Goal: Information Seeking & Learning: Learn about a topic

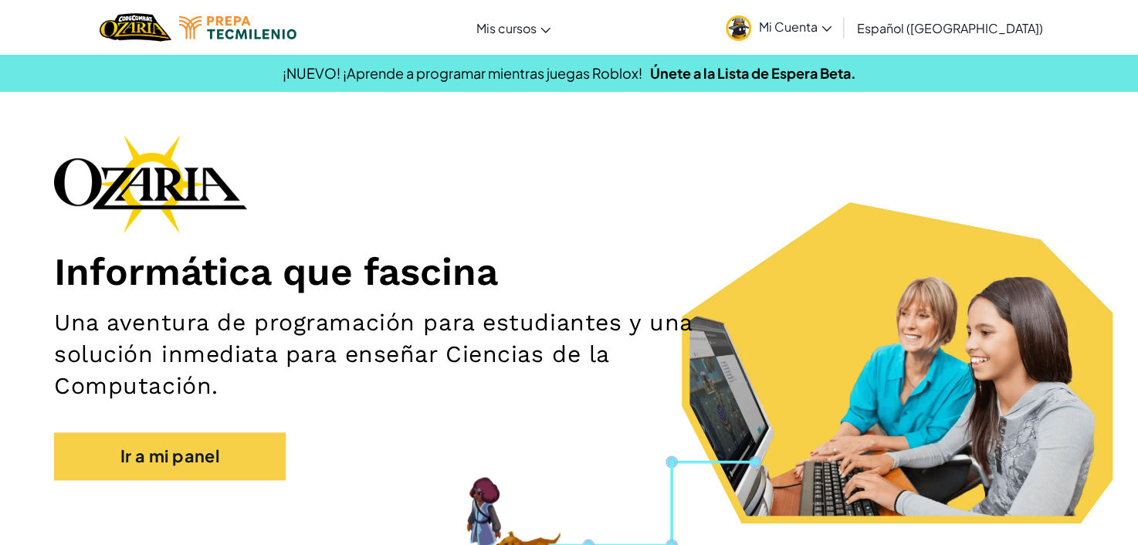
drag, startPoint x: 1002, startPoint y: 91, endPoint x: 952, endPoint y: 96, distance: 49.6
click at [1002, 91] on section "¡NUEVO! ¡Aprende a programar mientras juegas Roblox! Únete a la Lista de Espera…" at bounding box center [569, 73] width 1138 height 38
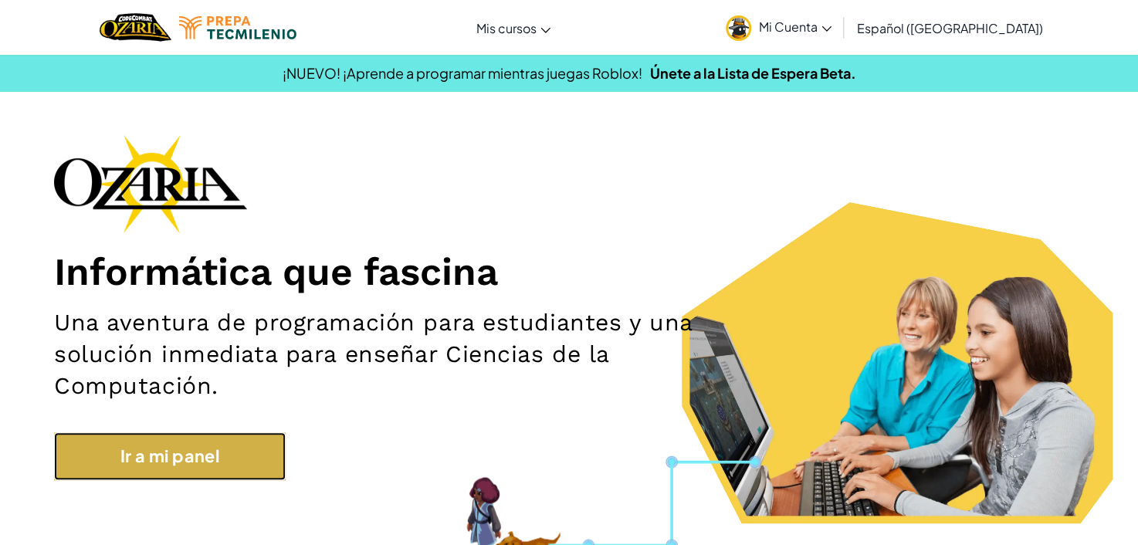
click at [194, 449] on link "Ir a mi panel" at bounding box center [170, 457] width 232 height 48
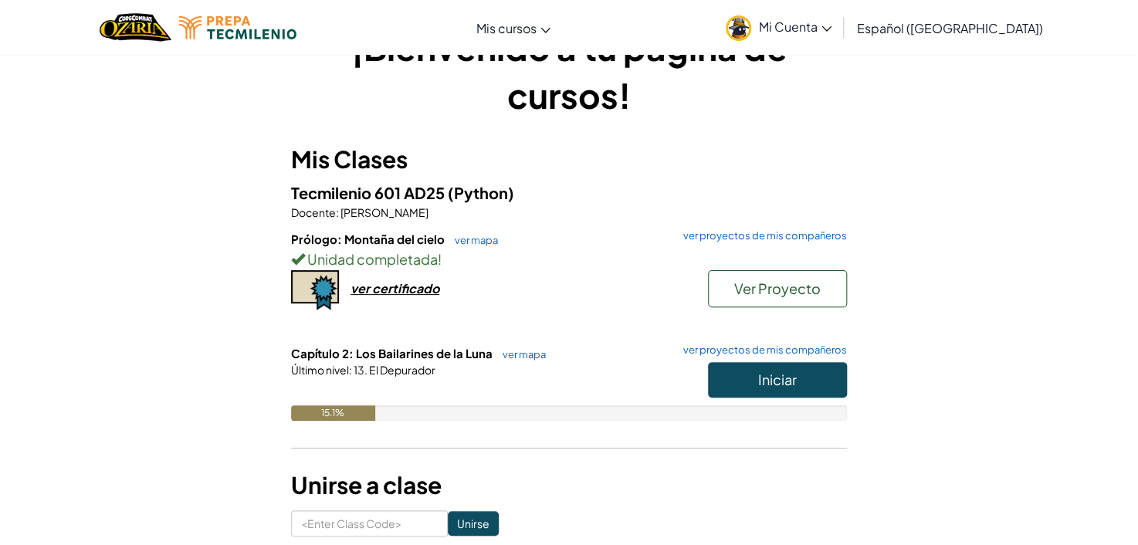
scroll to position [154, 0]
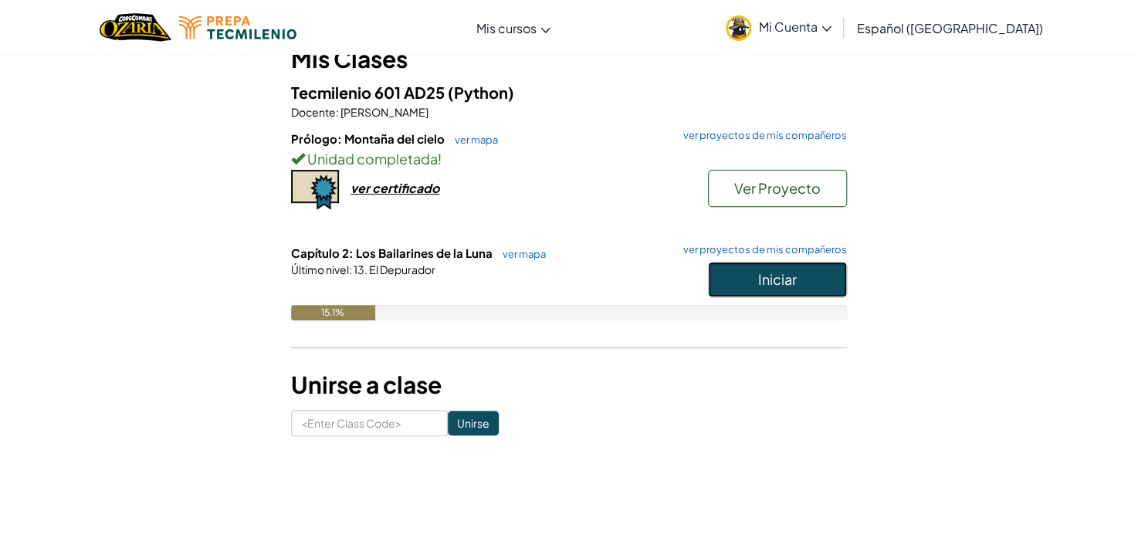
click at [758, 279] on span "Iniciar" at bounding box center [777, 279] width 39 height 18
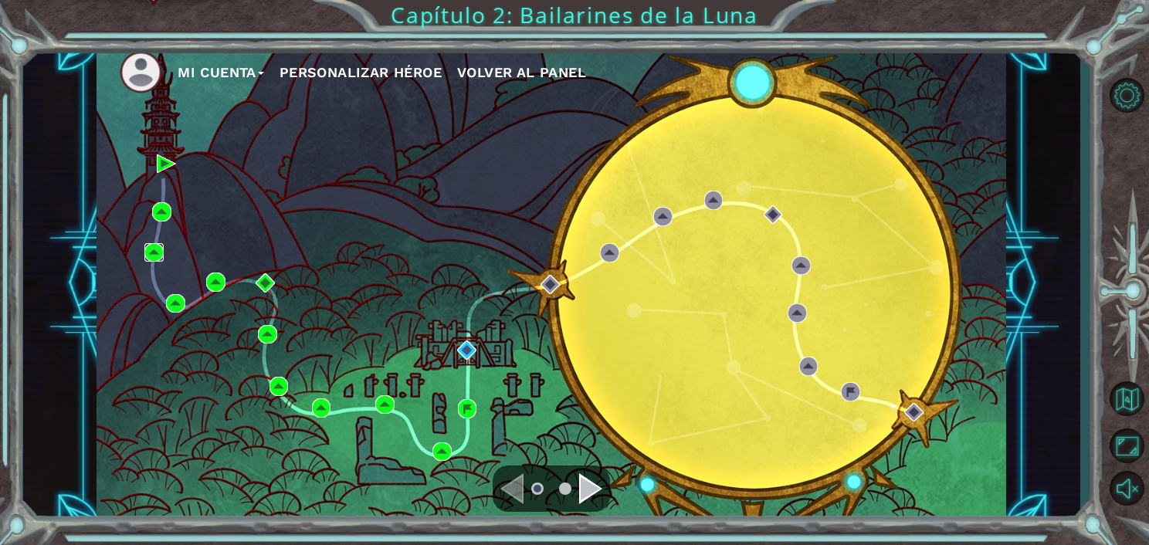
click at [154, 259] on img at bounding box center [153, 252] width 19 height 19
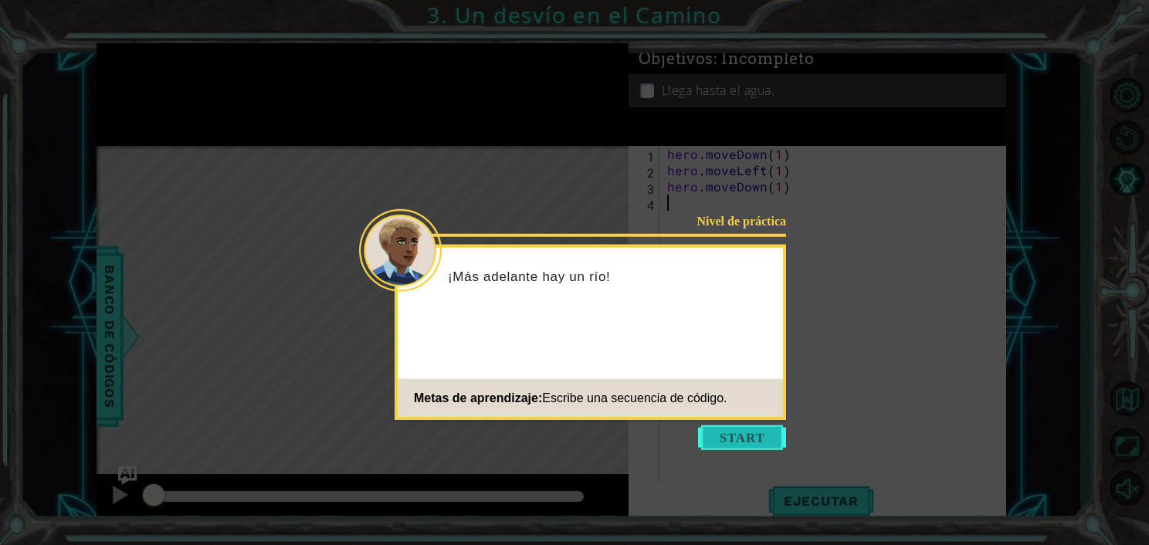
drag, startPoint x: 728, startPoint y: 441, endPoint x: 724, endPoint y: 433, distance: 9.3
click at [728, 440] on button "Start" at bounding box center [742, 438] width 88 height 25
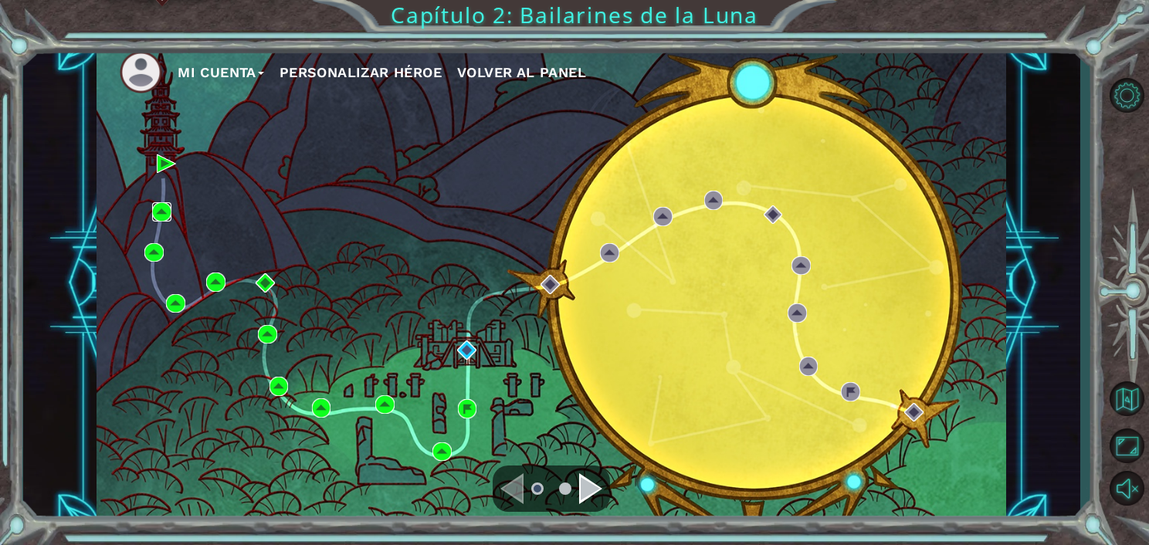
click at [154, 211] on img at bounding box center [161, 211] width 19 height 19
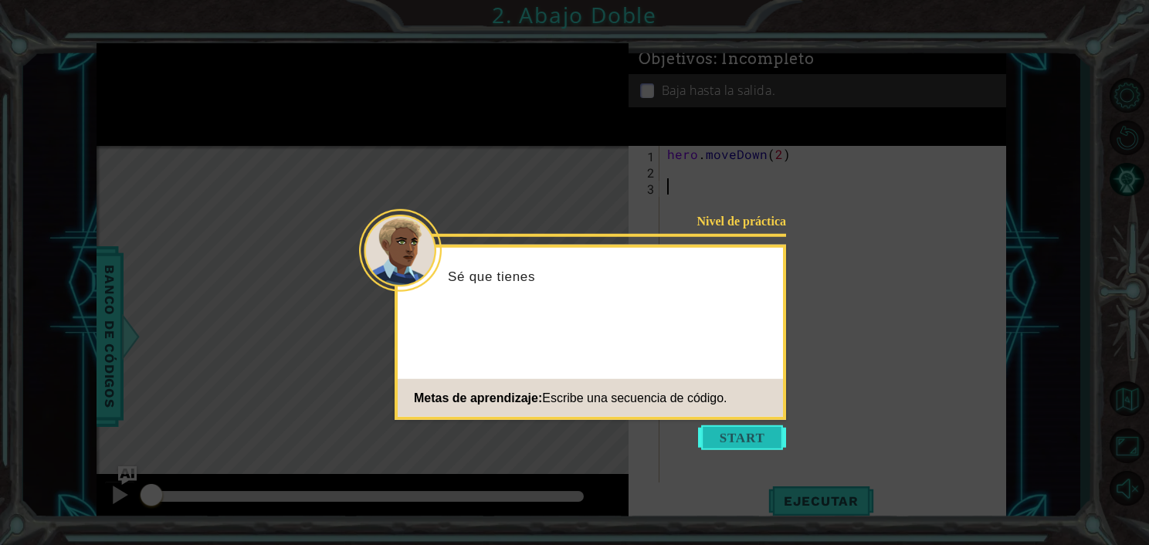
click at [756, 443] on button "Start" at bounding box center [742, 438] width 88 height 25
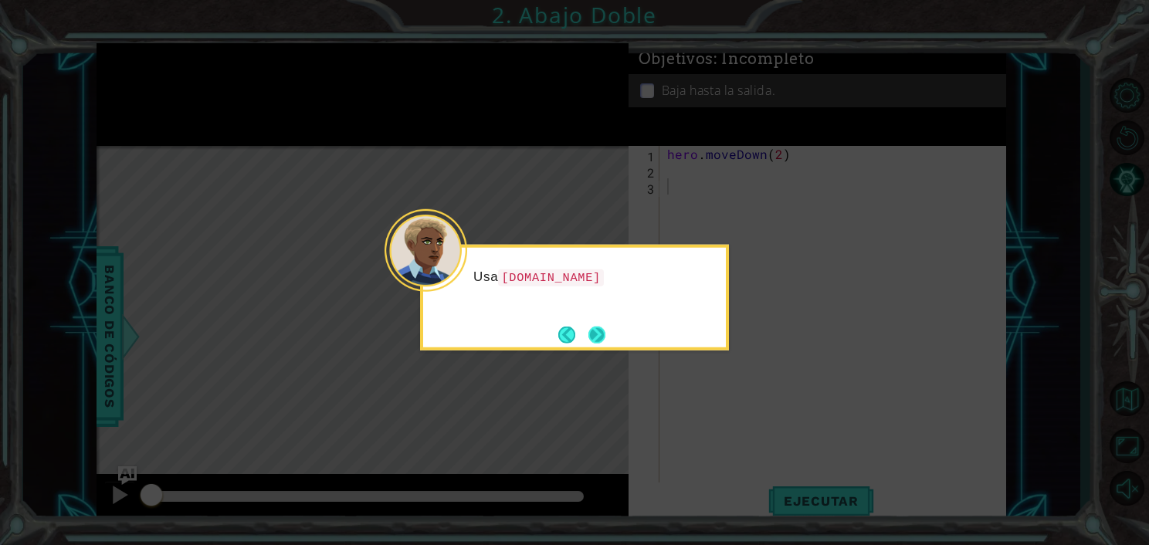
click at [599, 337] on button "Next" at bounding box center [597, 334] width 17 height 17
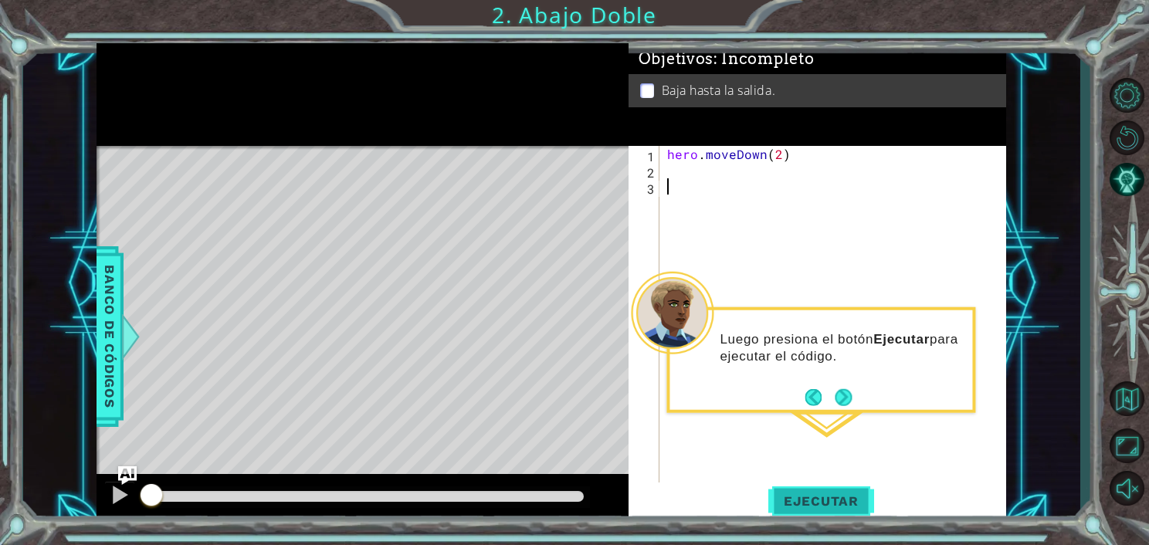
click at [792, 486] on button "Ejecutar" at bounding box center [821, 502] width 106 height 38
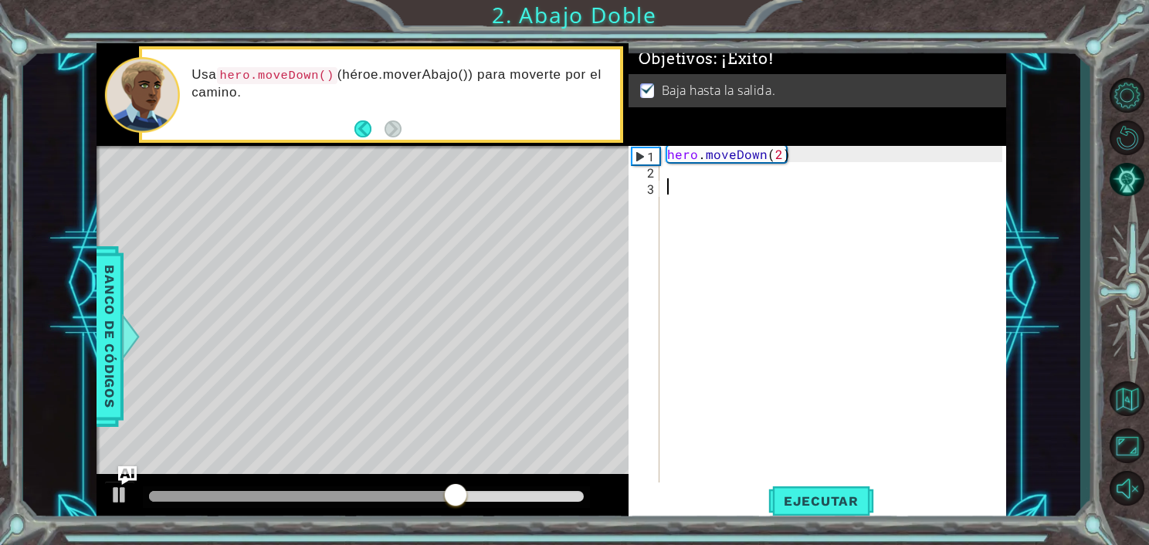
drag, startPoint x: 580, startPoint y: 494, endPoint x: 558, endPoint y: 490, distance: 22.1
click at [559, 491] on div at bounding box center [366, 496] width 435 height 11
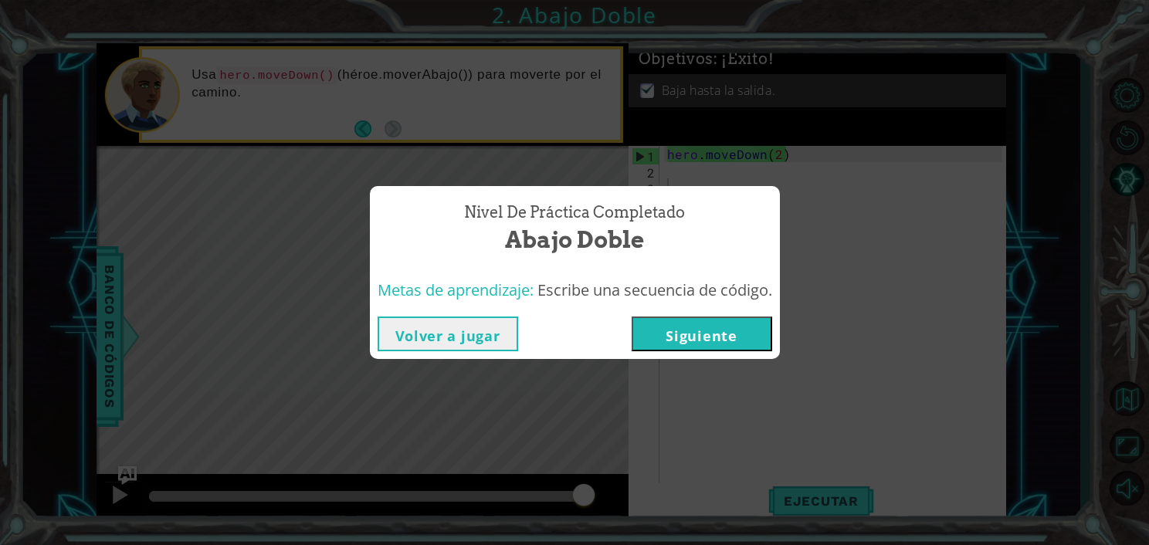
click at [725, 331] on button "Siguiente" at bounding box center [702, 334] width 141 height 35
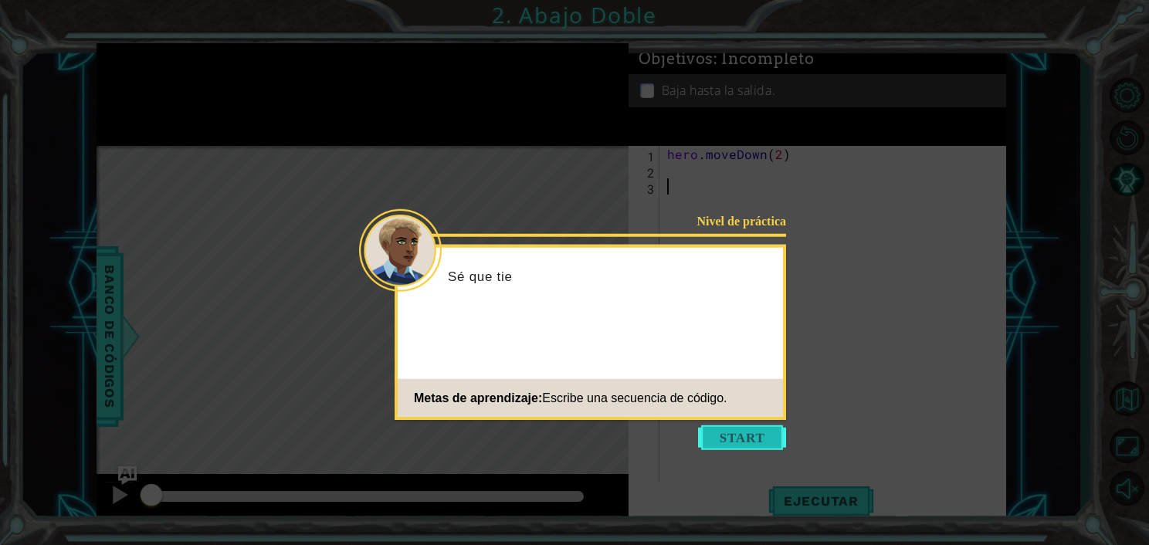
click at [722, 426] on button "Start" at bounding box center [742, 438] width 88 height 25
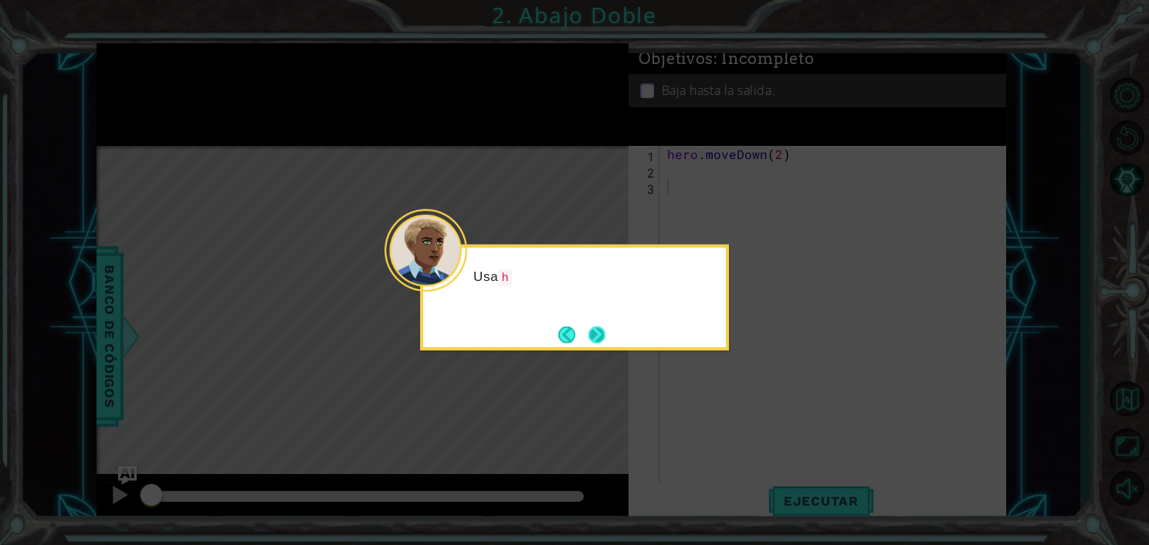
click at [590, 334] on button "Next" at bounding box center [597, 335] width 18 height 18
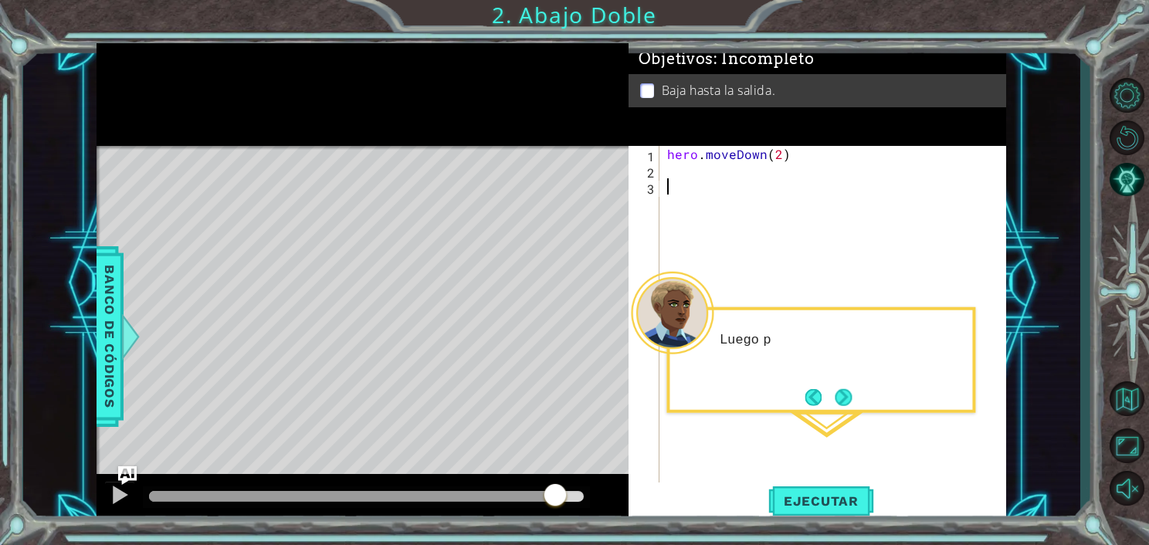
drag, startPoint x: 556, startPoint y: 495, endPoint x: 614, endPoint y: 495, distance: 57.9
click at [614, 495] on div at bounding box center [363, 498] width 532 height 49
click at [117, 494] on div at bounding box center [120, 495] width 20 height 20
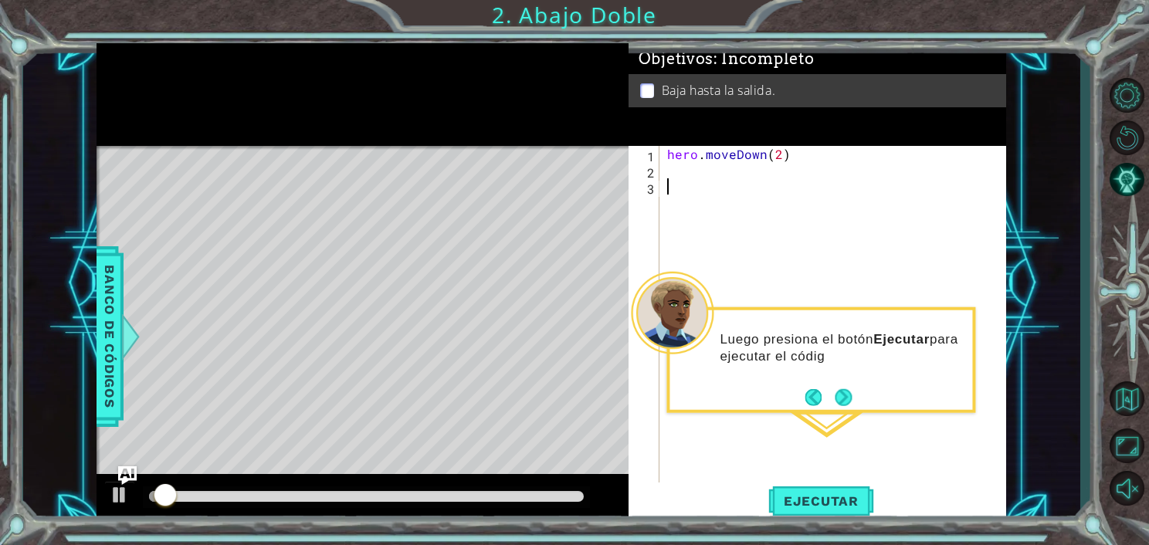
click at [559, 492] on div at bounding box center [366, 498] width 447 height 22
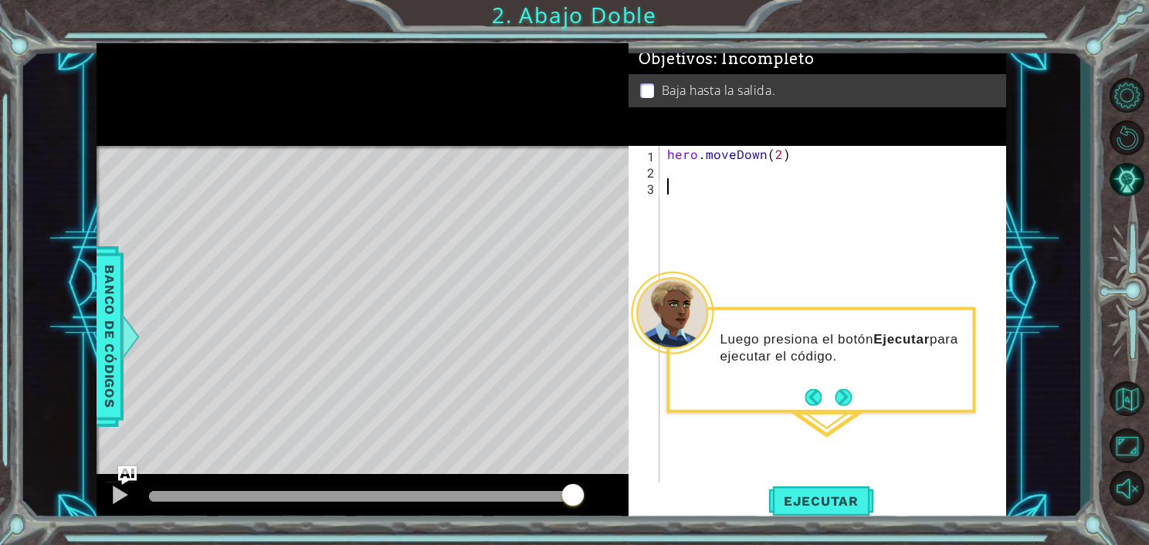
click at [573, 492] on div at bounding box center [366, 496] width 435 height 11
drag, startPoint x: 117, startPoint y: 504, endPoint x: 138, endPoint y: 504, distance: 20.9
click at [120, 504] on div at bounding box center [120, 495] width 20 height 20
drag, startPoint x: 536, startPoint y: 494, endPoint x: 526, endPoint y: 492, distance: 10.3
click at [538, 493] on div at bounding box center [366, 496] width 435 height 11
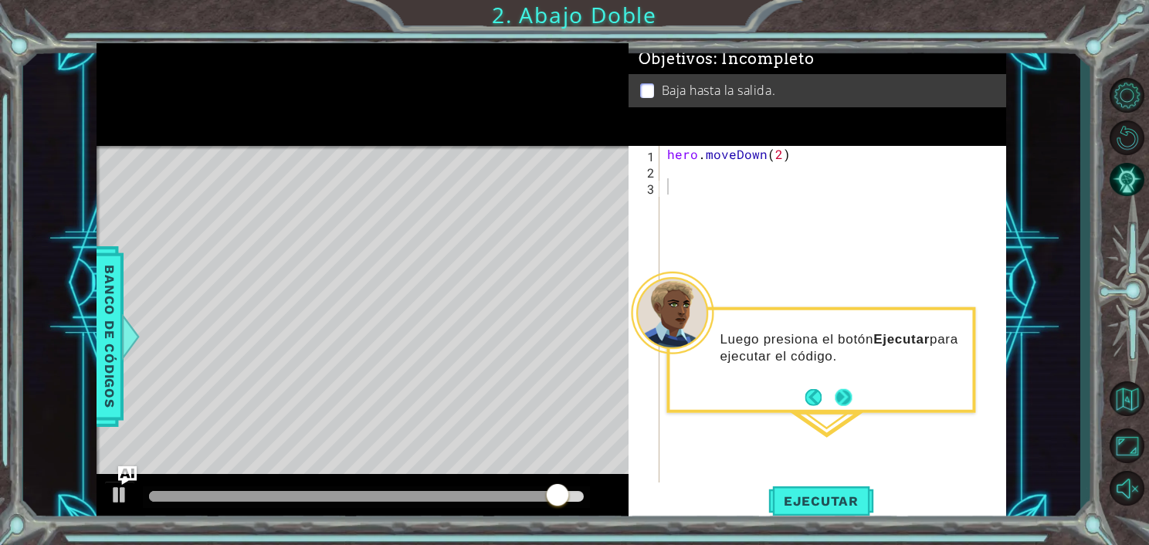
click at [843, 393] on button "Next" at bounding box center [844, 397] width 25 height 25
click at [843, 393] on div "hero . moveDown ( 2 )" at bounding box center [837, 332] width 347 height 373
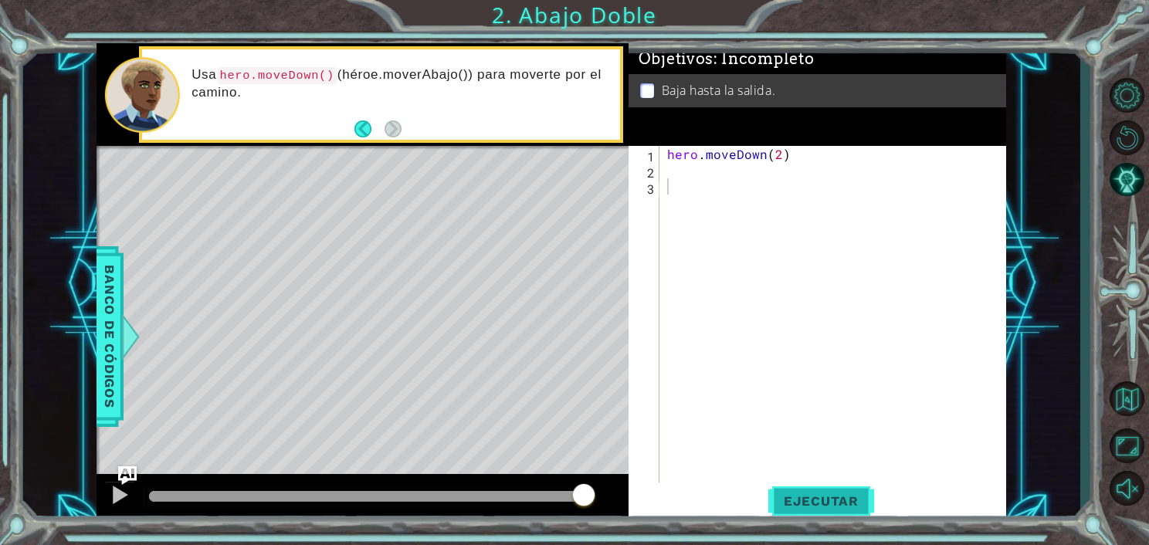
click at [830, 505] on span "Ejecutar" at bounding box center [821, 501] width 106 height 15
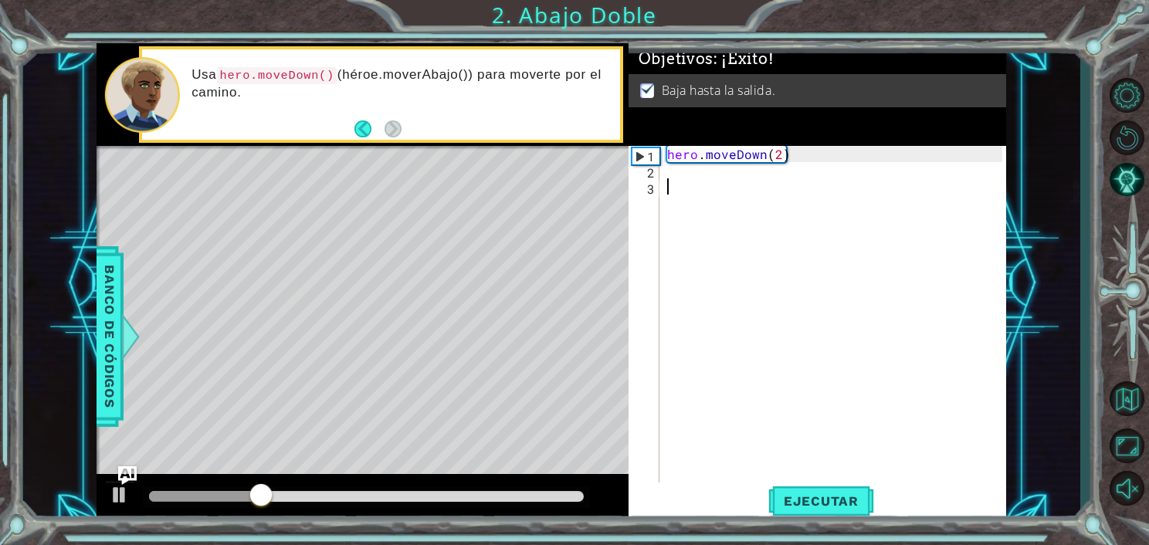
drag, startPoint x: 547, startPoint y: 495, endPoint x: 570, endPoint y: 495, distance: 23.2
click at [558, 495] on div at bounding box center [366, 496] width 435 height 11
click at [570, 495] on div at bounding box center [366, 496] width 435 height 11
click at [117, 500] on div at bounding box center [120, 495] width 20 height 20
click at [488, 491] on div at bounding box center [366, 496] width 435 height 11
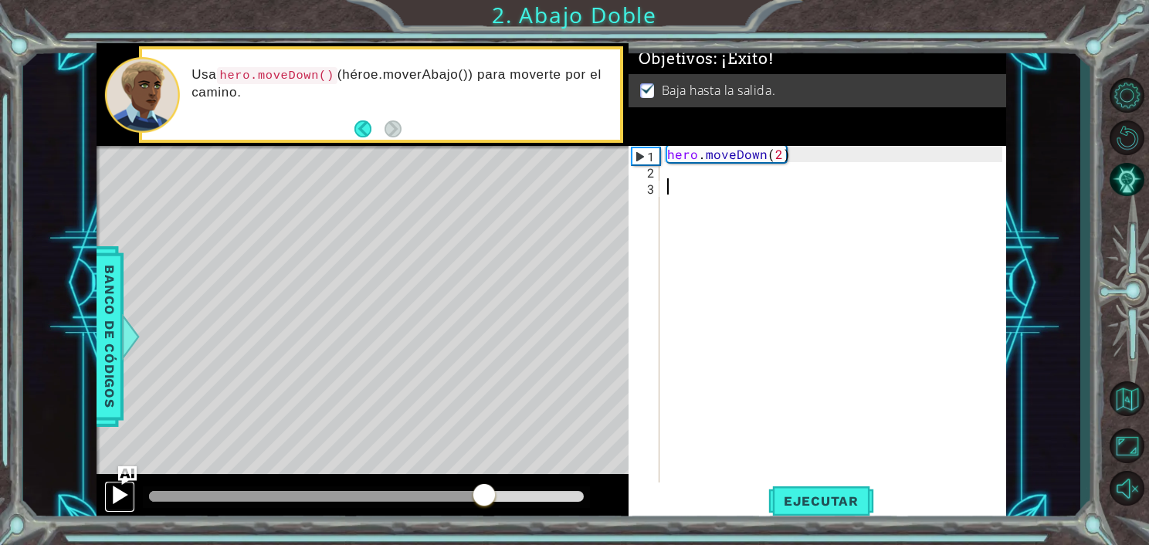
click at [117, 494] on div at bounding box center [120, 495] width 20 height 20
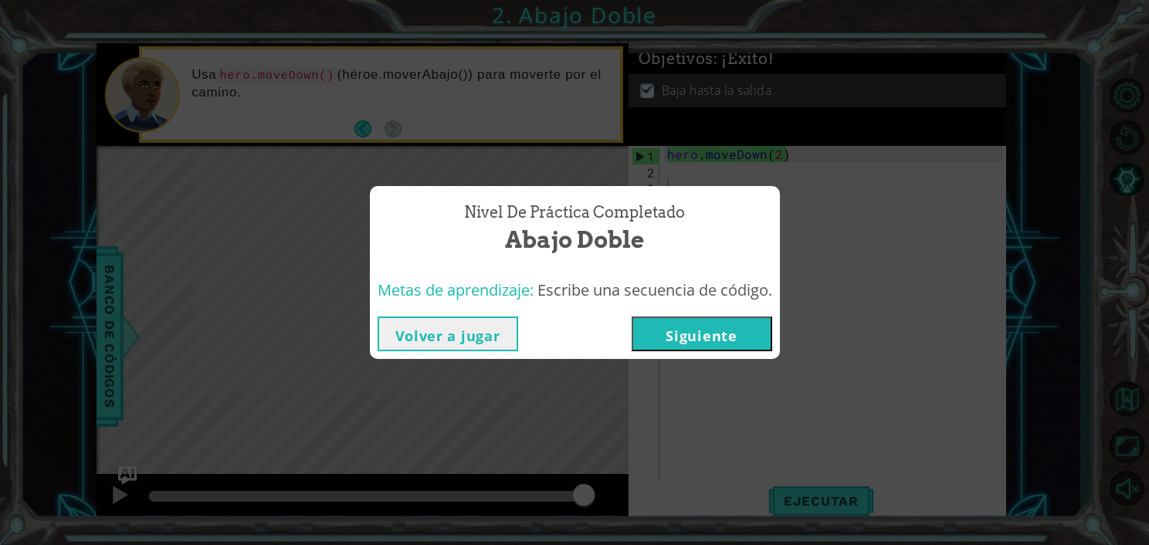
click at [1079, 246] on div "Nivel de práctica Completado Abajo Doble Metas de aprendizaje: Escribe una secu…" at bounding box center [574, 272] width 1149 height 545
click at [720, 338] on button "Siguiente" at bounding box center [702, 334] width 141 height 35
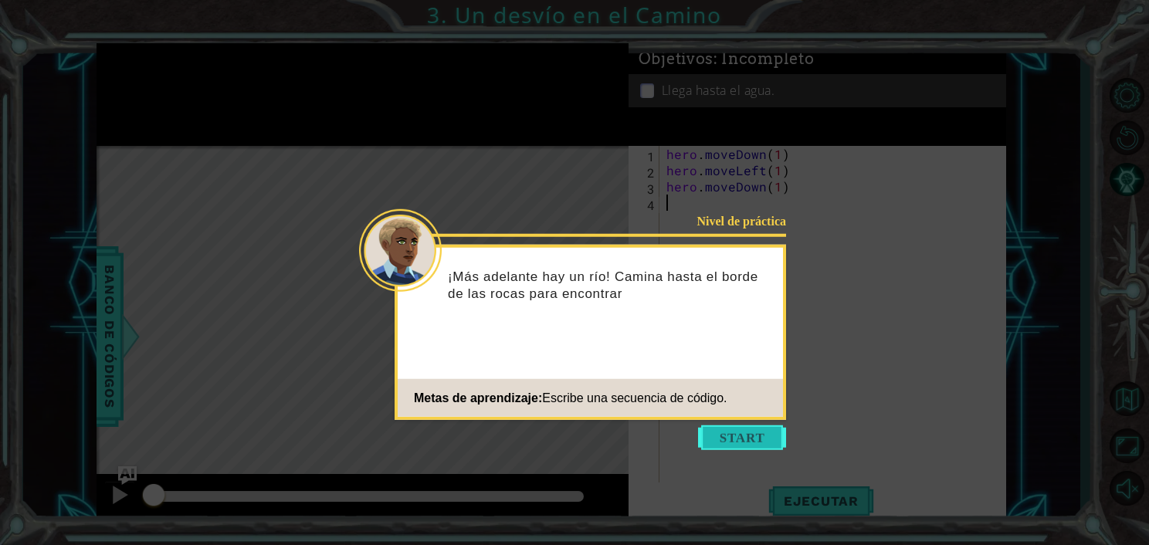
click at [737, 430] on button "Start" at bounding box center [742, 438] width 88 height 25
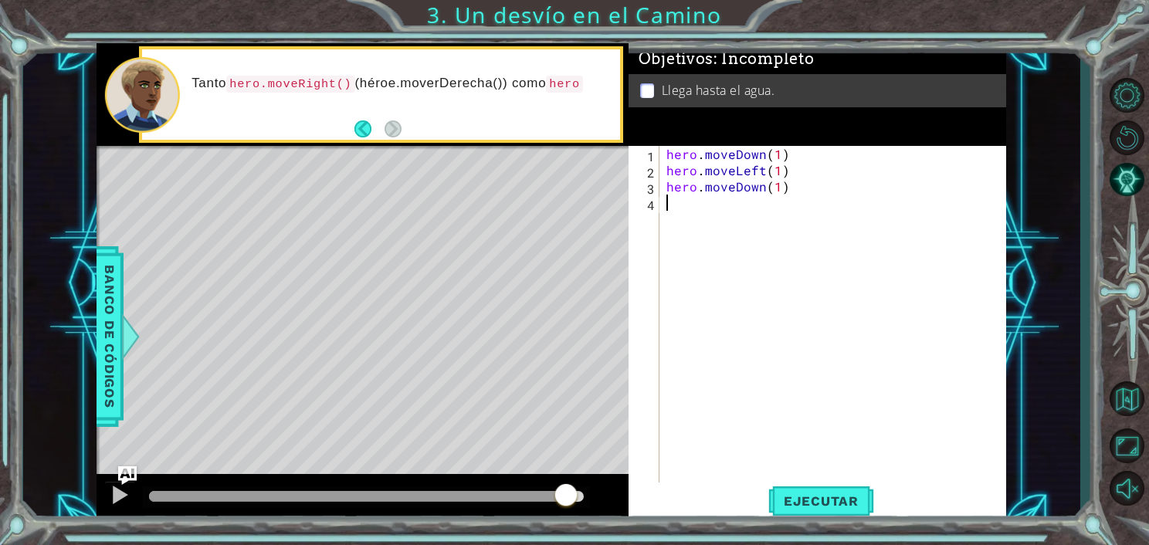
click at [567, 493] on div at bounding box center [366, 496] width 435 height 11
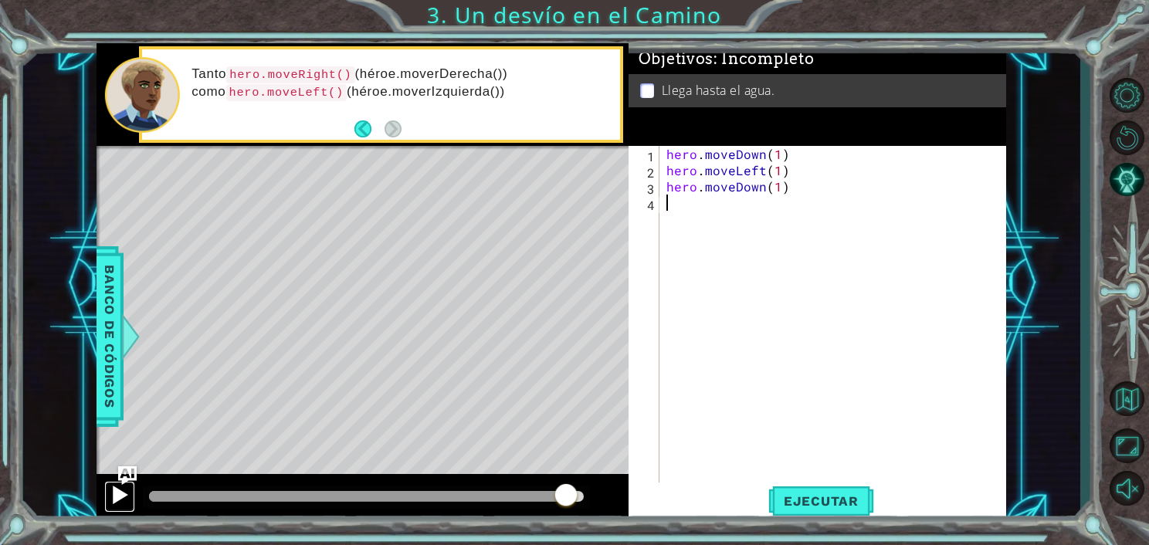
click at [111, 490] on div at bounding box center [120, 495] width 20 height 20
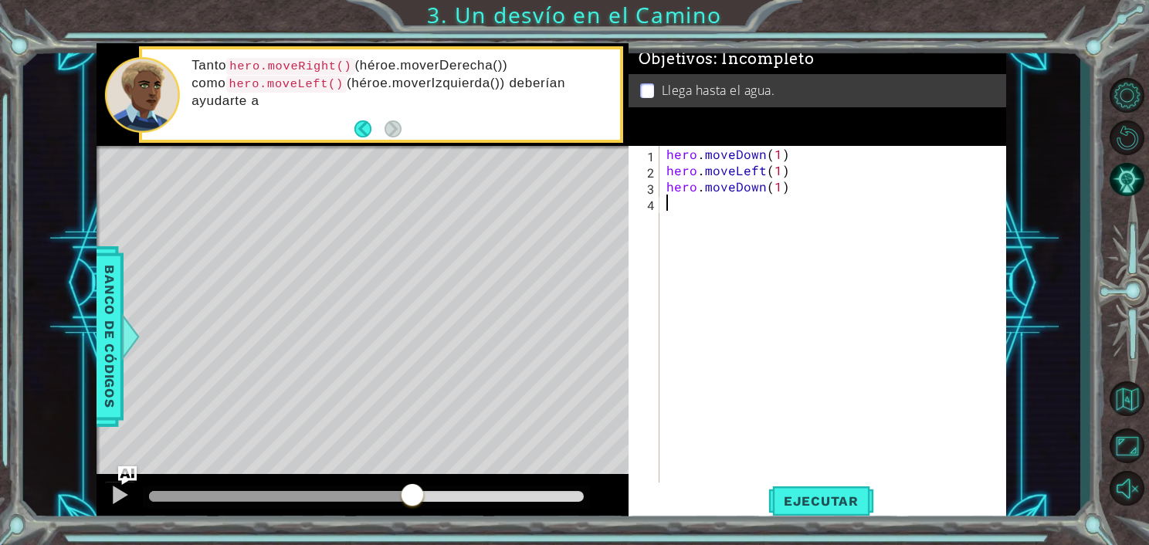
drag, startPoint x: 391, startPoint y: 501, endPoint x: 477, endPoint y: 499, distance: 86.5
click at [474, 499] on div at bounding box center [366, 496] width 435 height 11
drag, startPoint x: 821, startPoint y: 520, endPoint x: 782, endPoint y: 512, distance: 40.1
click at [819, 519] on button "Ejecutar" at bounding box center [821, 502] width 106 height 38
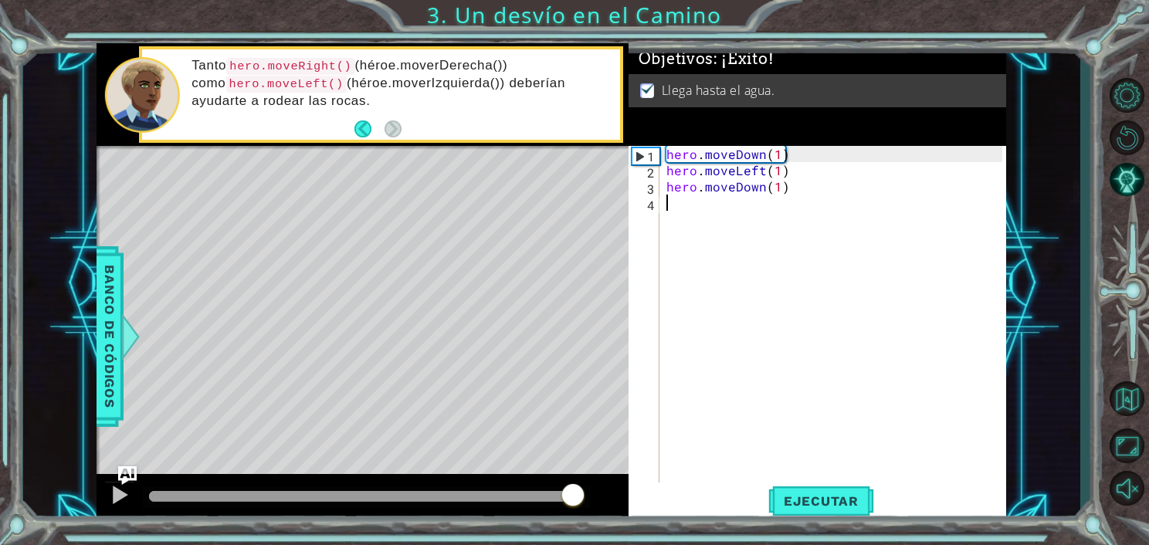
drag, startPoint x: 572, startPoint y: 496, endPoint x: 563, endPoint y: 493, distance: 9.8
click at [564, 494] on div at bounding box center [366, 496] width 435 height 11
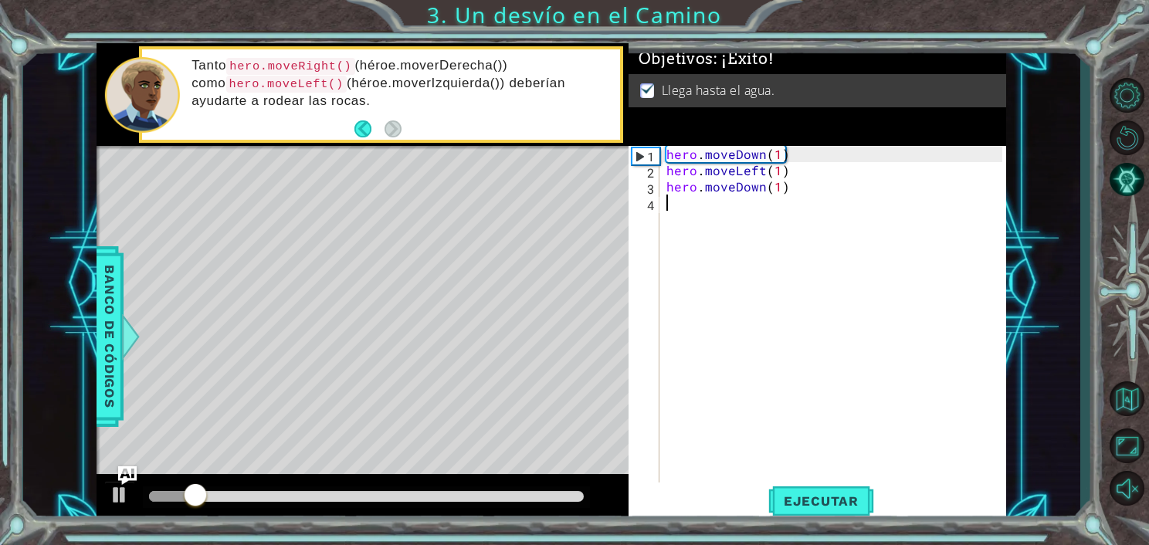
click at [577, 497] on div at bounding box center [366, 496] width 435 height 11
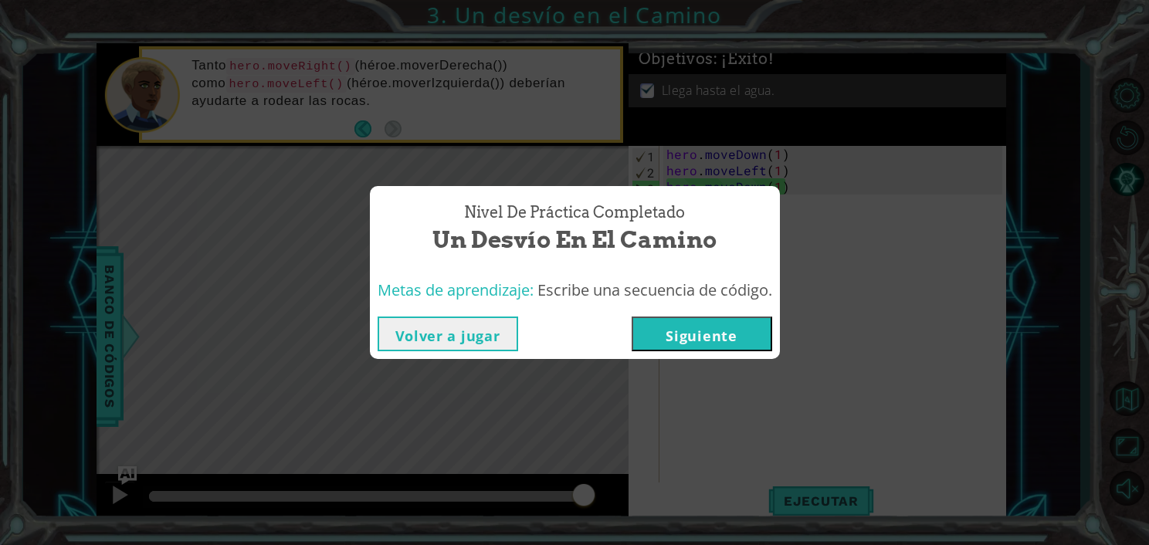
click at [680, 354] on div "Volver a jugar [GEOGRAPHIC_DATA]" at bounding box center [575, 334] width 410 height 50
click at [679, 336] on button "Siguiente" at bounding box center [702, 334] width 141 height 35
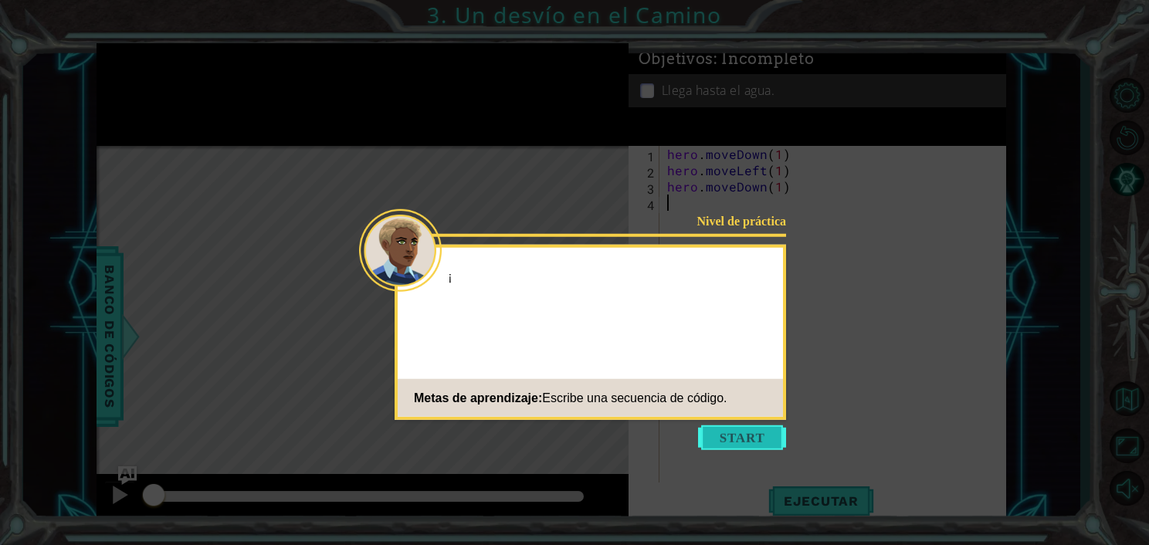
click at [747, 433] on button "Start" at bounding box center [742, 438] width 88 height 25
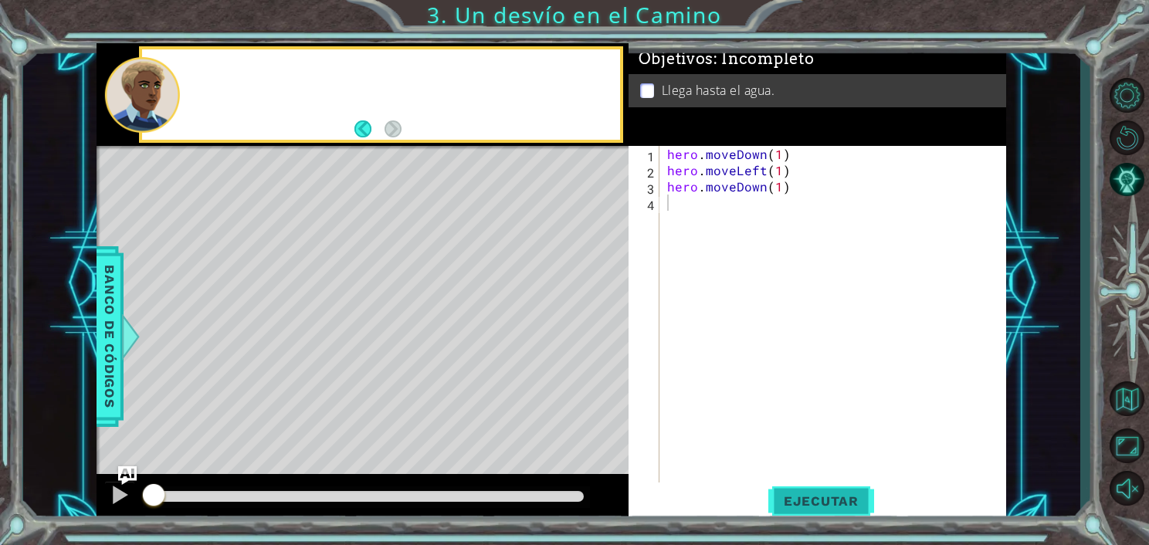
click at [790, 494] on span "Ejecutar" at bounding box center [821, 501] width 106 height 15
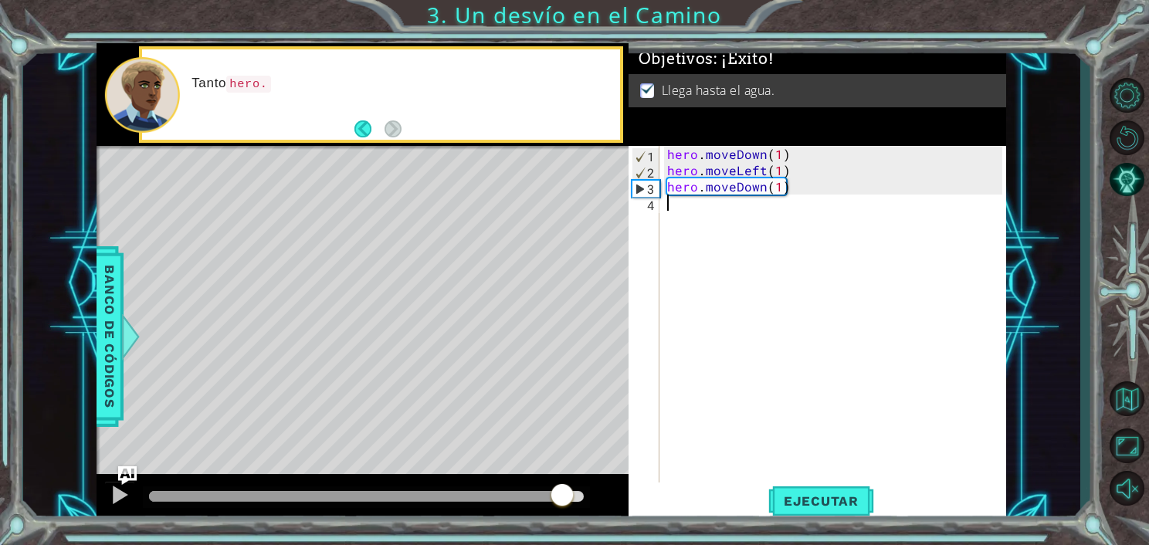
click at [560, 499] on div at bounding box center [366, 496] width 435 height 11
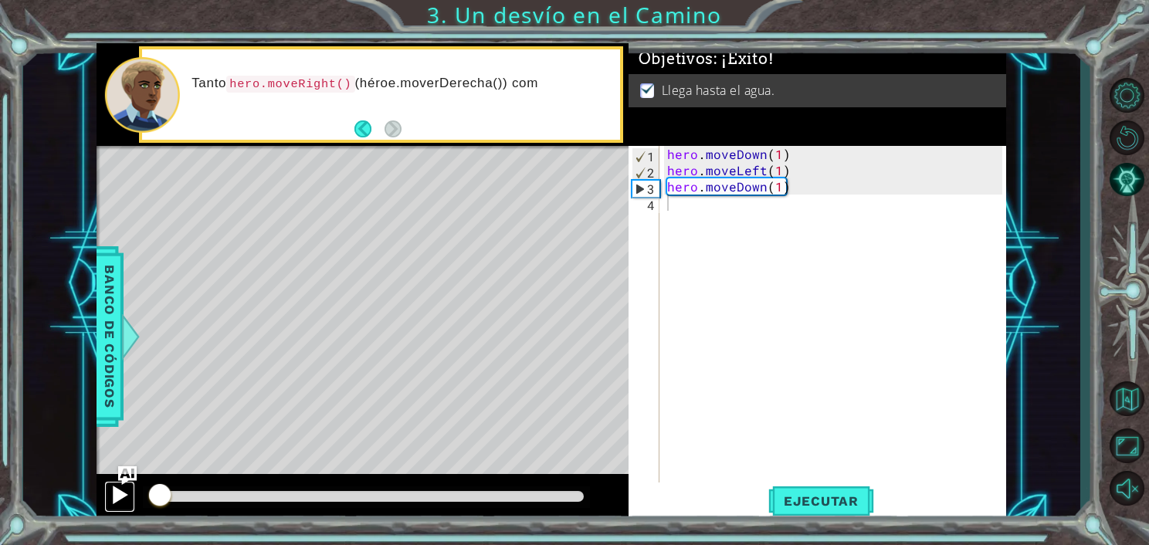
click at [118, 492] on div at bounding box center [120, 495] width 20 height 20
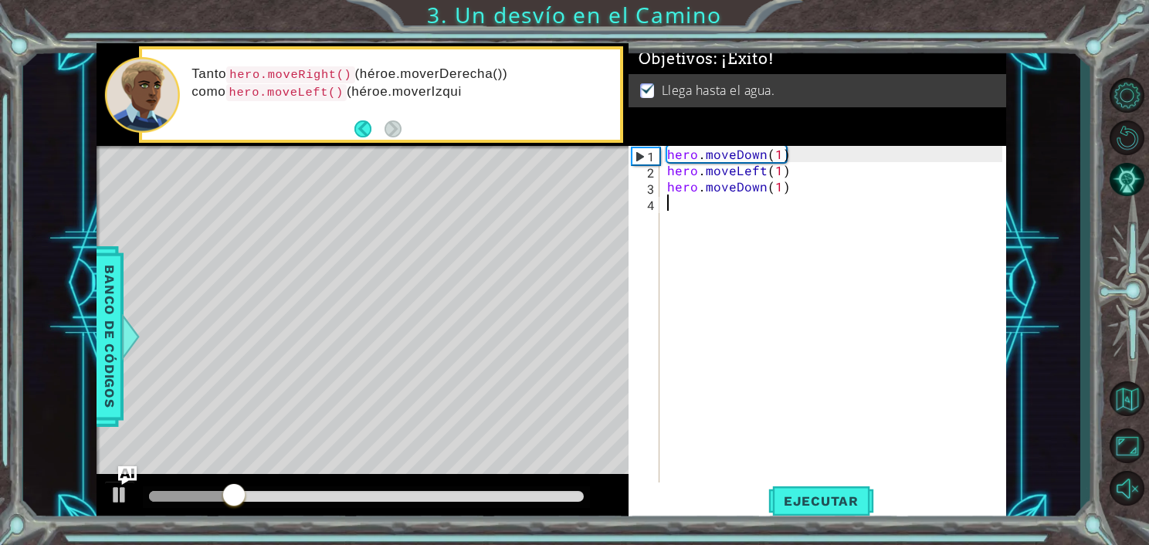
click at [608, 493] on div at bounding box center [363, 498] width 532 height 49
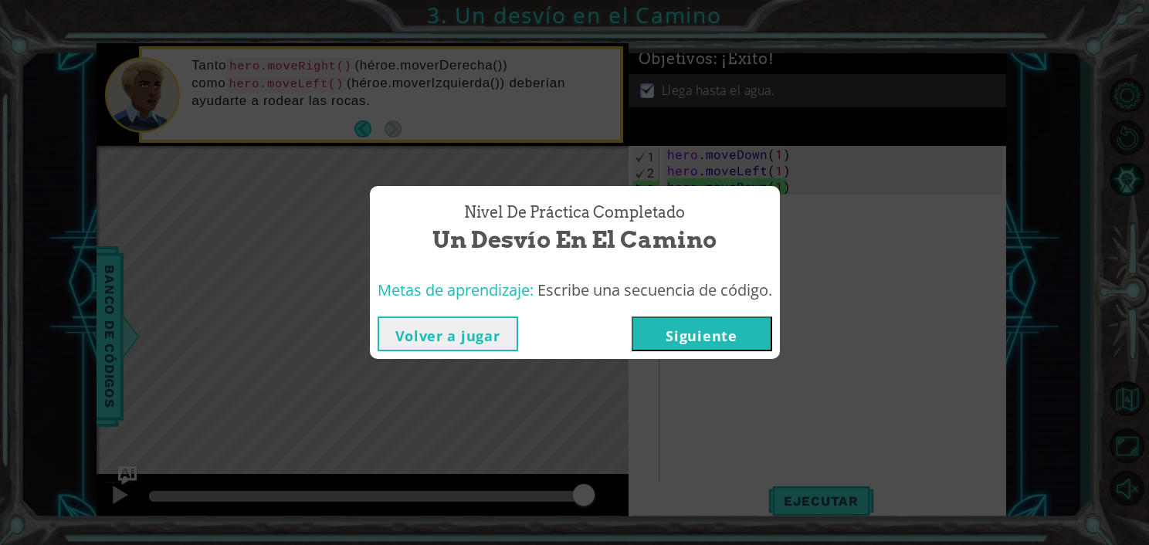
drag, startPoint x: 1097, startPoint y: 279, endPoint x: 985, endPoint y: 331, distance: 123.4
click at [1097, 279] on div "Nivel de práctica Completado Un desvío en el Camino Metas de aprendizaje: Escri…" at bounding box center [574, 272] width 1149 height 545
click at [687, 339] on button "Siguiente" at bounding box center [702, 334] width 141 height 35
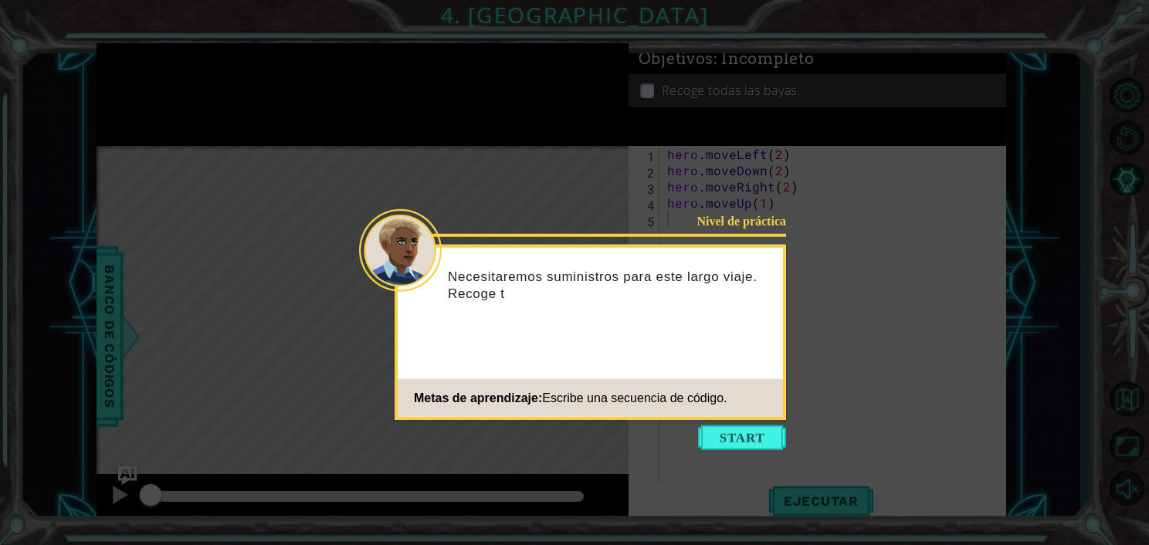
click at [730, 452] on icon at bounding box center [574, 272] width 1149 height 545
click at [731, 439] on button "Start" at bounding box center [742, 438] width 88 height 25
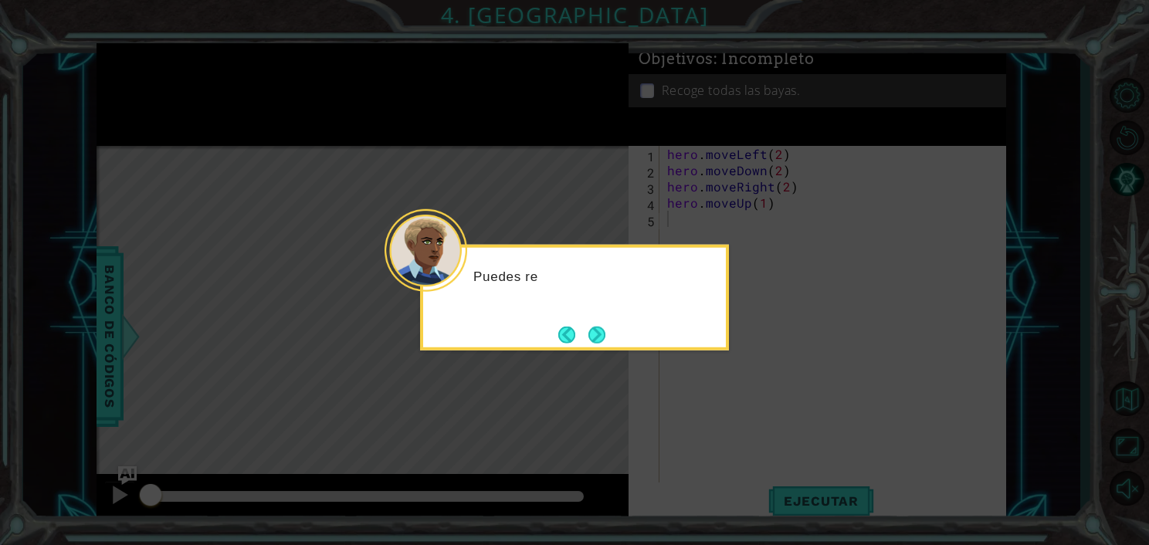
drag, startPoint x: 602, startPoint y: 334, endPoint x: 603, endPoint y: 343, distance: 9.3
click at [602, 332] on button "Next" at bounding box center [597, 334] width 17 height 17
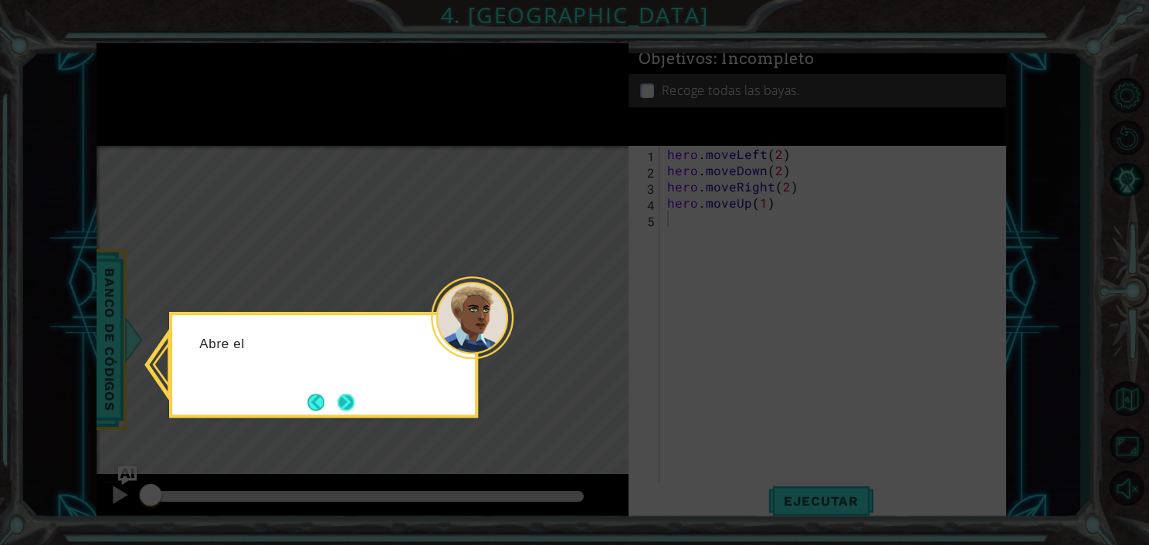
click at [354, 404] on button "Next" at bounding box center [346, 402] width 17 height 17
click at [351, 402] on button "Next" at bounding box center [347, 402] width 18 height 18
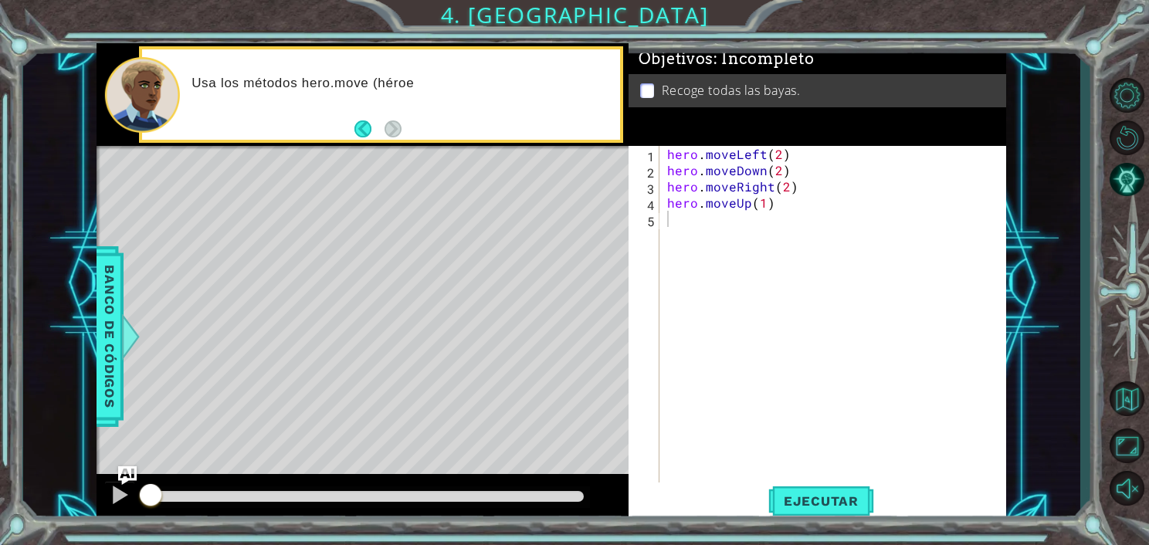
drag, startPoint x: 787, startPoint y: 504, endPoint x: 586, endPoint y: 495, distance: 201.0
click at [775, 501] on span "Ejecutar" at bounding box center [821, 501] width 106 height 15
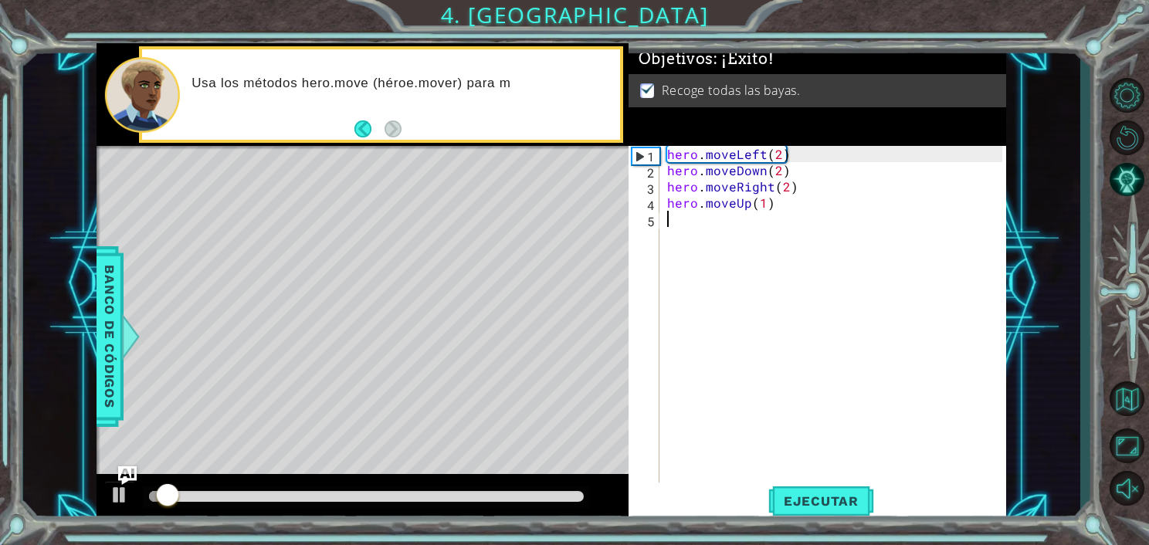
click at [575, 493] on div at bounding box center [366, 496] width 435 height 11
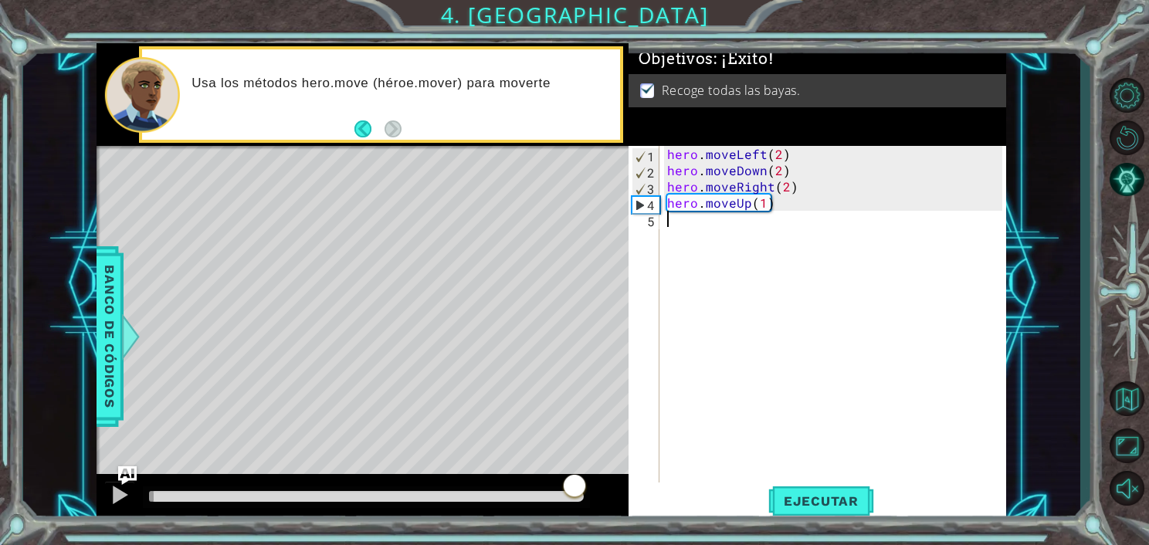
drag, startPoint x: 587, startPoint y: 495, endPoint x: 598, endPoint y: 497, distance: 11.1
click at [598, 497] on div at bounding box center [363, 498] width 532 height 49
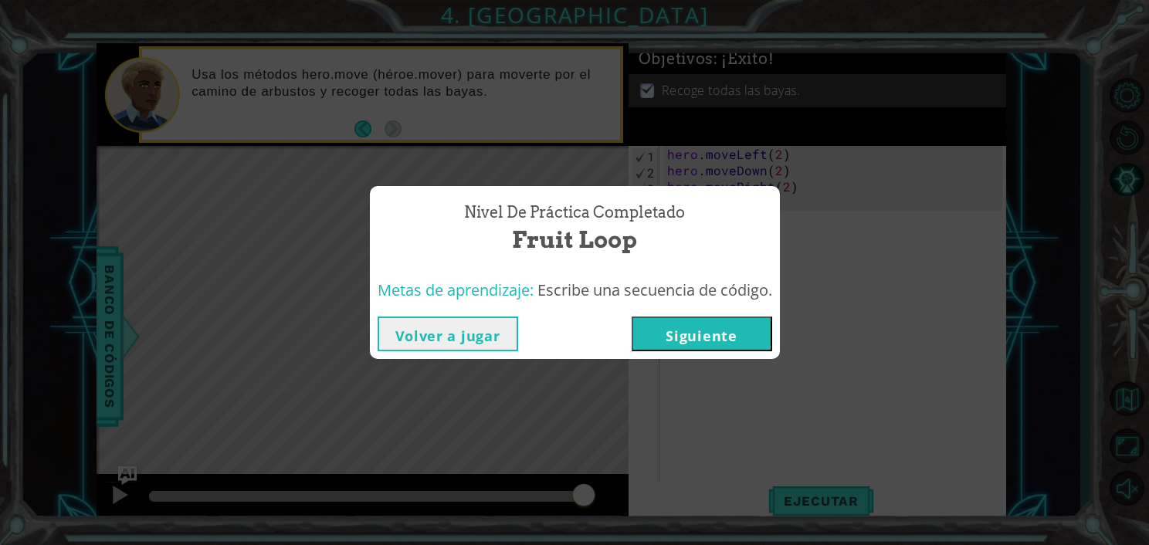
click at [1047, 194] on div "Nivel de práctica Completado Fruit Loop Metas de aprendizaje: Escribe una secue…" at bounding box center [574, 272] width 1149 height 545
click at [700, 336] on button "Siguiente" at bounding box center [702, 334] width 141 height 35
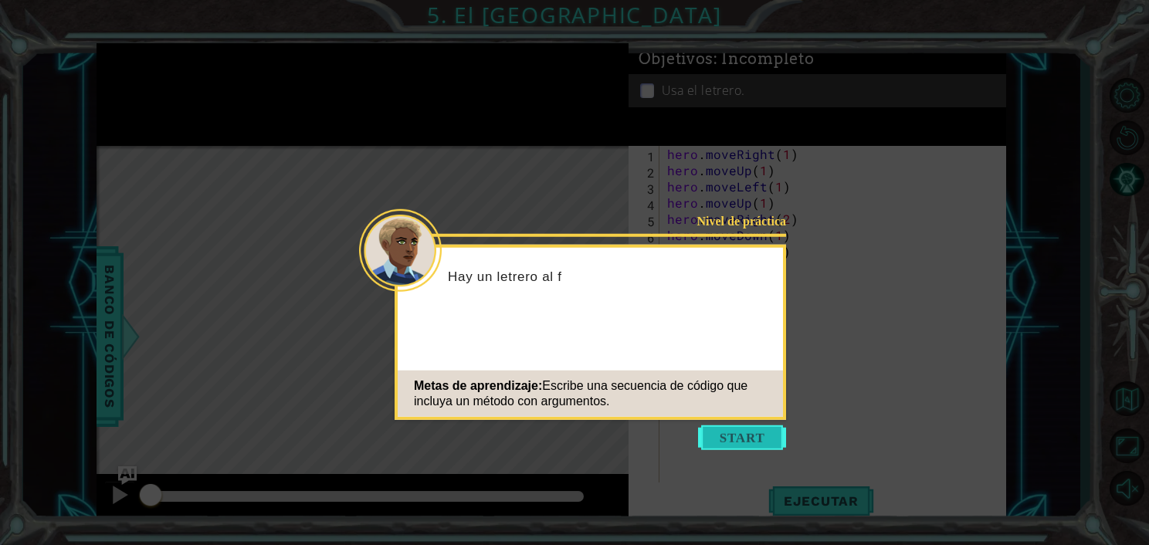
click at [729, 440] on button "Start" at bounding box center [742, 438] width 88 height 25
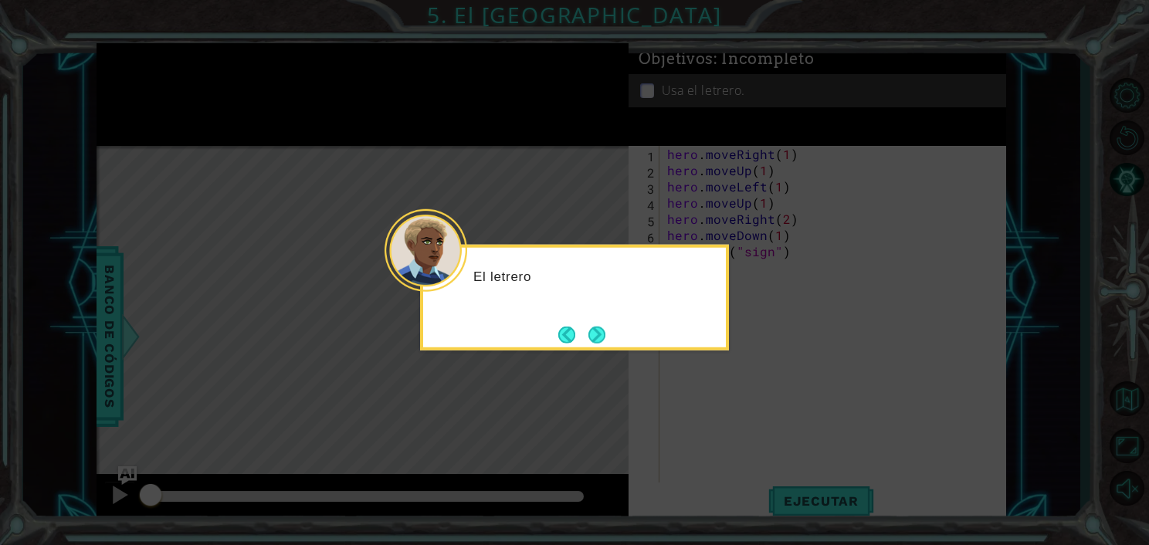
click at [582, 329] on button "Back" at bounding box center [573, 334] width 30 height 17
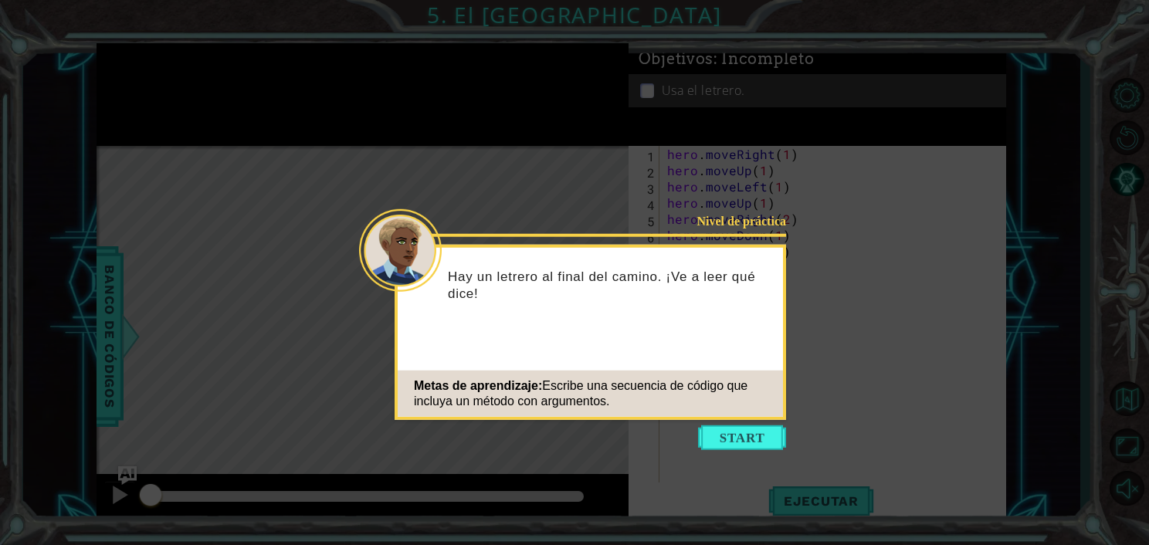
click at [729, 453] on icon at bounding box center [574, 272] width 1149 height 545
click at [734, 438] on button "Start" at bounding box center [742, 438] width 88 height 25
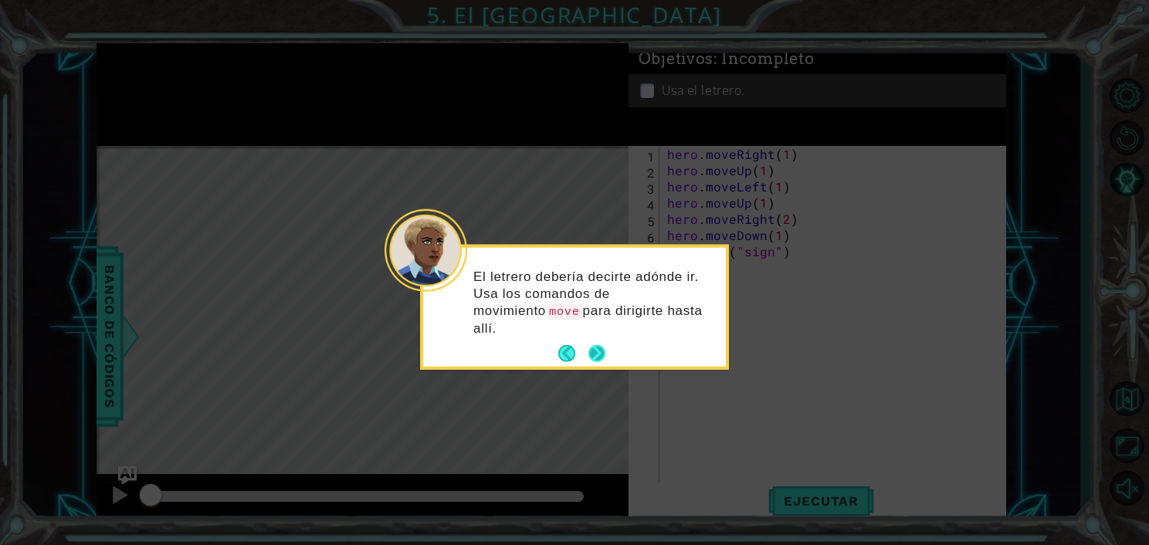
click at [606, 345] on button "Next" at bounding box center [598, 354] width 18 height 18
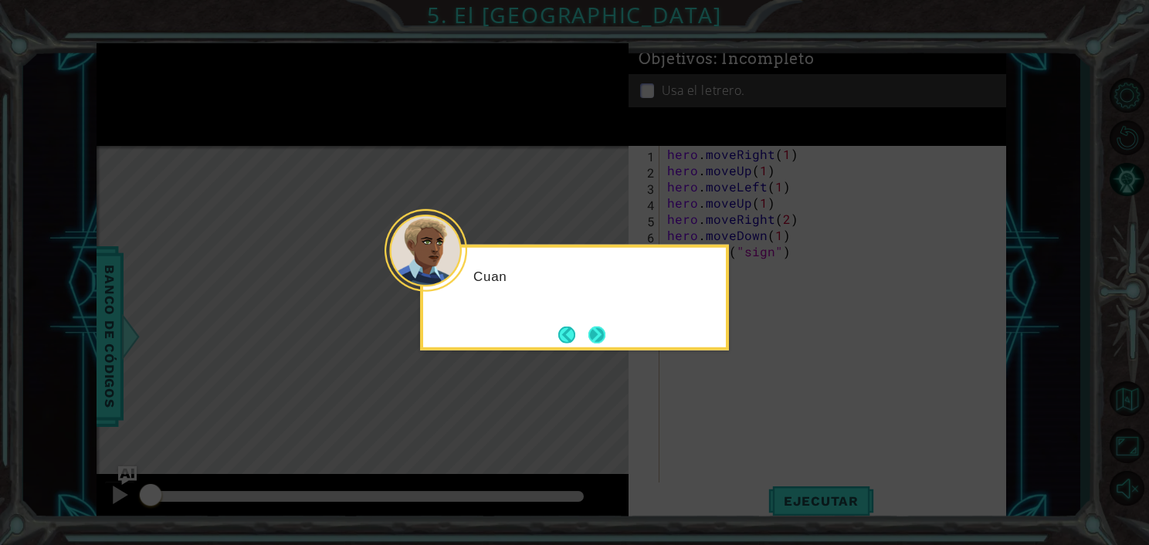
click at [594, 332] on button "Next" at bounding box center [597, 334] width 17 height 17
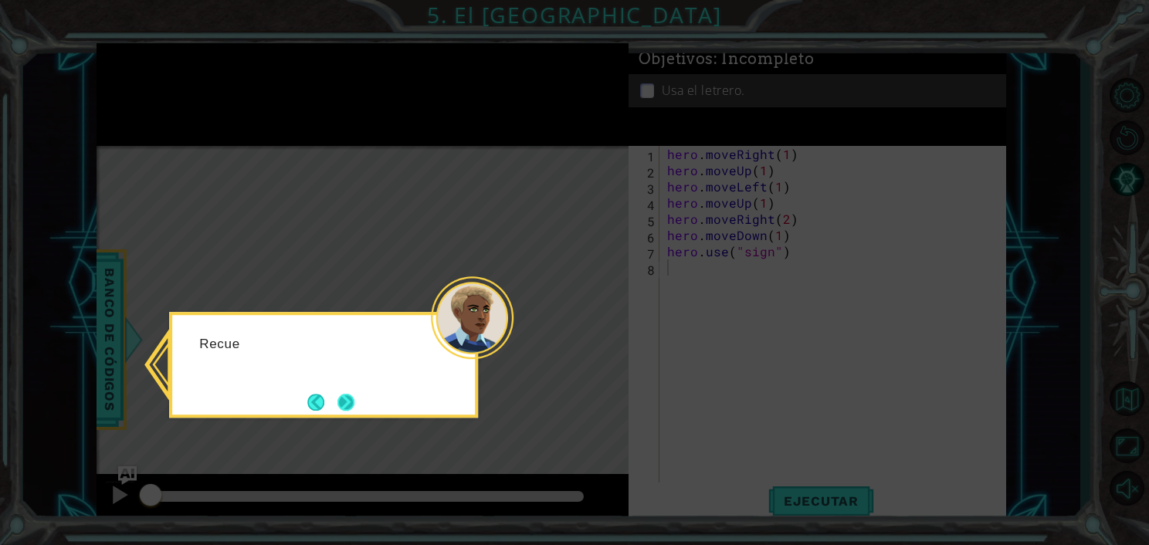
click at [354, 403] on button "Next" at bounding box center [346, 402] width 17 height 17
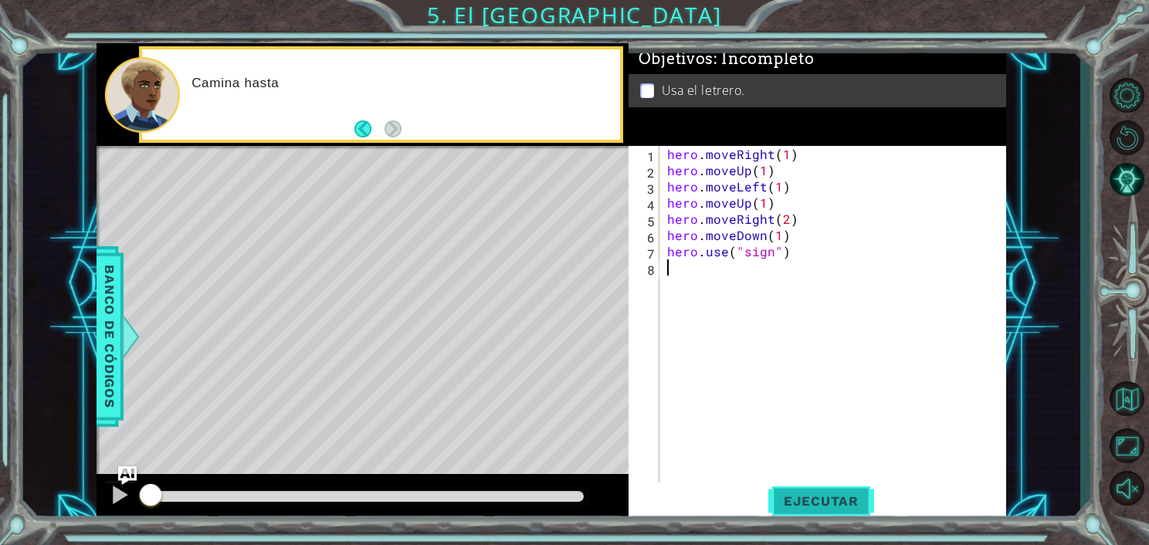
click at [827, 501] on span "Ejecutar" at bounding box center [821, 501] width 106 height 15
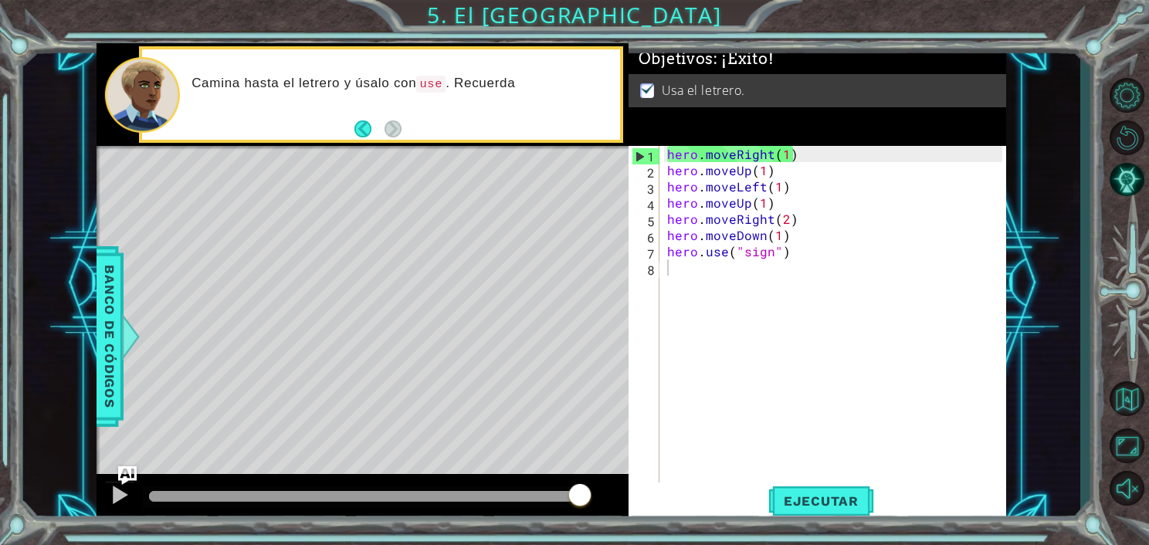
drag, startPoint x: 580, startPoint y: 498, endPoint x: 628, endPoint y: 504, distance: 48.2
click at [612, 501] on div at bounding box center [363, 498] width 532 height 49
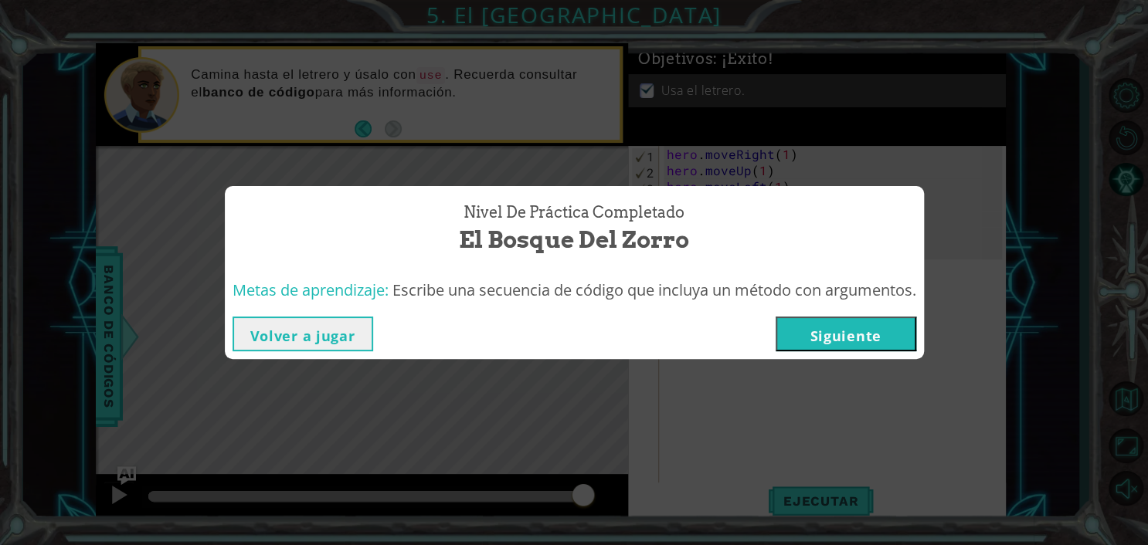
drag, startPoint x: 830, startPoint y: 365, endPoint x: 816, endPoint y: 358, distance: 16.6
click at [829, 364] on div "Nivel de práctica Completado El Bosque del Zorro Metas de aprendizaje: Escribe …" at bounding box center [574, 272] width 1148 height 545
click at [812, 341] on button "Siguiente" at bounding box center [845, 334] width 141 height 35
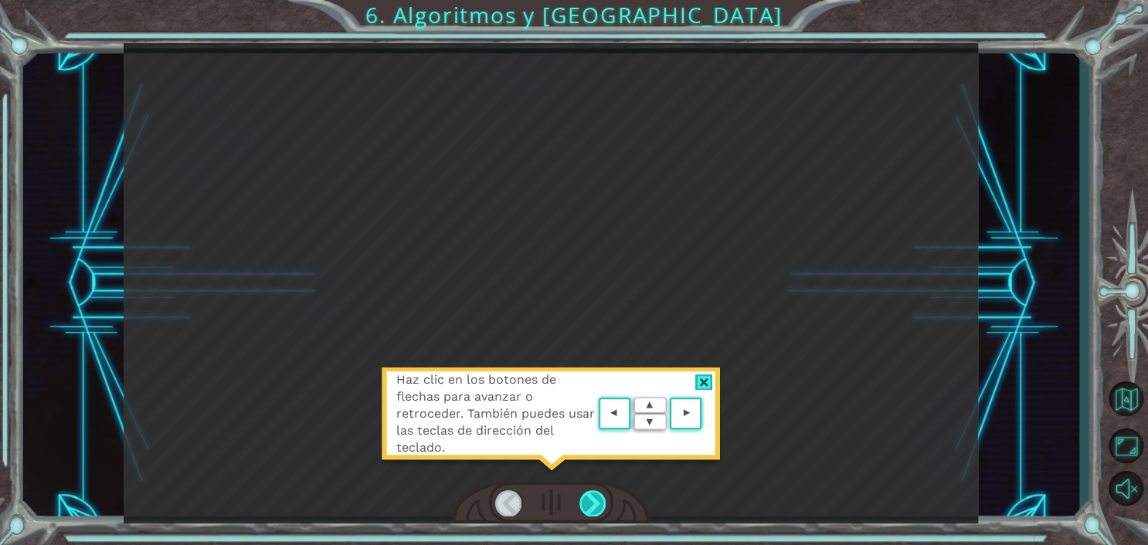
drag, startPoint x: 604, startPoint y: 488, endPoint x: 592, endPoint y: 496, distance: 13.9
click at [602, 488] on div at bounding box center [551, 503] width 196 height 43
click at [585, 501] on div at bounding box center [592, 503] width 27 height 26
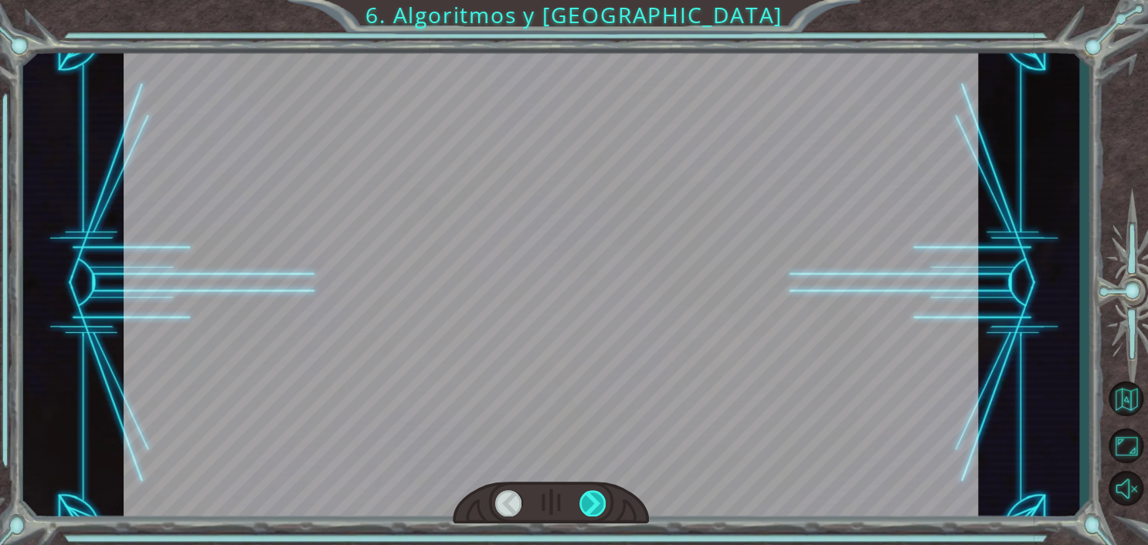
click at [585, 501] on div at bounding box center [592, 503] width 27 height 26
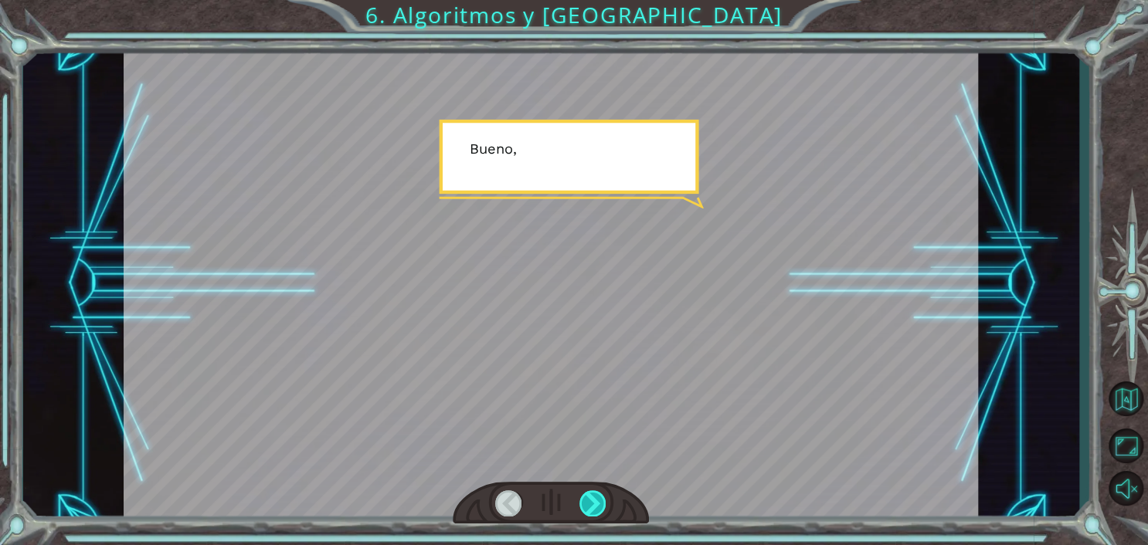
click at [585, 501] on div at bounding box center [592, 503] width 27 height 26
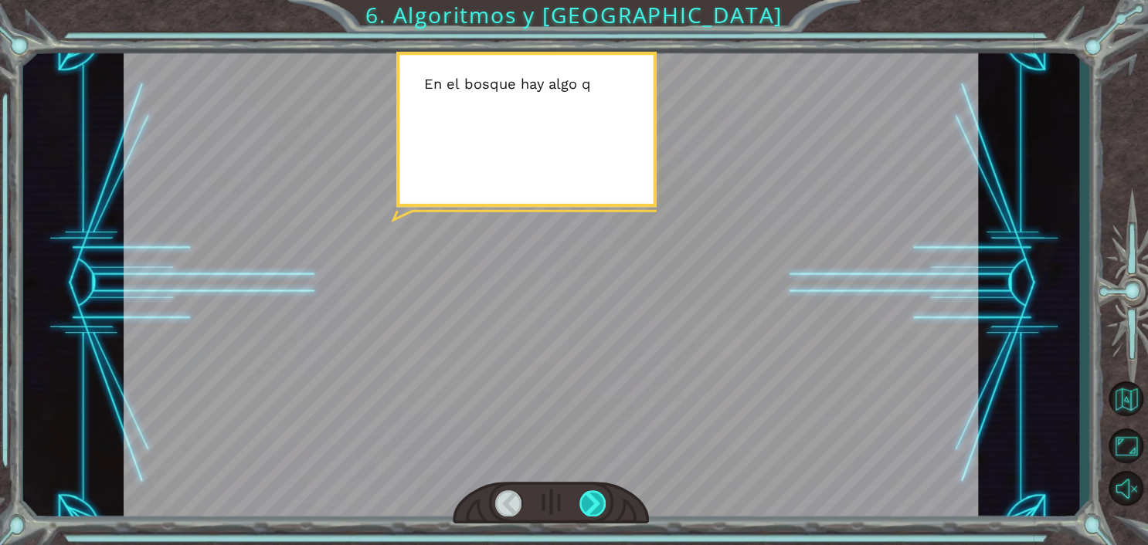
click at [585, 501] on div at bounding box center [592, 503] width 27 height 26
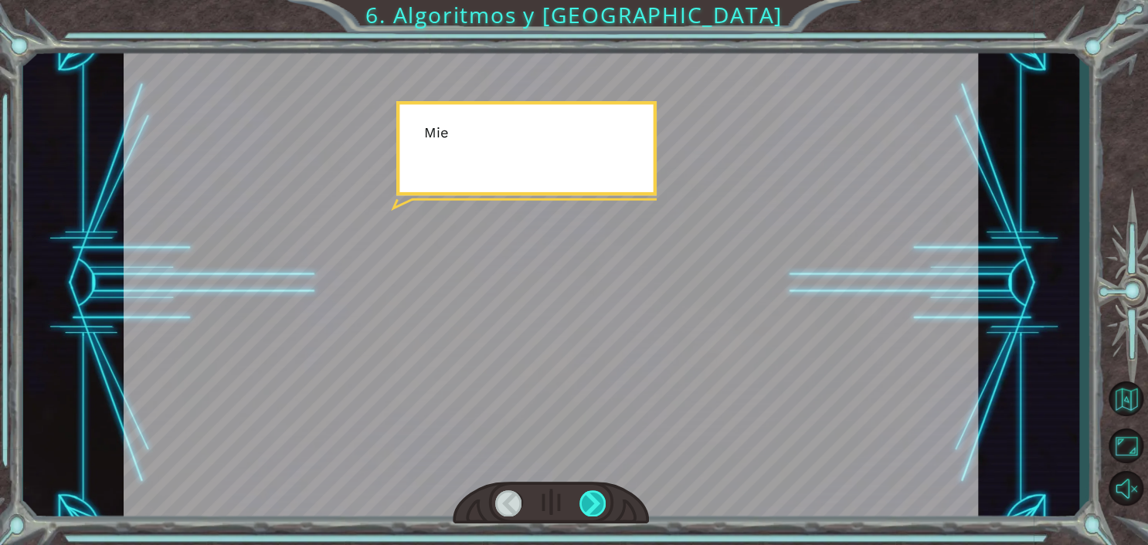
click at [585, 501] on div at bounding box center [592, 503] width 27 height 26
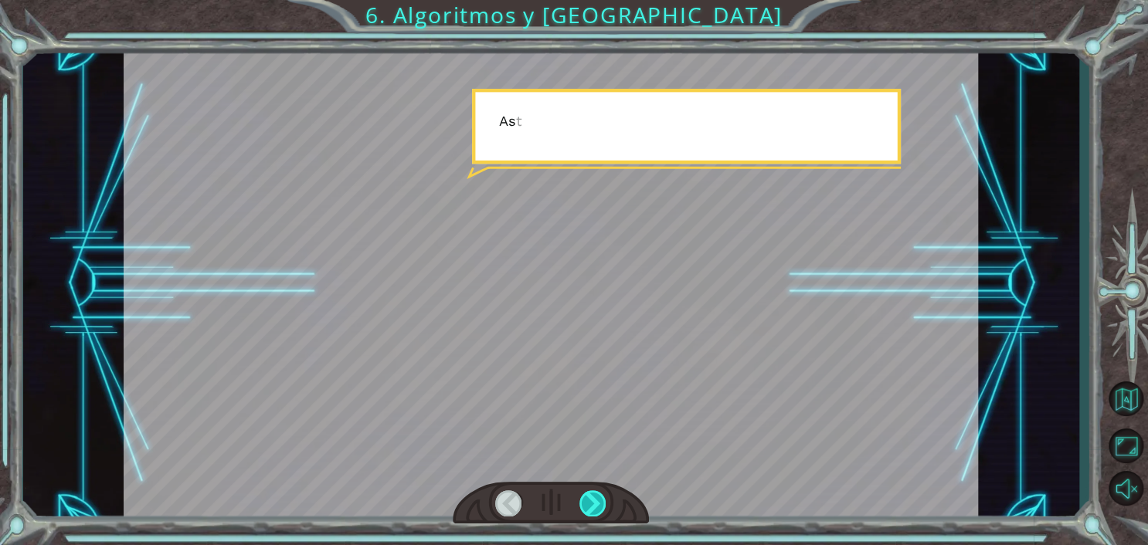
click at [585, 501] on div at bounding box center [592, 503] width 27 height 26
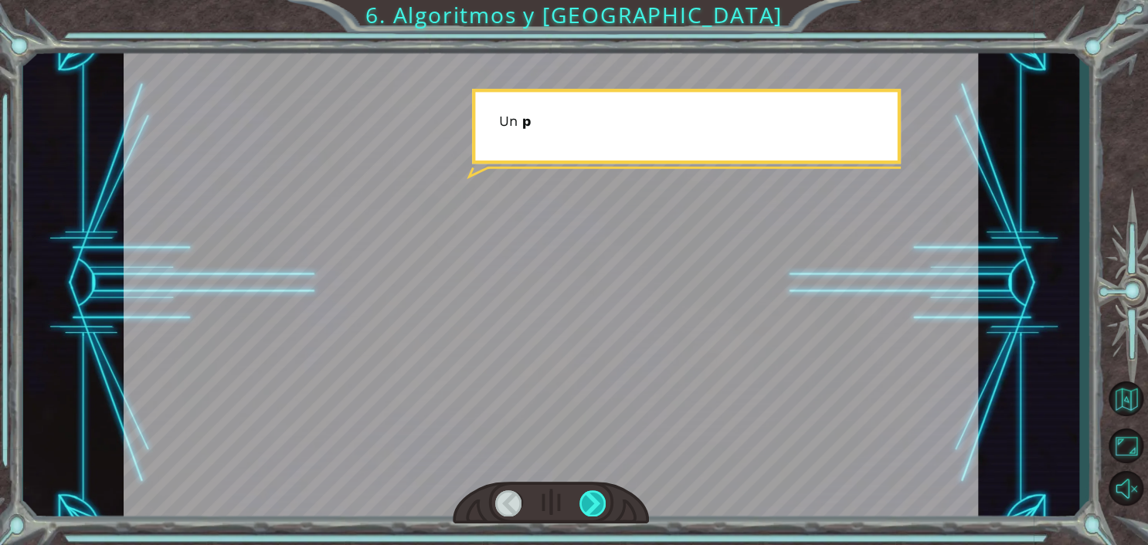
click at [585, 501] on div at bounding box center [592, 503] width 27 height 26
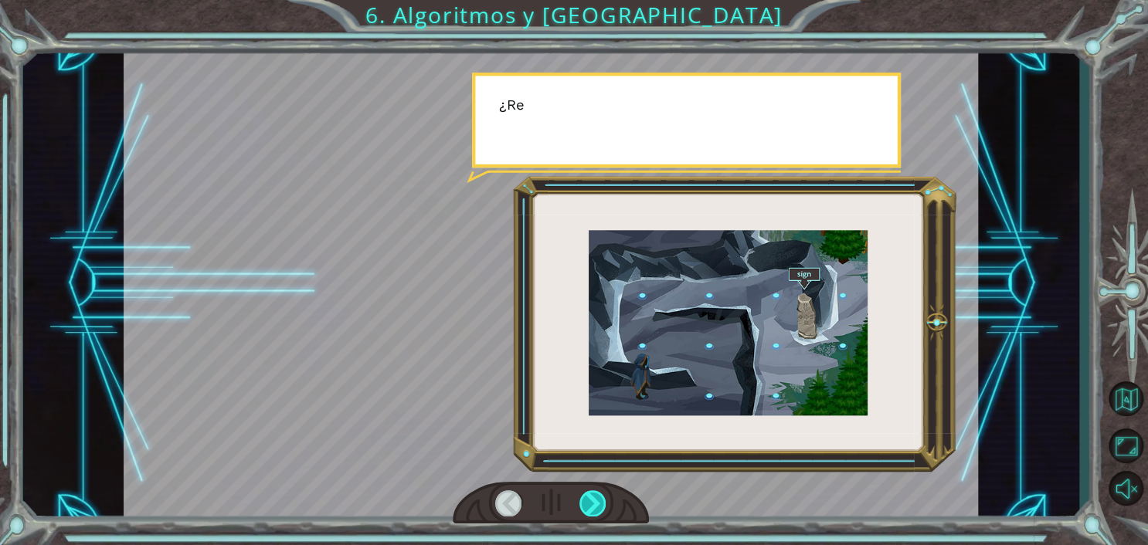
click at [585, 501] on div at bounding box center [592, 503] width 27 height 26
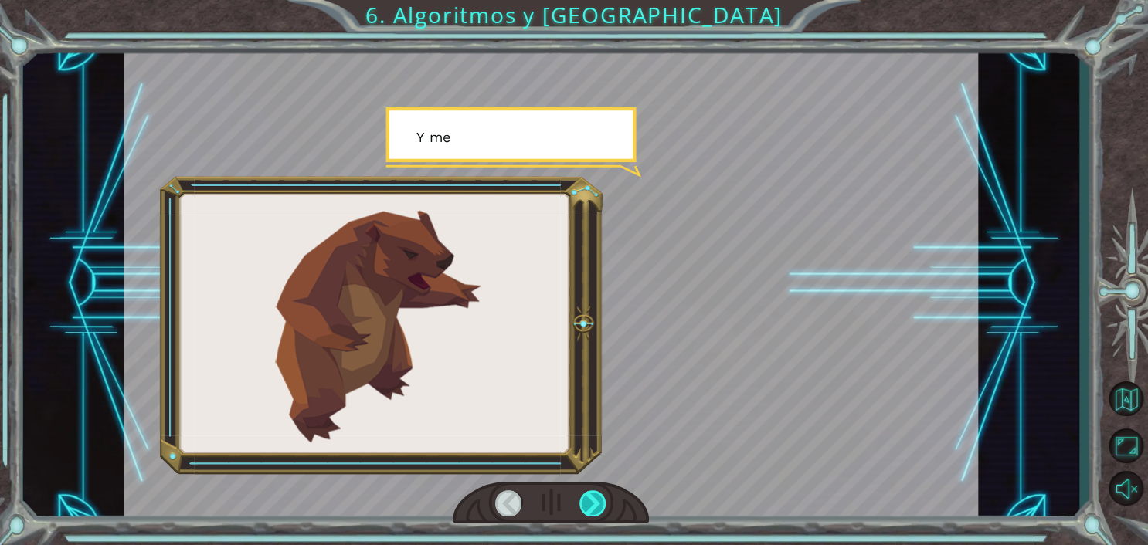
click at [585, 501] on div at bounding box center [592, 503] width 27 height 26
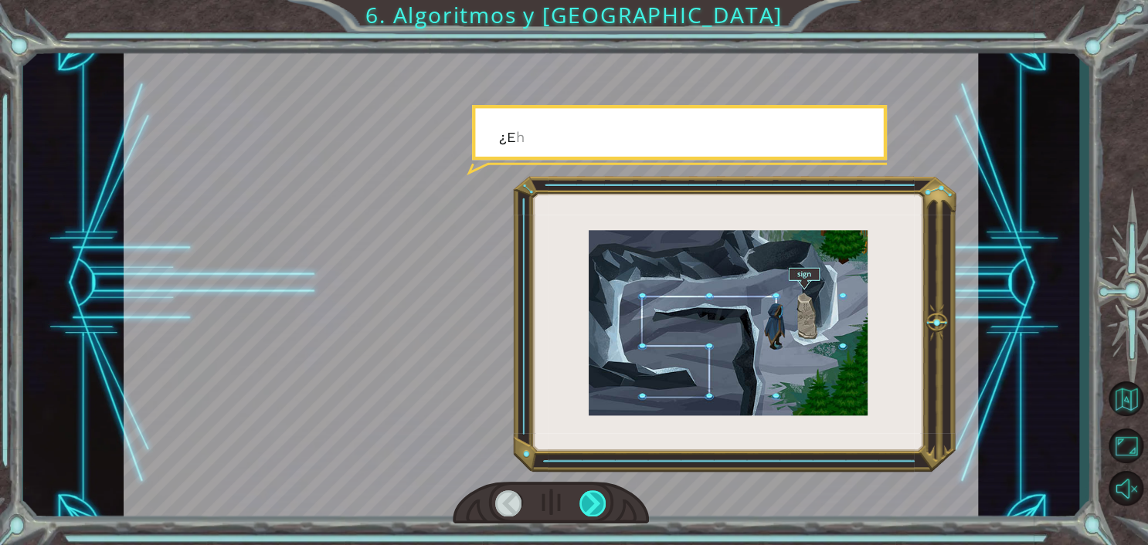
click at [585, 501] on div at bounding box center [592, 503] width 27 height 26
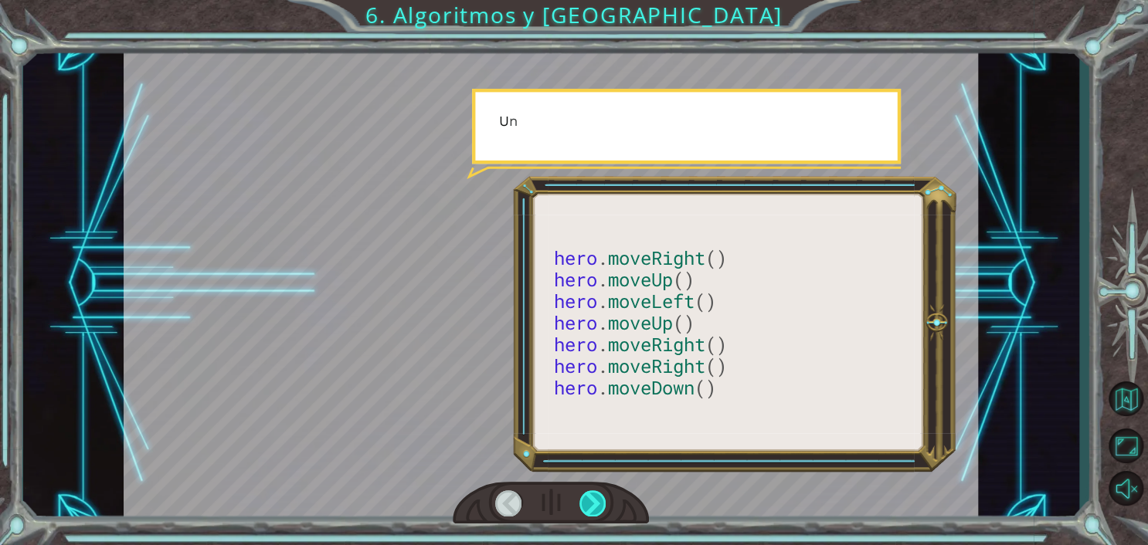
click at [585, 501] on div at bounding box center [592, 503] width 27 height 26
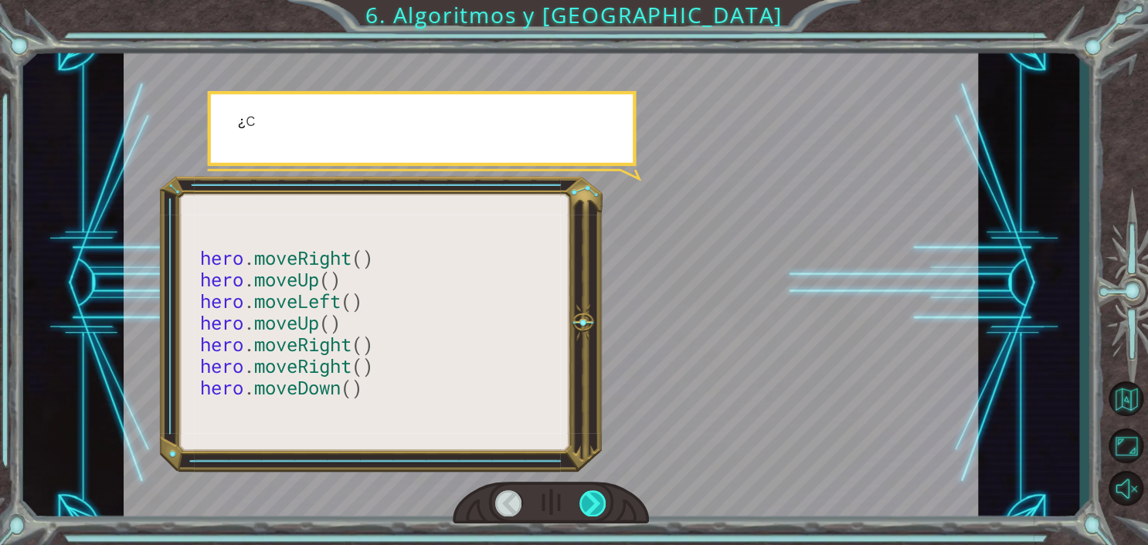
click at [585, 501] on div at bounding box center [592, 503] width 27 height 26
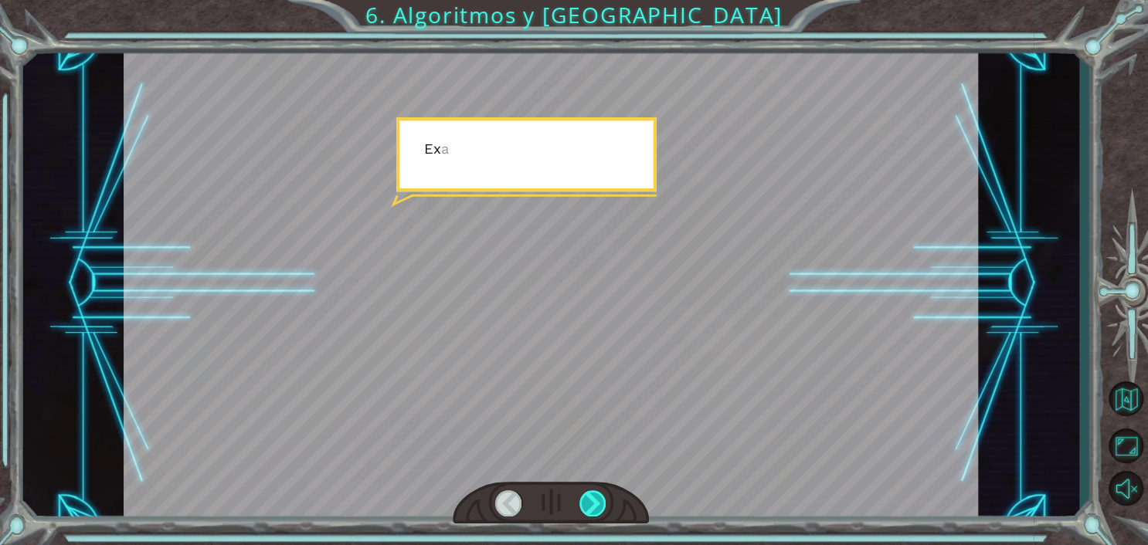
click at [585, 501] on div at bounding box center [592, 503] width 27 height 26
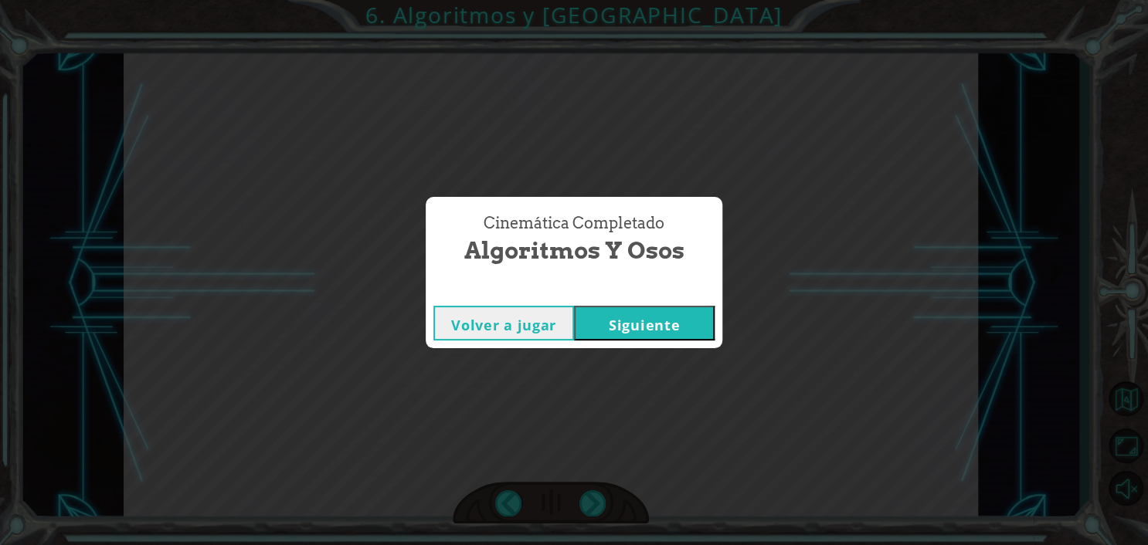
click at [636, 325] on button "Siguiente" at bounding box center [644, 323] width 141 height 35
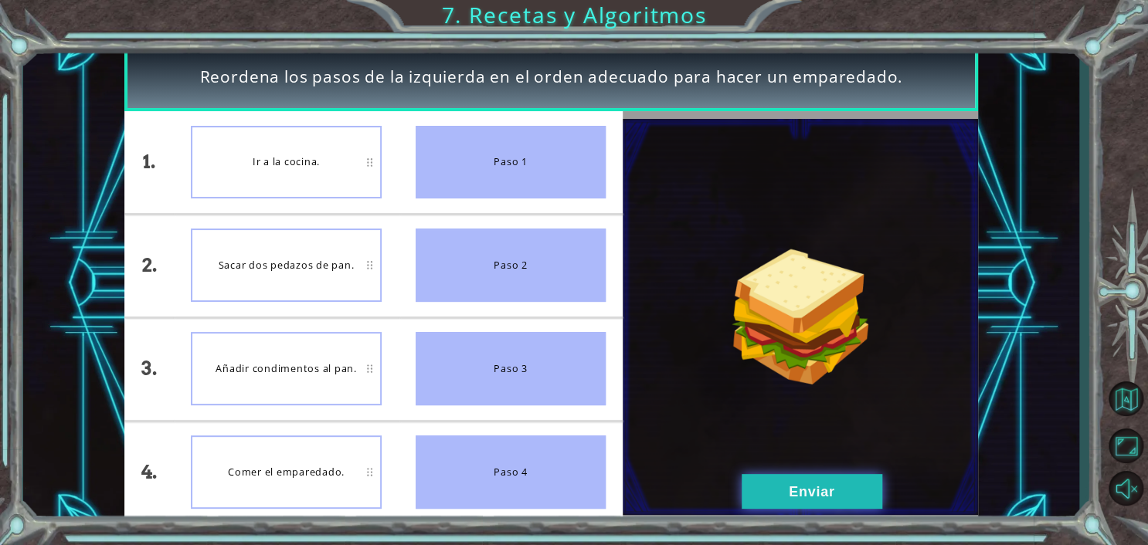
click at [830, 498] on button "Enviar" at bounding box center [811, 491] width 141 height 35
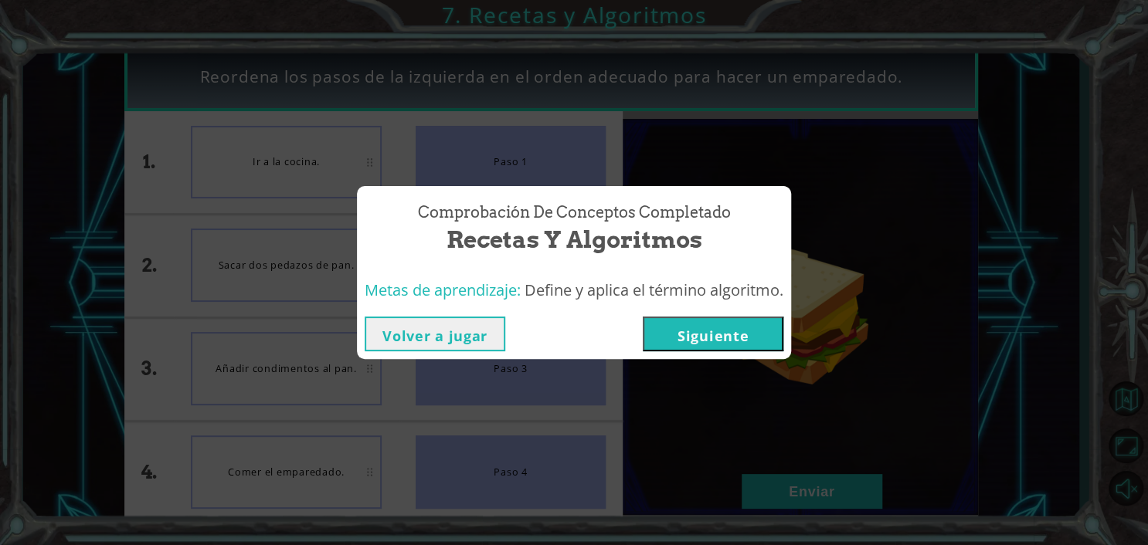
click at [701, 328] on button "Siguiente" at bounding box center [713, 334] width 141 height 35
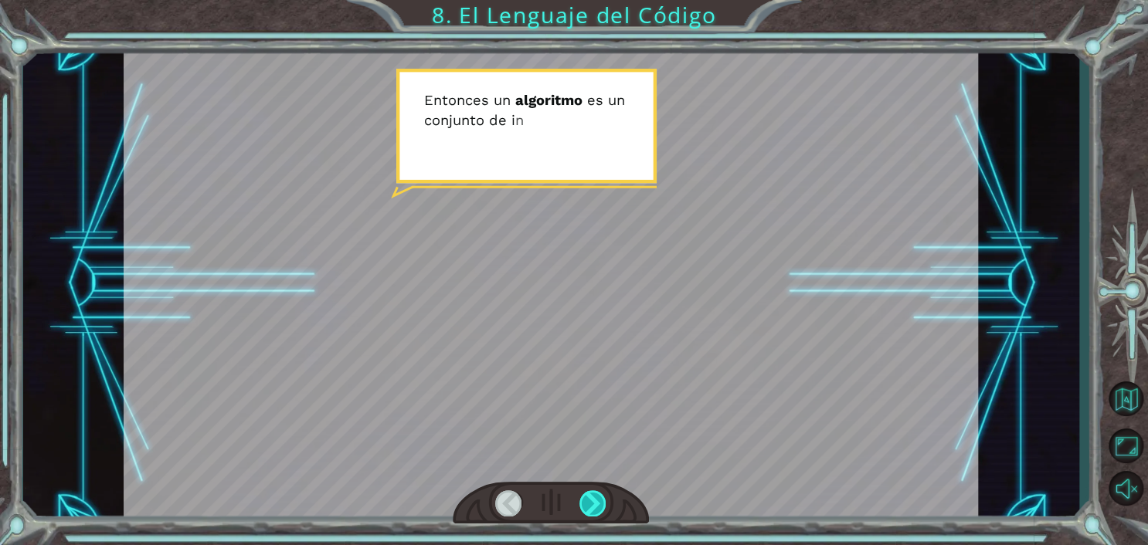
click at [589, 494] on div at bounding box center [551, 503] width 196 height 43
click at [590, 497] on div at bounding box center [592, 503] width 27 height 26
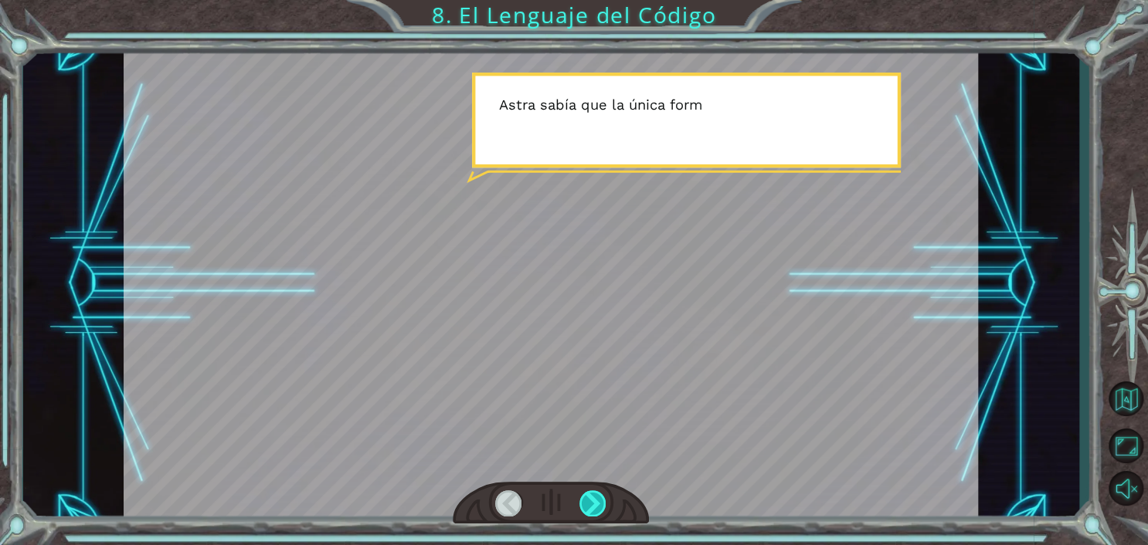
click at [587, 497] on div at bounding box center [592, 503] width 27 height 26
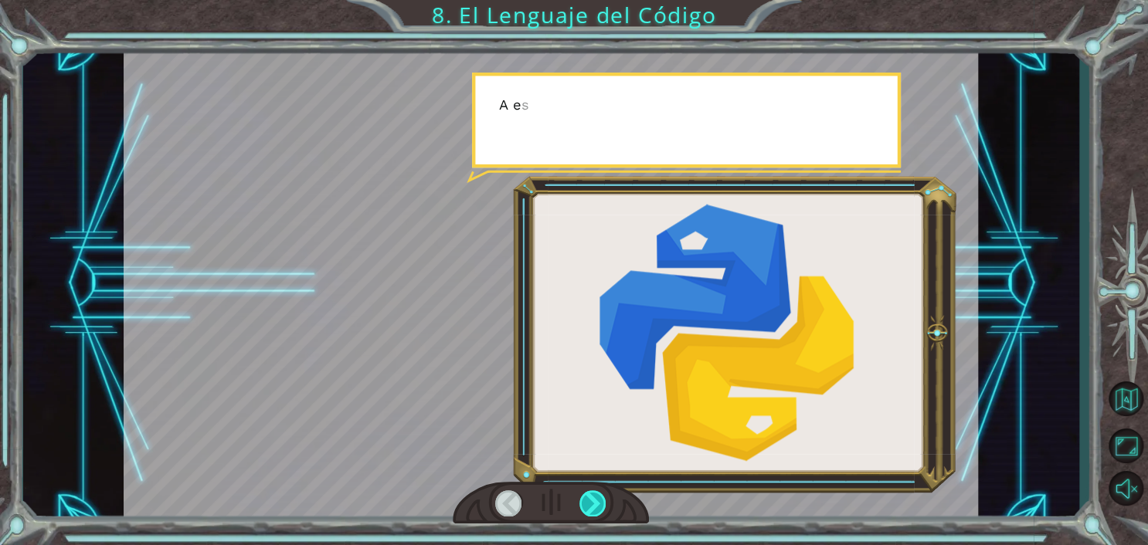
click at [587, 497] on div at bounding box center [592, 503] width 27 height 26
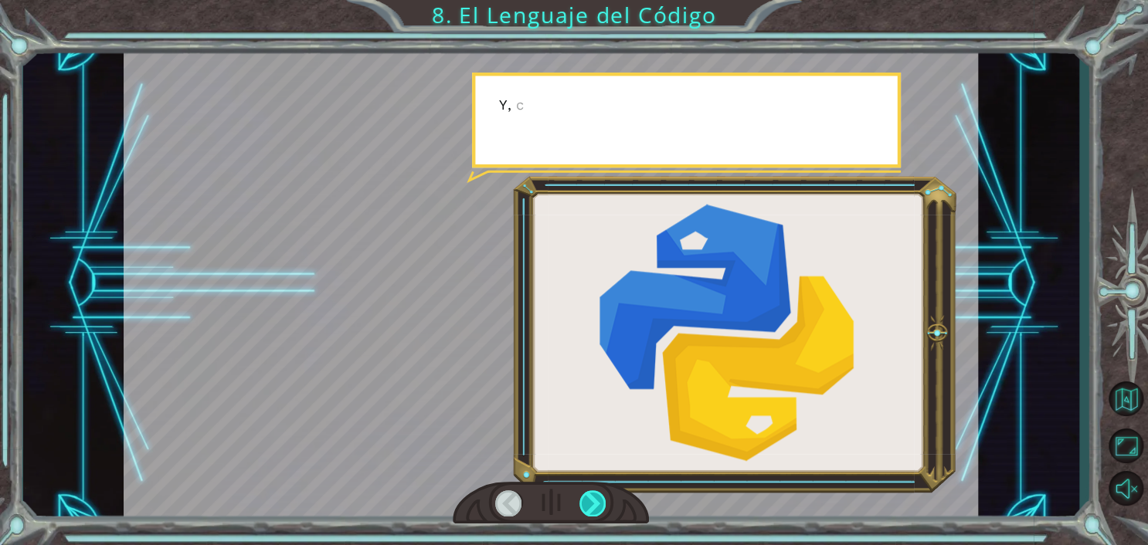
click at [587, 497] on div at bounding box center [592, 503] width 27 height 26
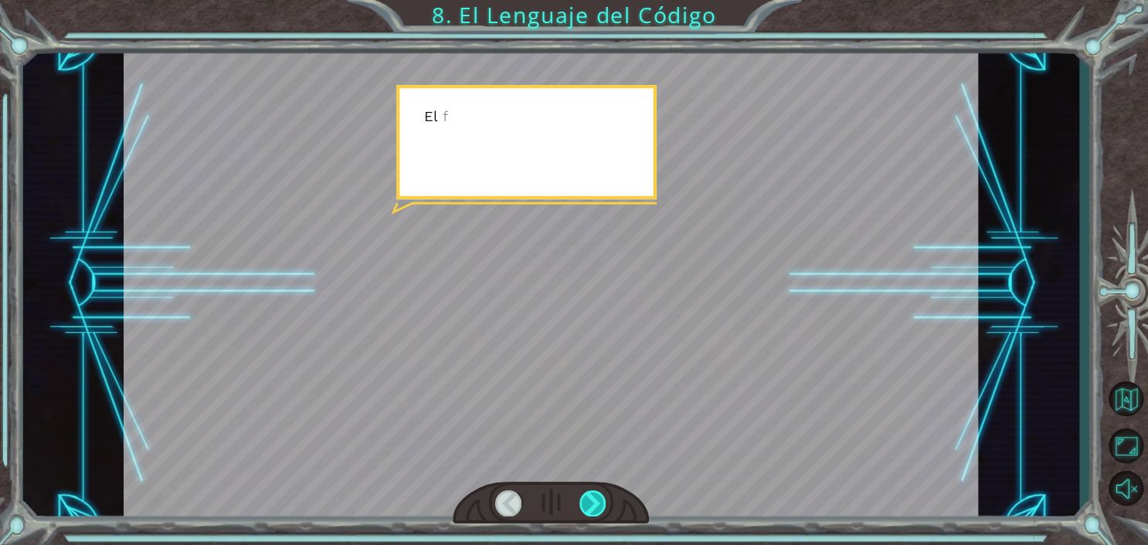
click at [587, 497] on div at bounding box center [592, 503] width 27 height 26
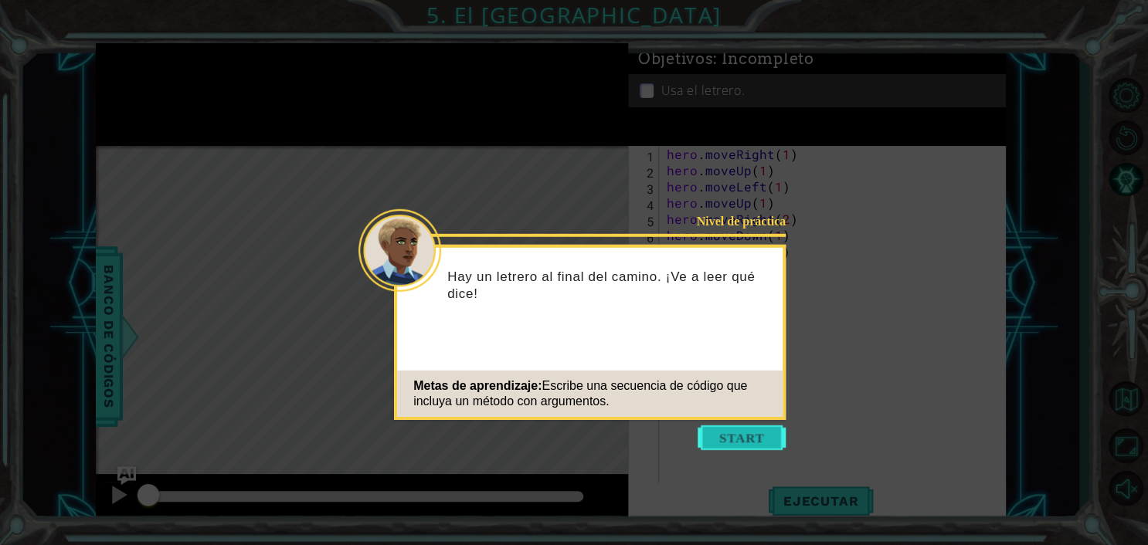
click at [762, 427] on button "Start" at bounding box center [741, 438] width 88 height 25
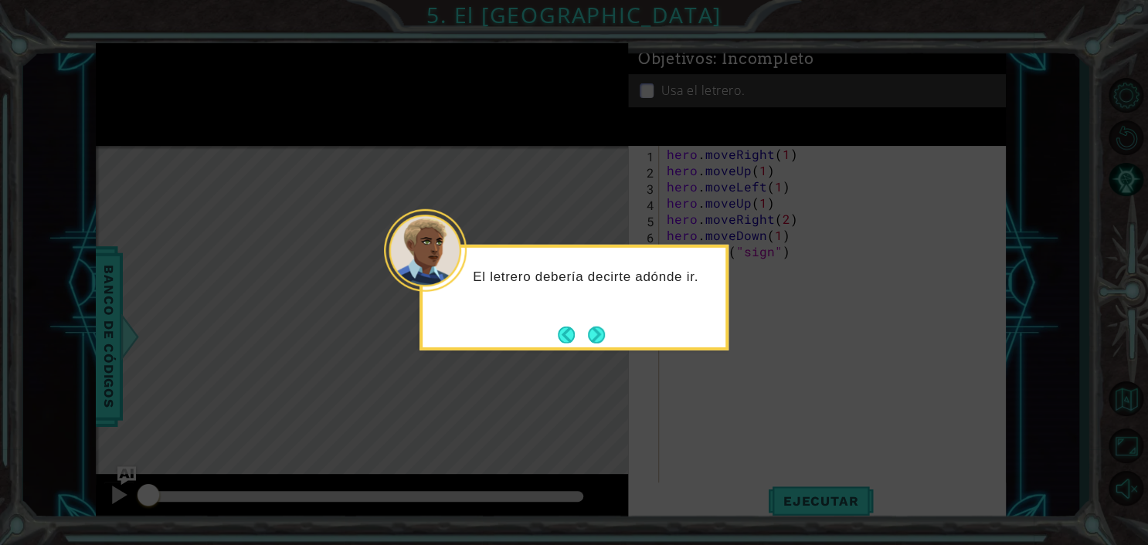
click at [1138, 254] on icon at bounding box center [574, 272] width 1148 height 545
click at [592, 338] on button "Next" at bounding box center [596, 334] width 17 height 17
click at [592, 338] on button "Next" at bounding box center [597, 335] width 18 height 18
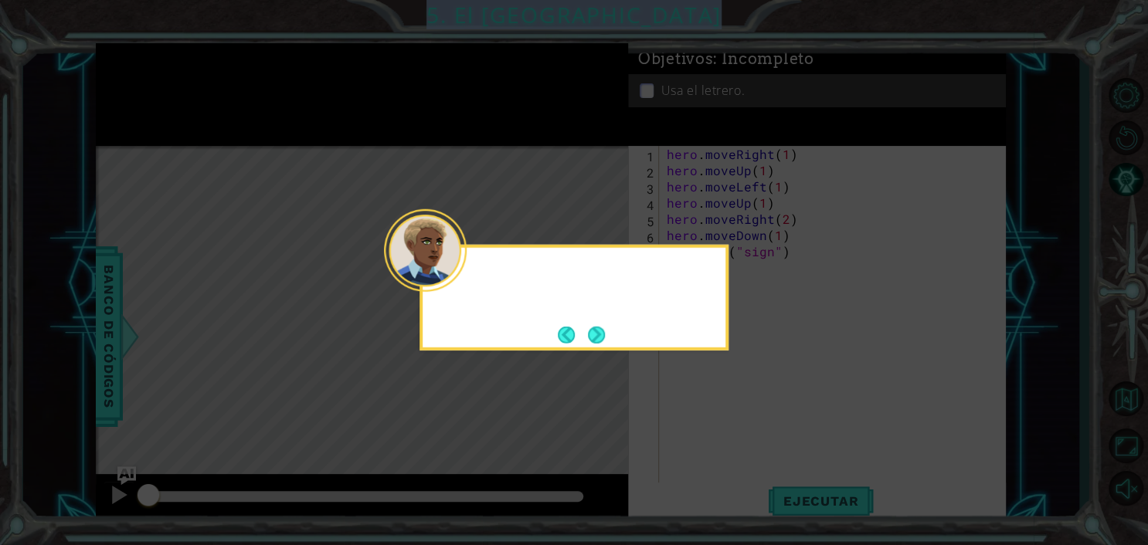
click at [592, 338] on icon at bounding box center [574, 272] width 1148 height 545
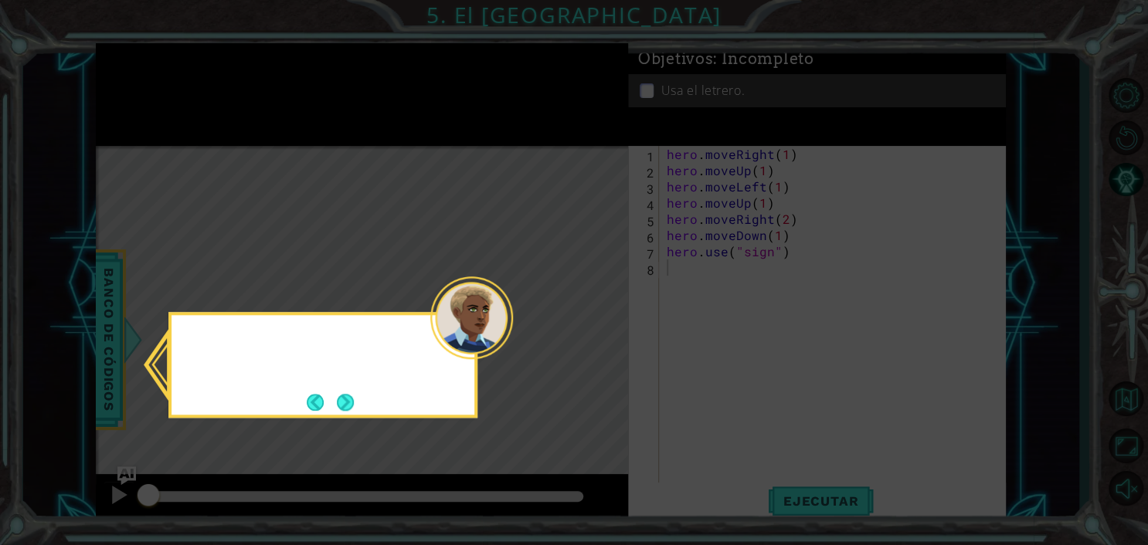
click at [592, 338] on icon at bounding box center [574, 272] width 1148 height 545
click at [395, 407] on div "Recuerda co" at bounding box center [322, 365] width 309 height 106
click at [369, 405] on div "Recuerda co" at bounding box center [322, 365] width 309 height 106
click at [354, 403] on button "Next" at bounding box center [346, 403] width 18 height 18
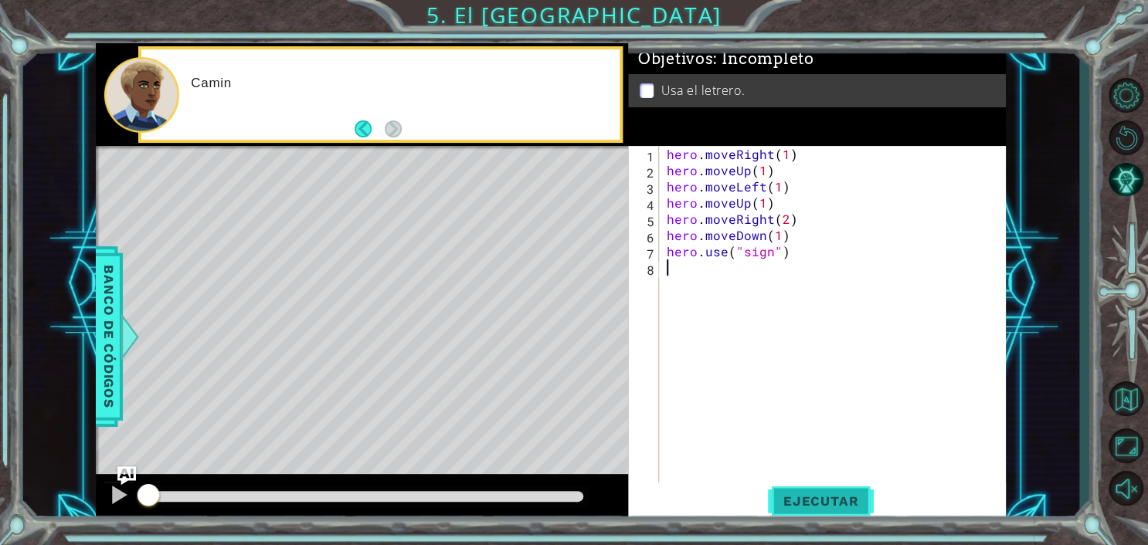
drag, startPoint x: 816, startPoint y: 514, endPoint x: 815, endPoint y: 506, distance: 7.8
click at [816, 514] on button "Ejecutar" at bounding box center [821, 502] width 106 height 38
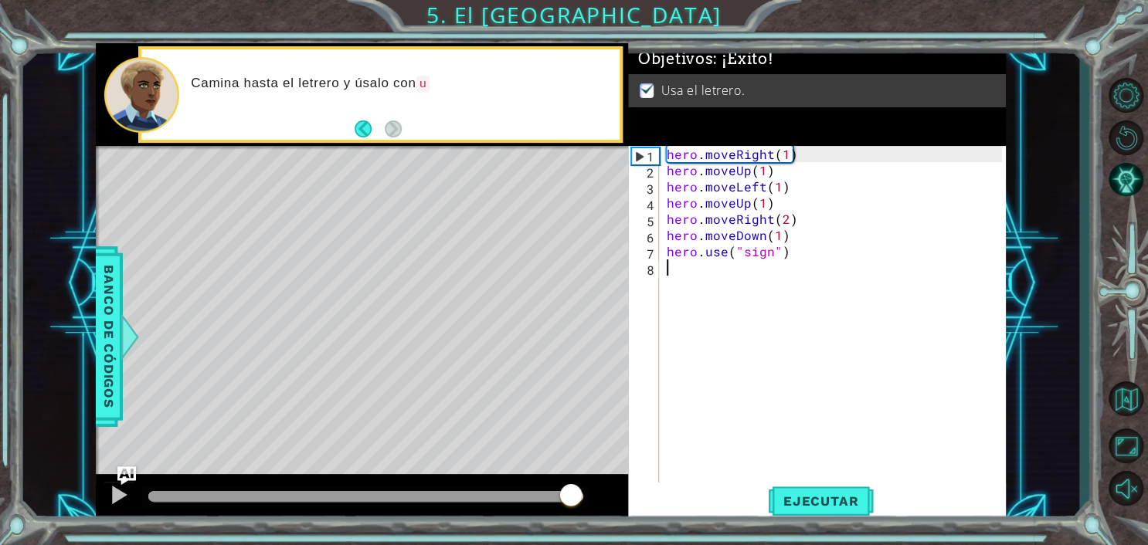
click at [570, 499] on div at bounding box center [365, 496] width 435 height 11
drag, startPoint x: 575, startPoint y: 499, endPoint x: 605, endPoint y: 502, distance: 29.5
click at [605, 502] on div at bounding box center [362, 498] width 532 height 49
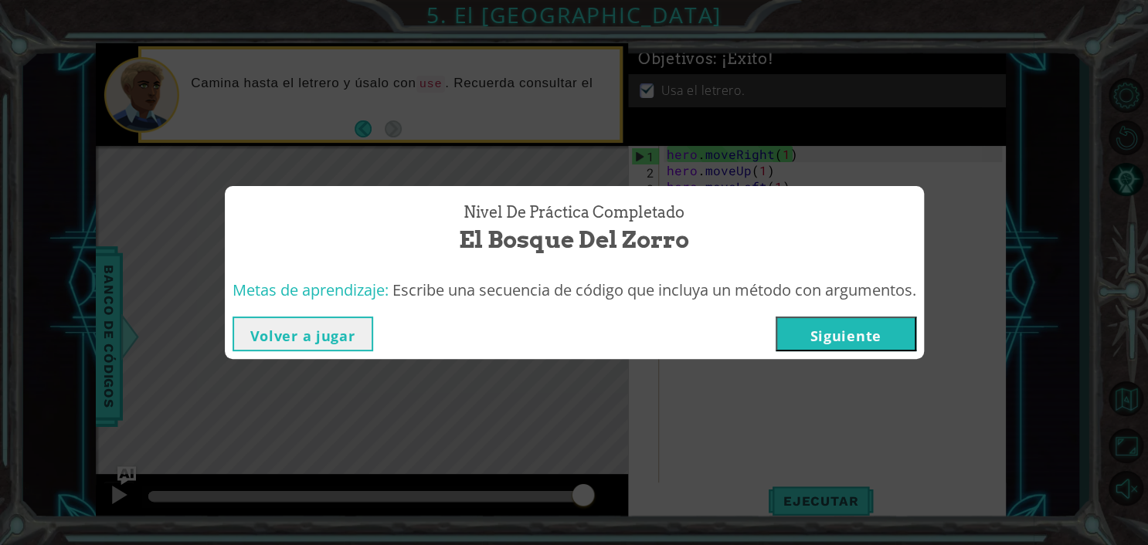
click at [867, 337] on button "Siguiente" at bounding box center [845, 334] width 141 height 35
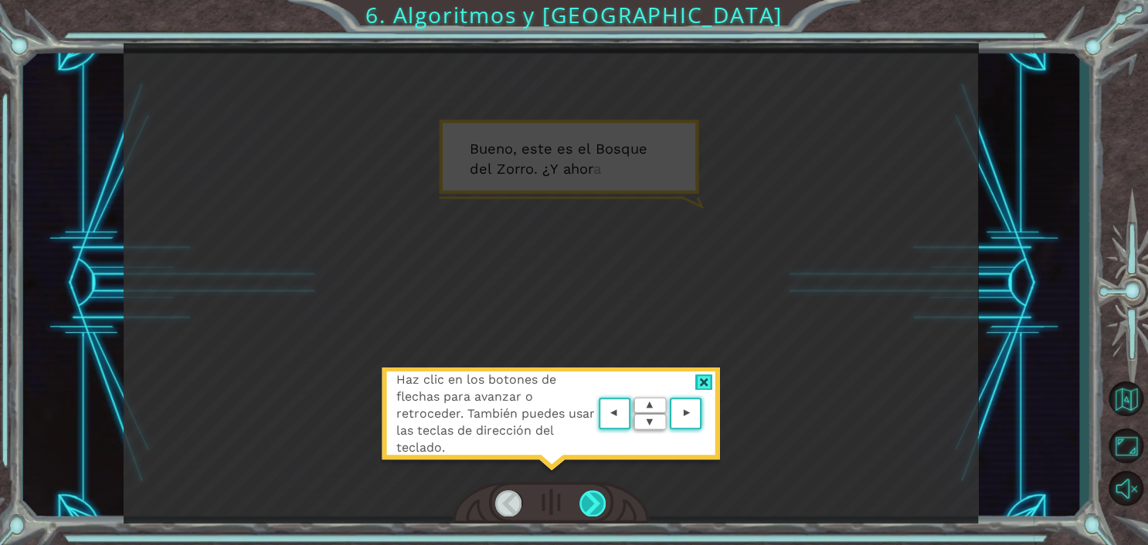
click at [600, 513] on div at bounding box center [592, 503] width 27 height 26
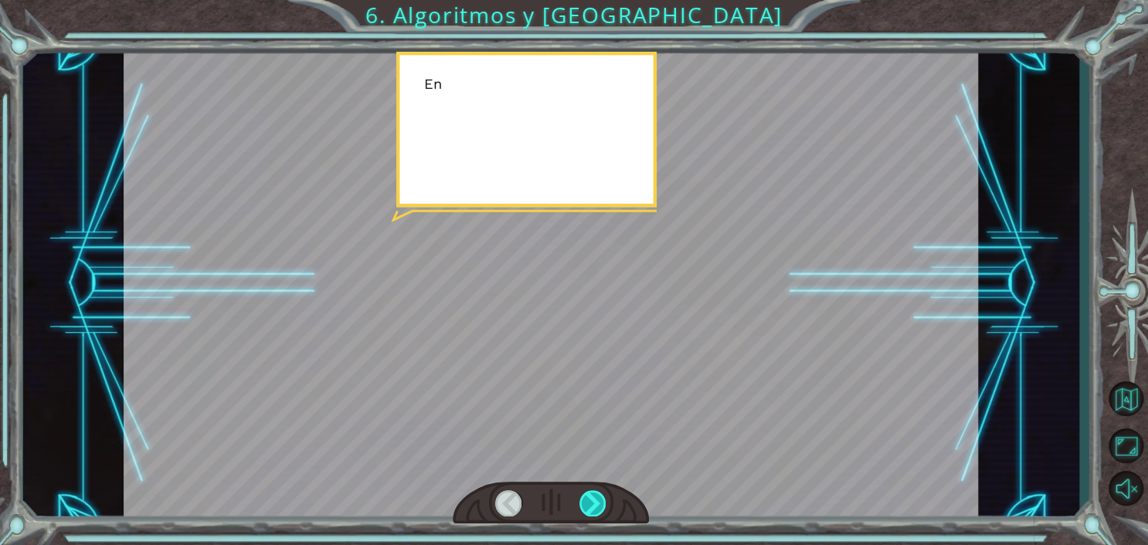
click at [597, 511] on div at bounding box center [592, 503] width 27 height 26
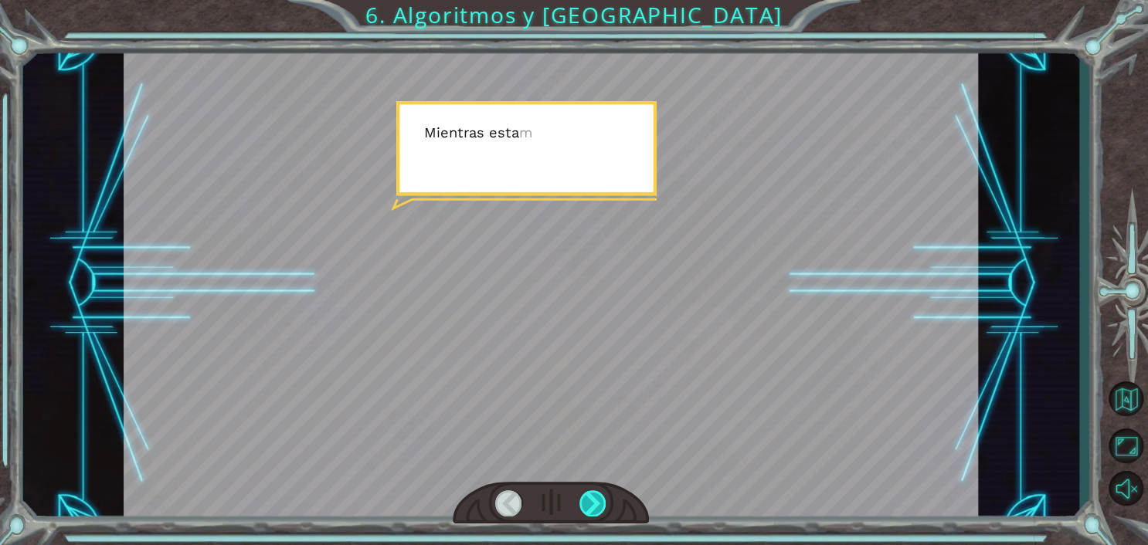
click at [592, 507] on div at bounding box center [592, 503] width 27 height 26
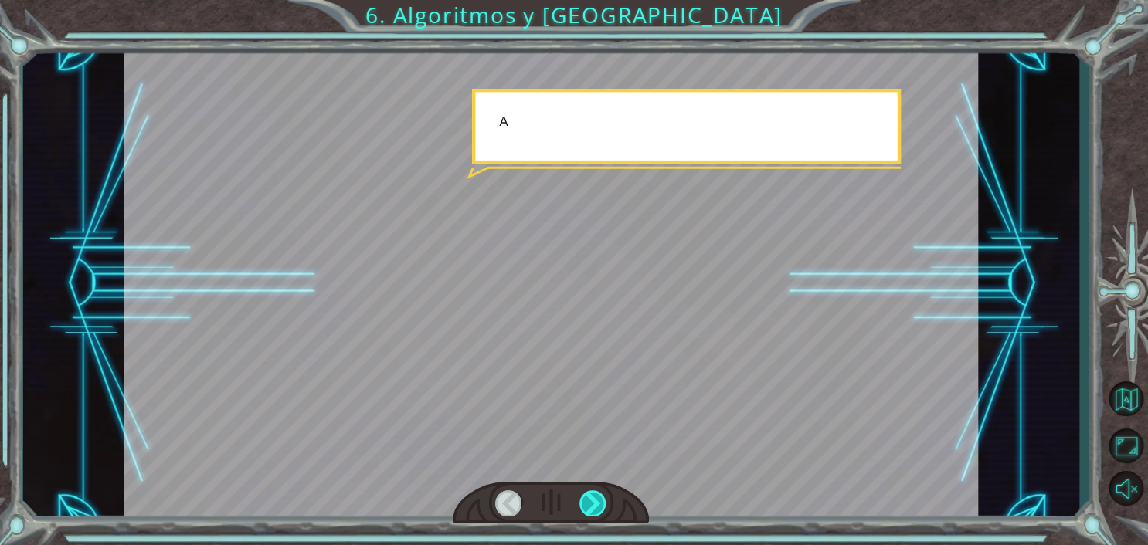
click at [592, 507] on div at bounding box center [592, 503] width 27 height 26
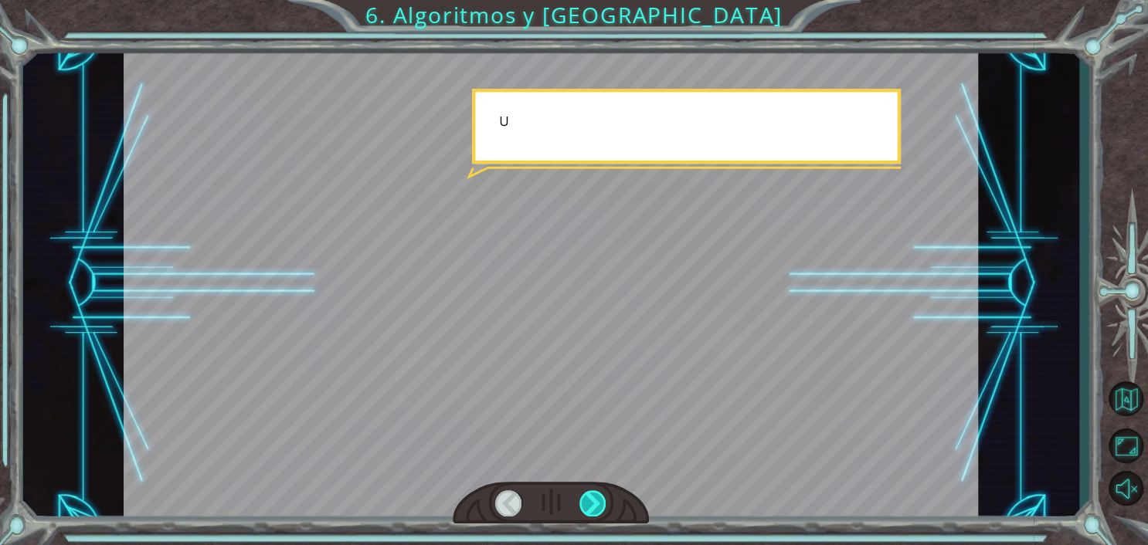
click at [592, 507] on div at bounding box center [592, 503] width 27 height 26
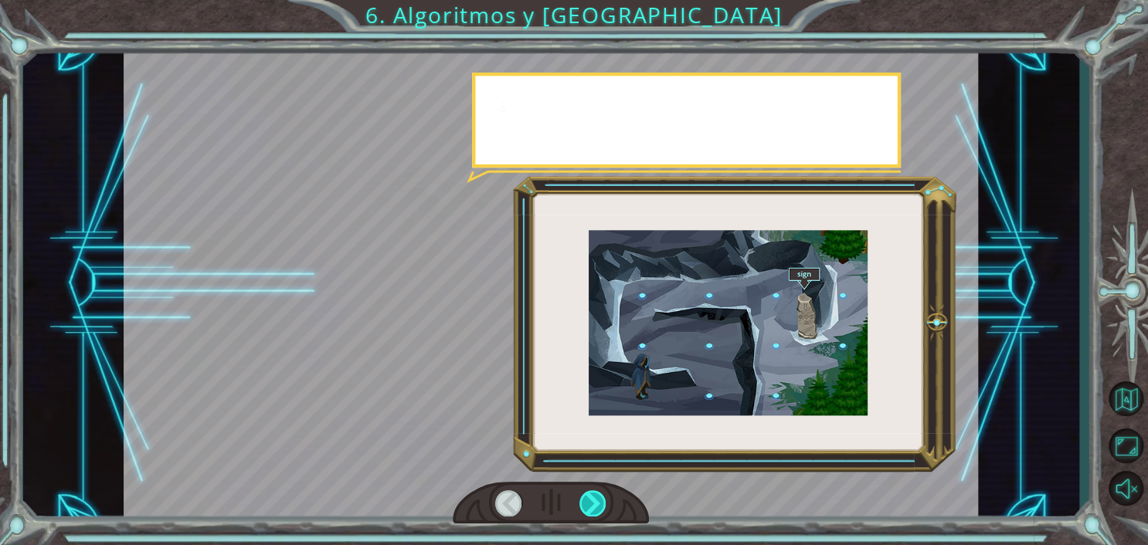
click at [592, 507] on div at bounding box center [592, 503] width 27 height 26
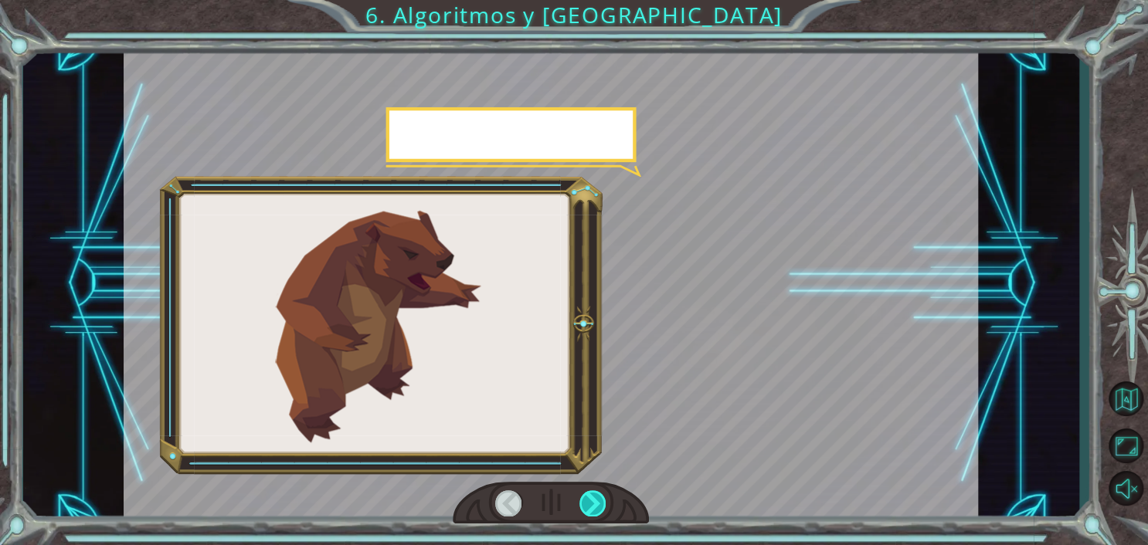
click at [592, 507] on div at bounding box center [592, 503] width 27 height 26
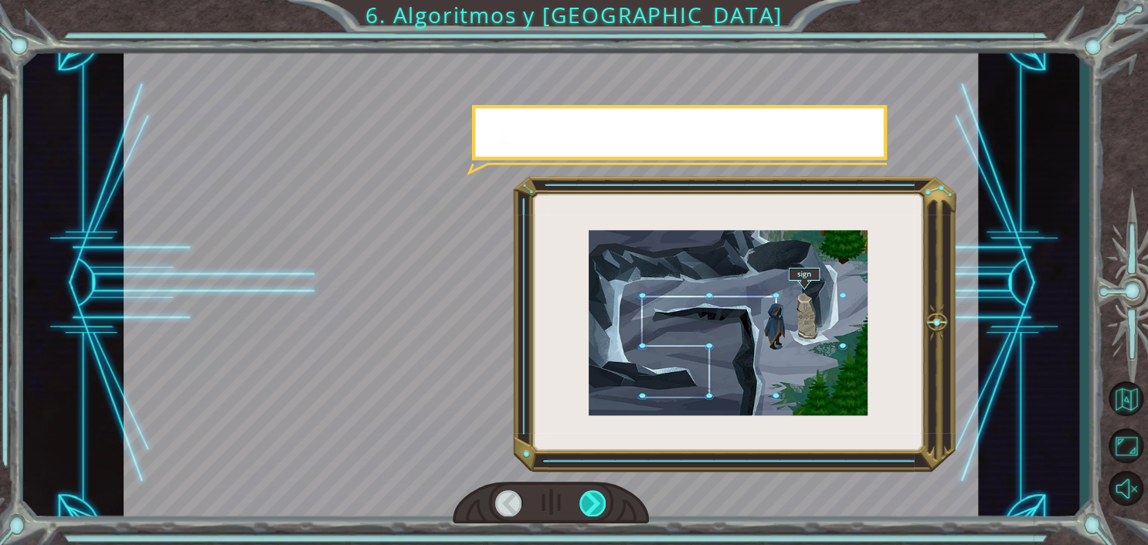
click at [592, 507] on div at bounding box center [592, 503] width 27 height 26
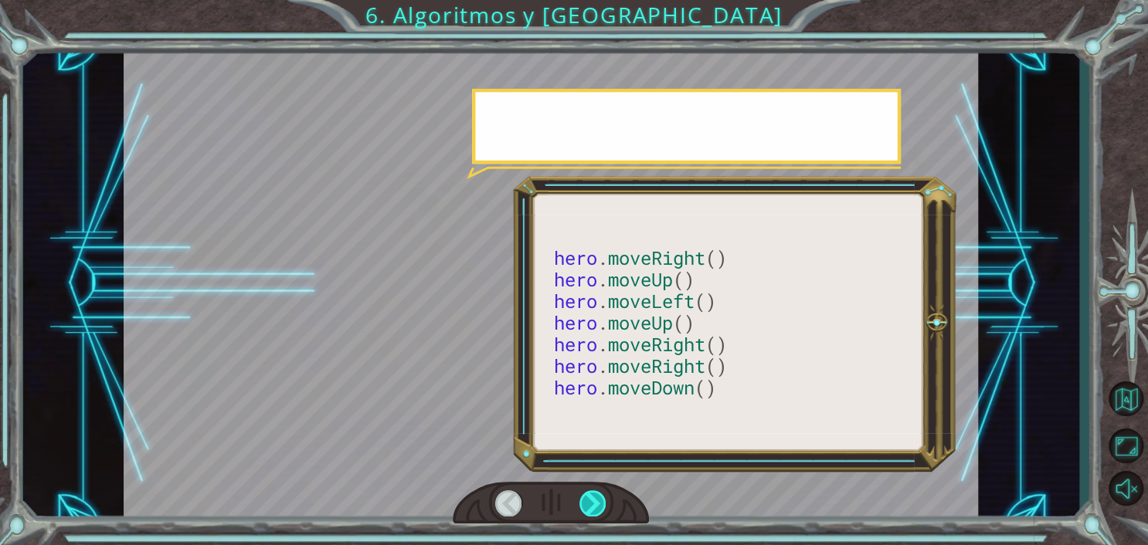
click at [592, 507] on div at bounding box center [592, 503] width 27 height 26
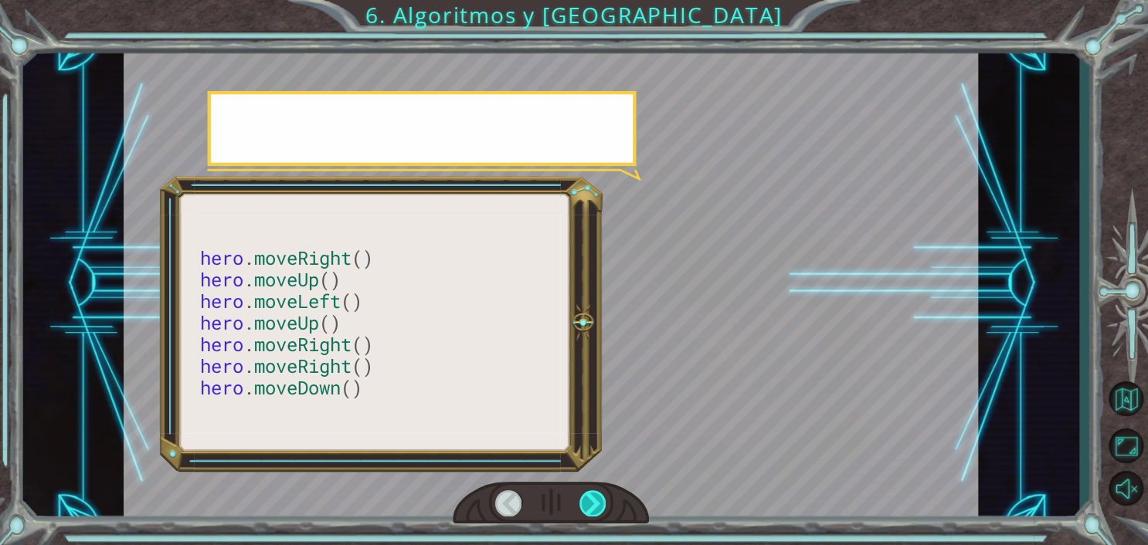
click at [592, 507] on div at bounding box center [592, 503] width 27 height 26
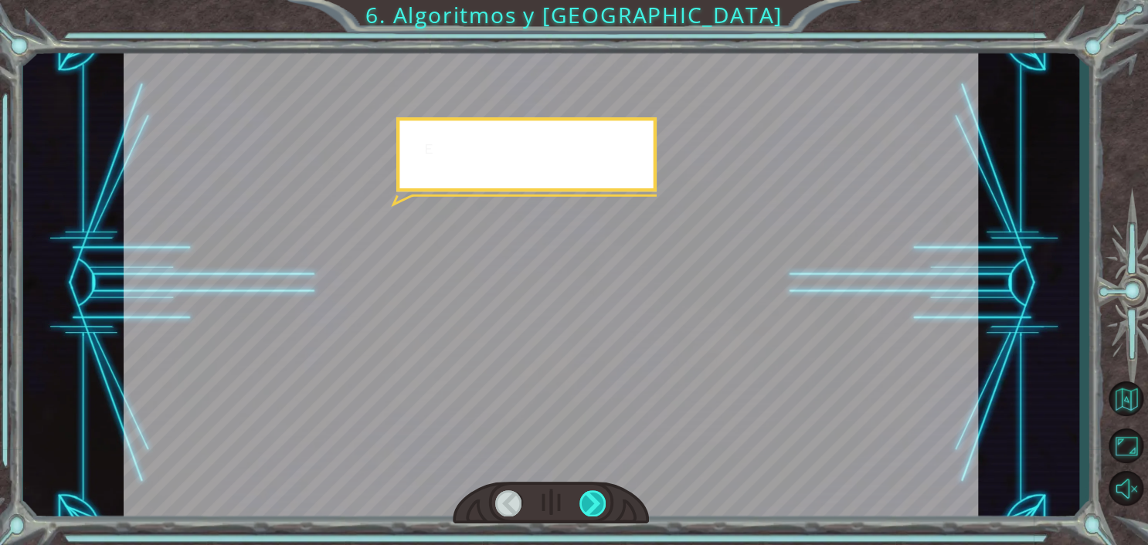
click at [592, 507] on div at bounding box center [592, 503] width 27 height 26
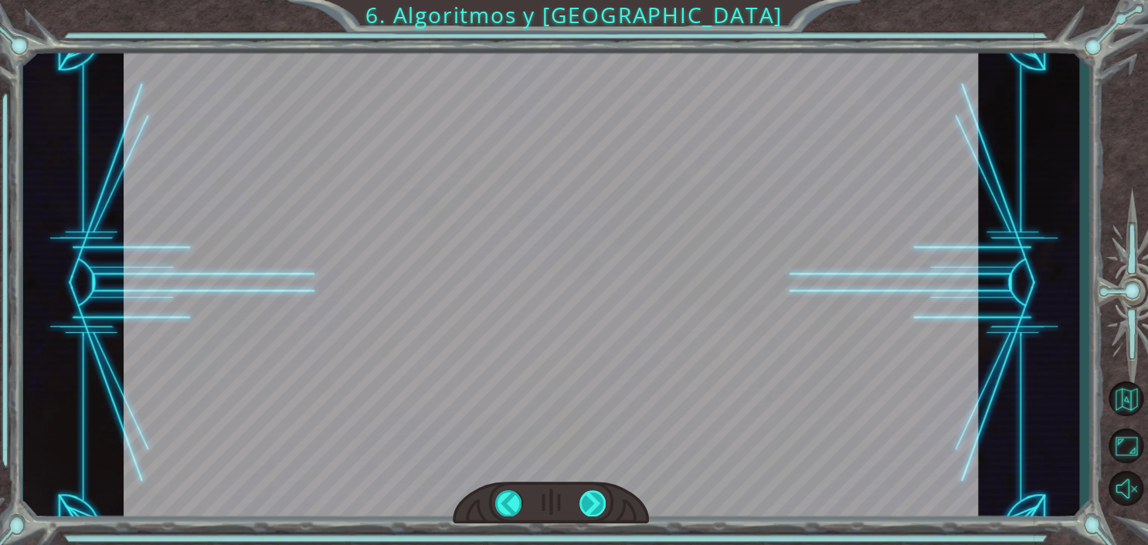
click at [592, 0] on div "hero . moveRight () hero . moveUp () hero . moveLeft () hero . moveUp () hero .…" at bounding box center [574, 0] width 1148 height 0
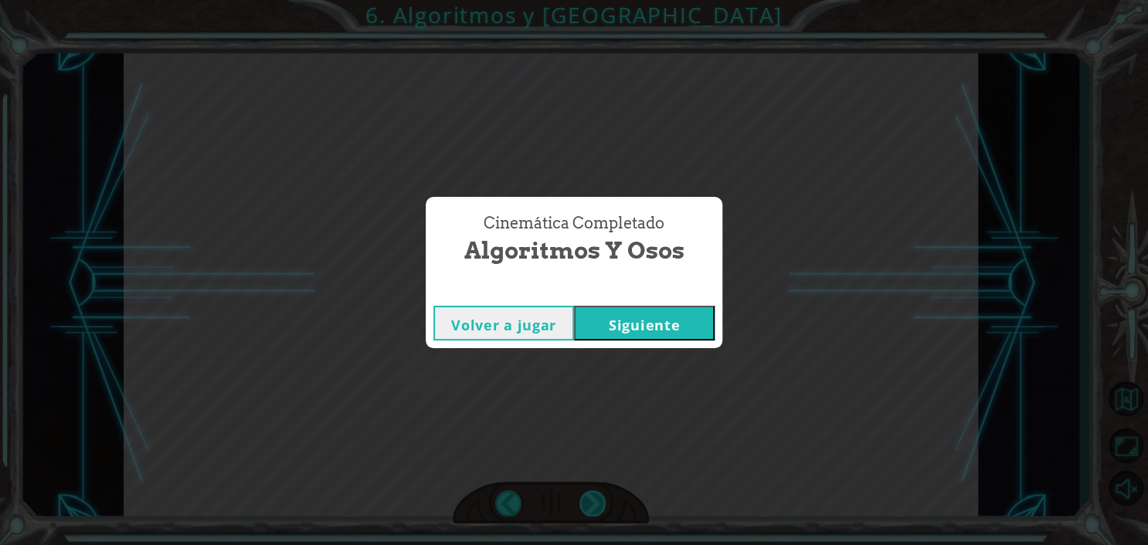
click at [592, 507] on div "Cinemática Completado Algoritmos y Osos Volver a jugar [GEOGRAPHIC_DATA]" at bounding box center [574, 272] width 1148 height 545
click at [606, 314] on button "Siguiente" at bounding box center [644, 323] width 141 height 35
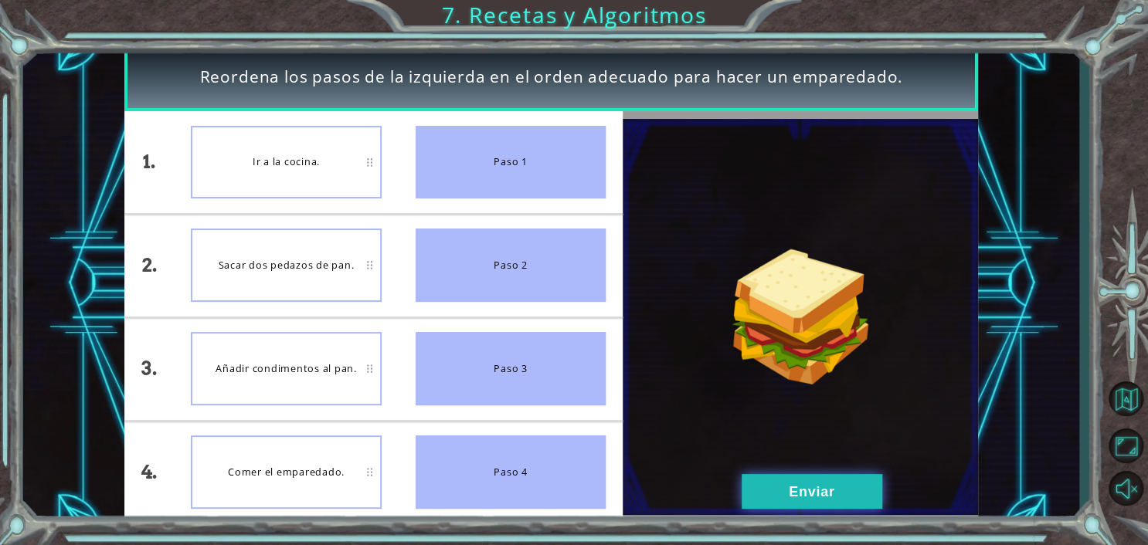
click at [768, 504] on button "Enviar" at bounding box center [811, 491] width 141 height 35
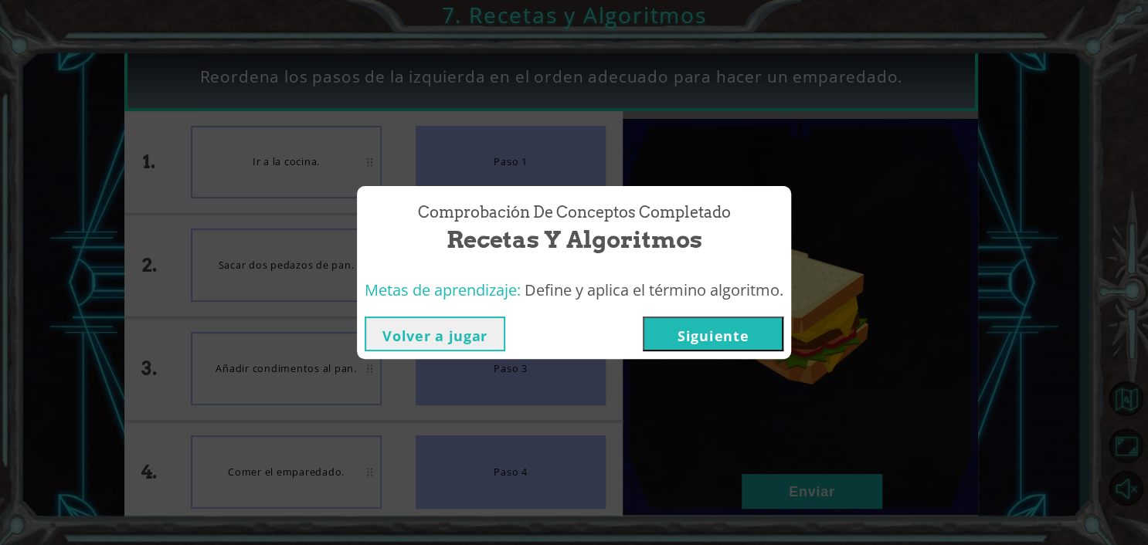
click at [721, 344] on button "Siguiente" at bounding box center [713, 334] width 141 height 35
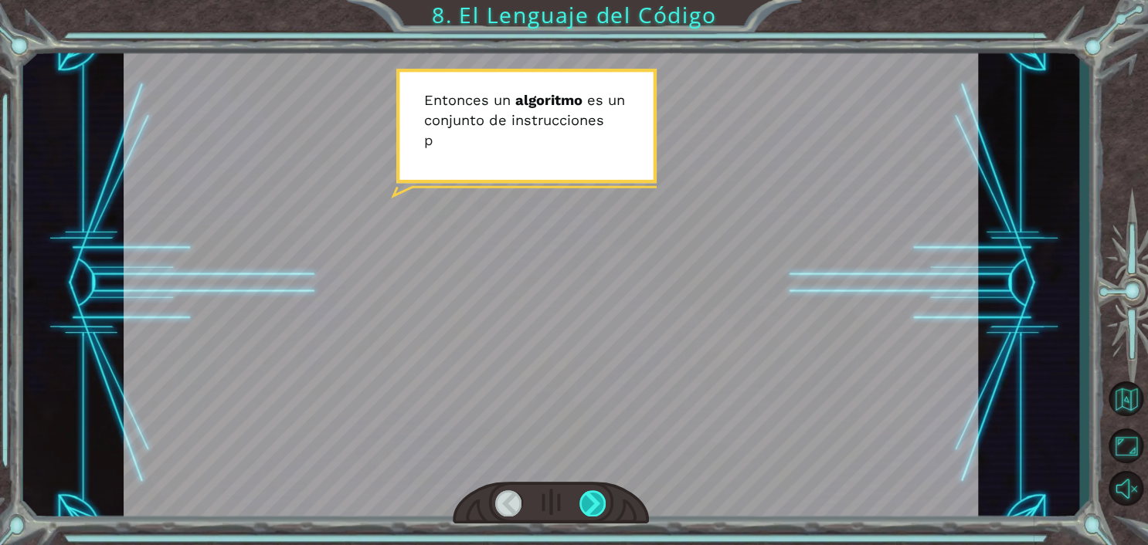
click at [600, 504] on div at bounding box center [592, 503] width 27 height 26
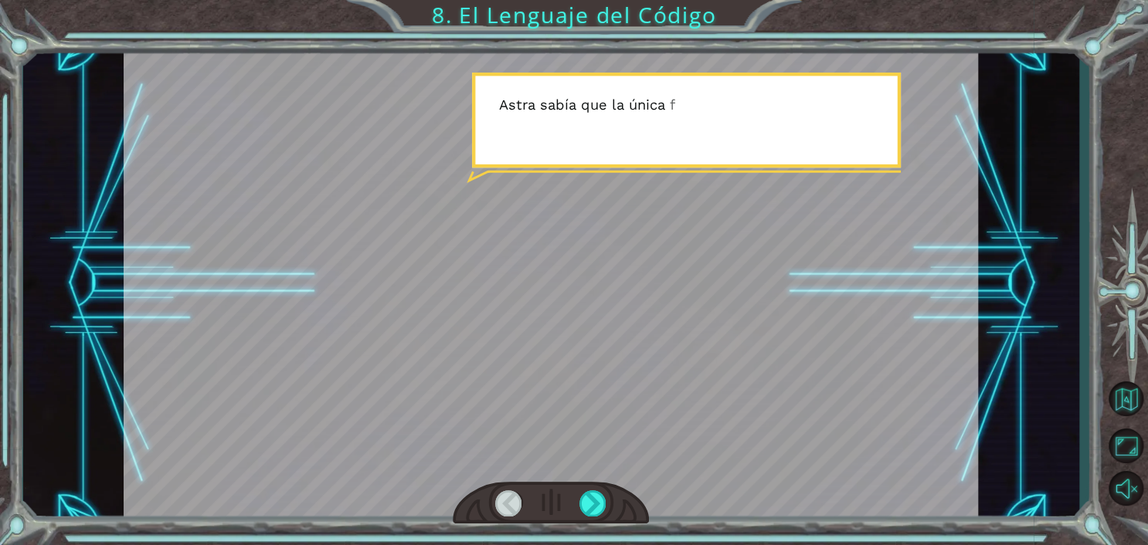
click at [578, 468] on div at bounding box center [551, 283] width 854 height 480
click at [596, 507] on div at bounding box center [592, 503] width 27 height 26
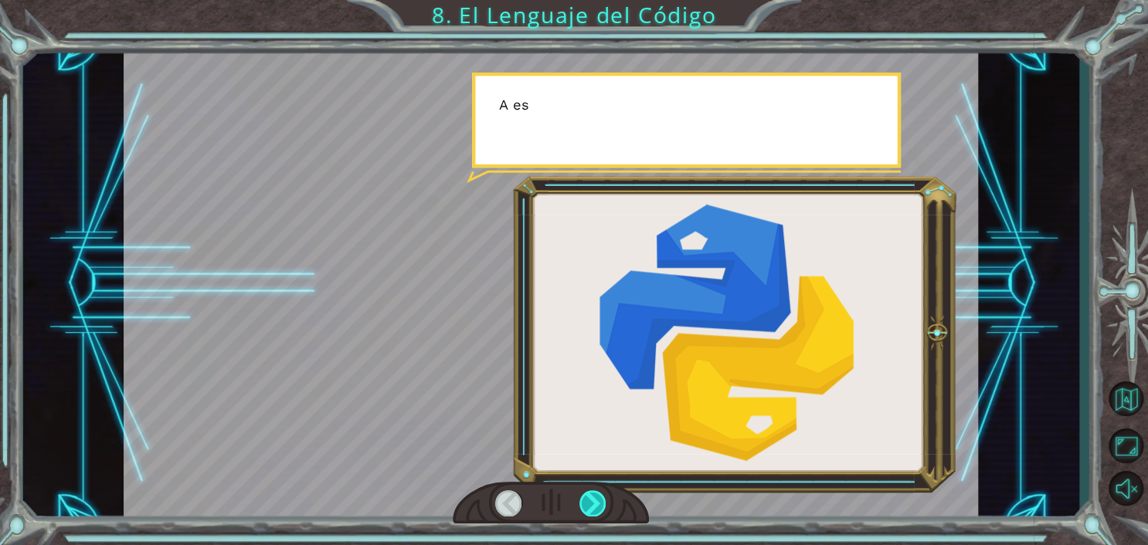
click at [596, 507] on div at bounding box center [592, 503] width 27 height 26
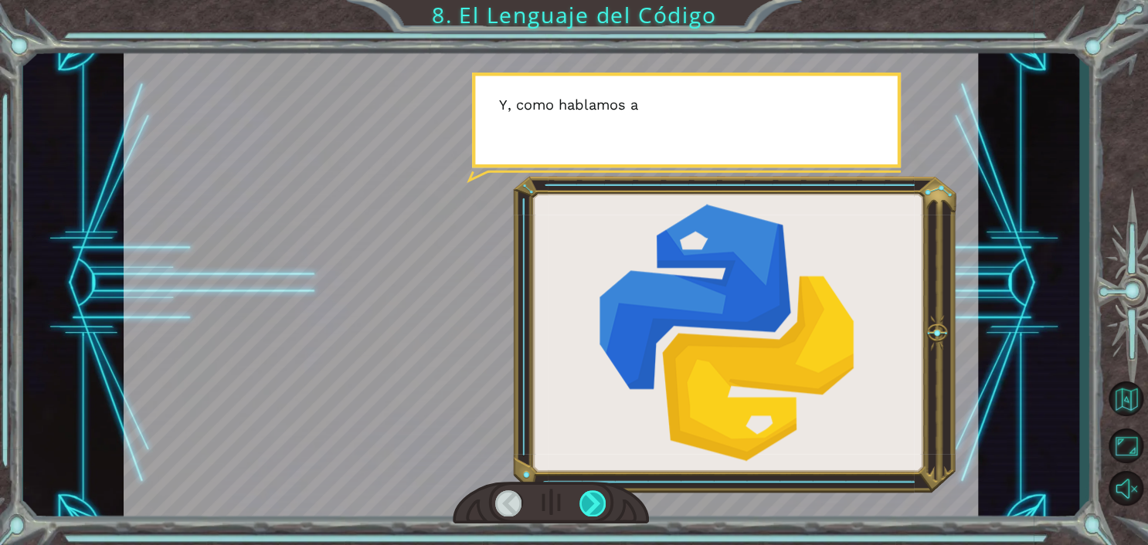
click at [596, 507] on div at bounding box center [592, 503] width 27 height 26
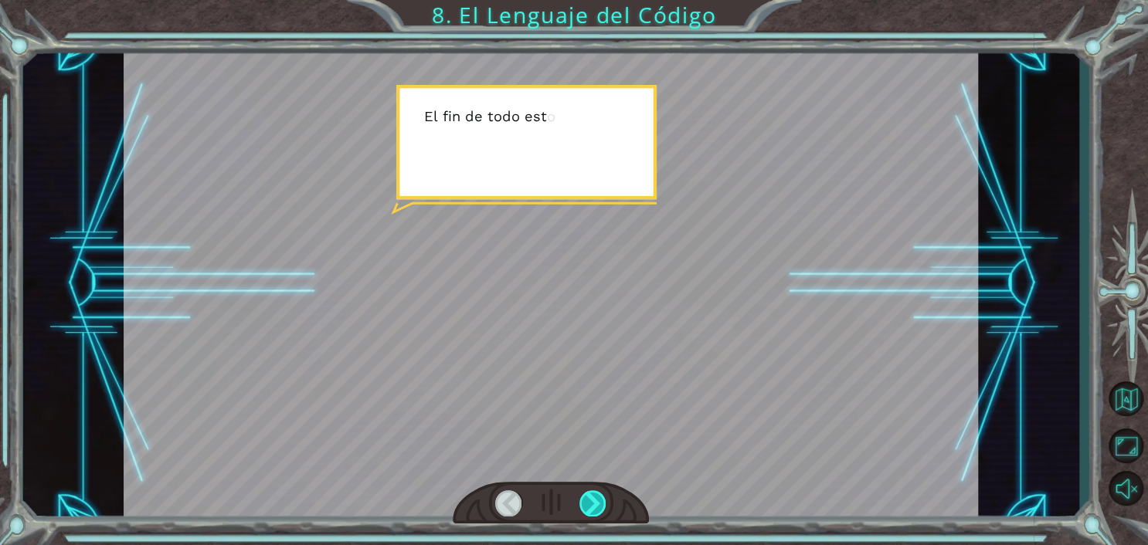
click at [596, 507] on div at bounding box center [592, 503] width 27 height 26
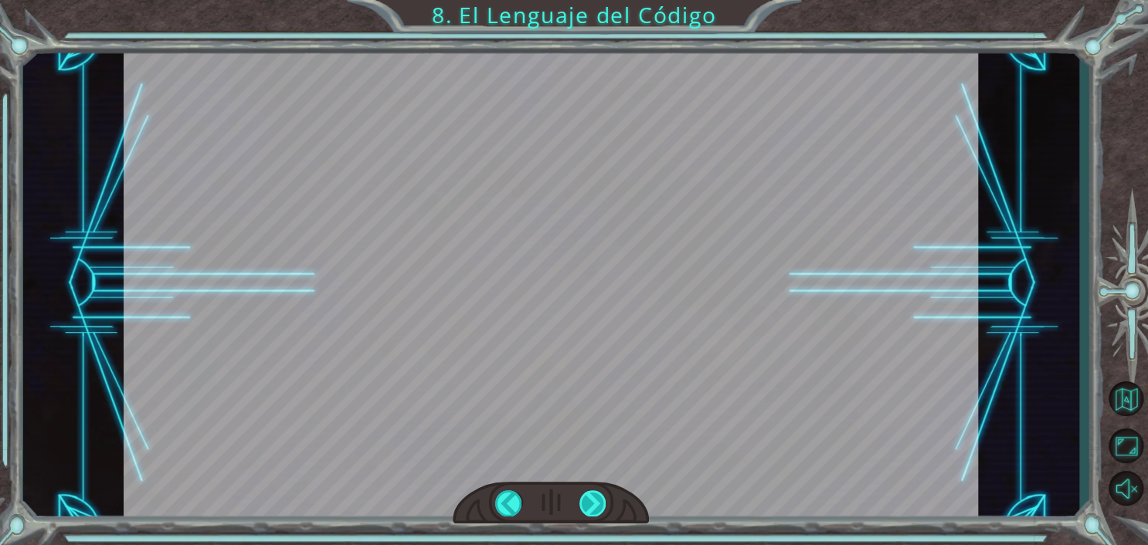
click at [596, 0] on div "E n t o n c e s u n a l g o r i t m o e s u n c o n j u n t o d e i n s t r u c…" at bounding box center [574, 0] width 1148 height 0
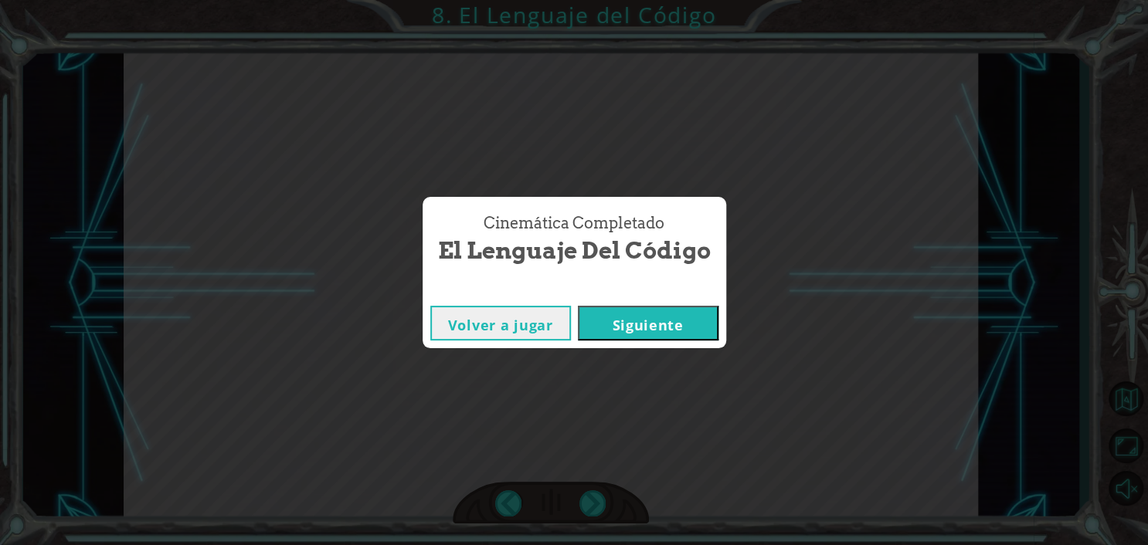
click at [636, 322] on button "Siguiente" at bounding box center [648, 323] width 141 height 35
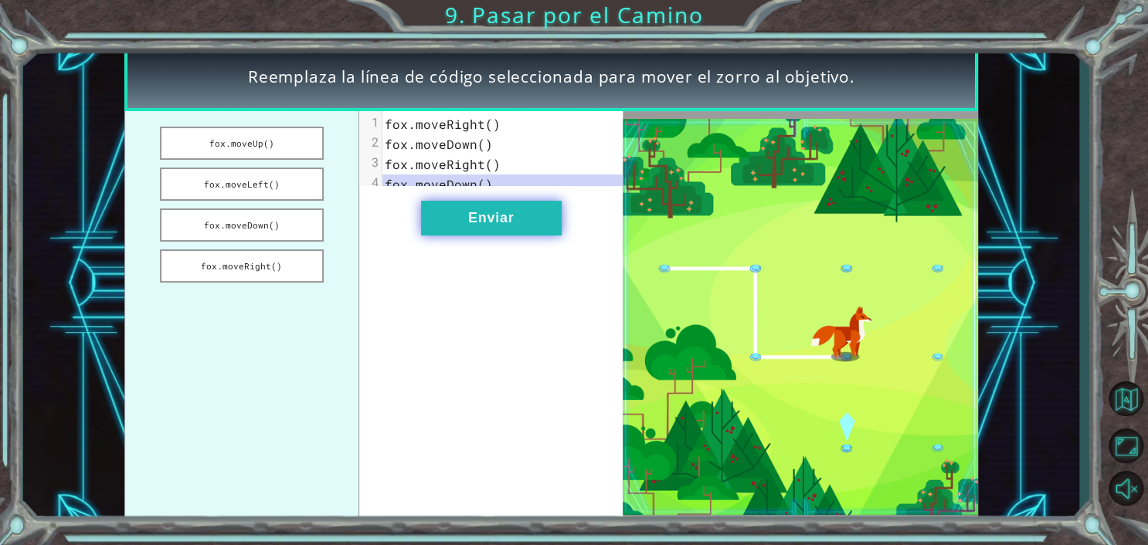
click at [497, 227] on button "Enviar" at bounding box center [491, 218] width 141 height 35
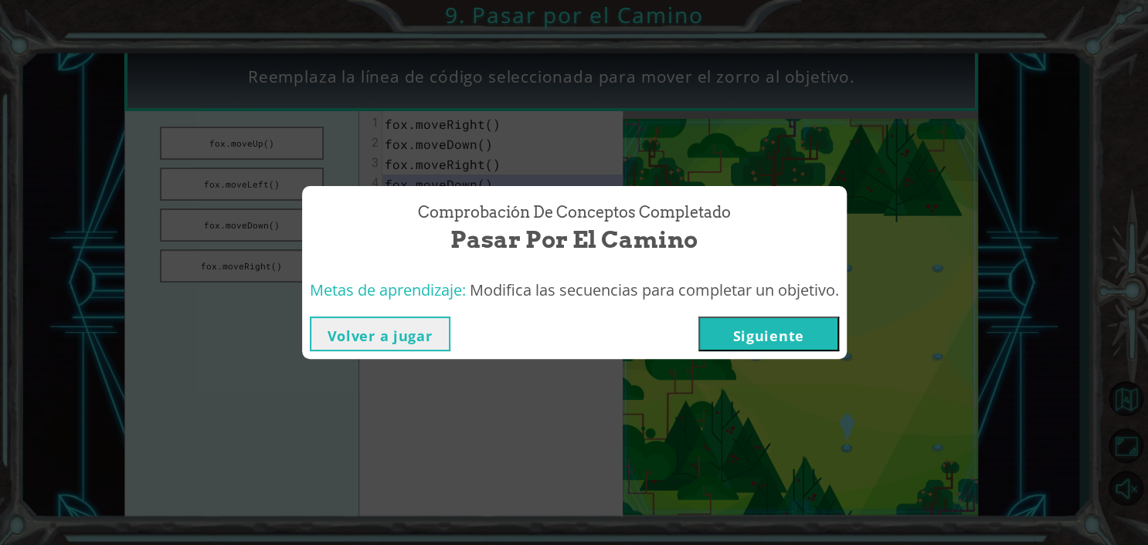
click at [802, 368] on div "Comprobación de conceptos Completado Pasar por el Camino Metas de aprendizaje: …" at bounding box center [574, 272] width 1148 height 545
click at [777, 343] on button "Siguiente" at bounding box center [768, 334] width 141 height 35
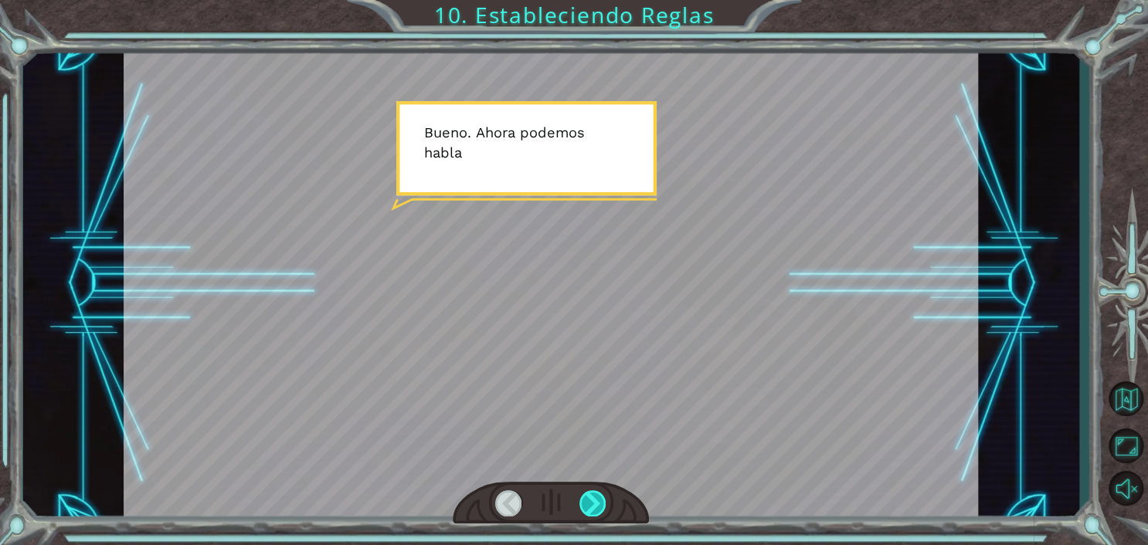
click at [602, 502] on div at bounding box center [592, 503] width 27 height 26
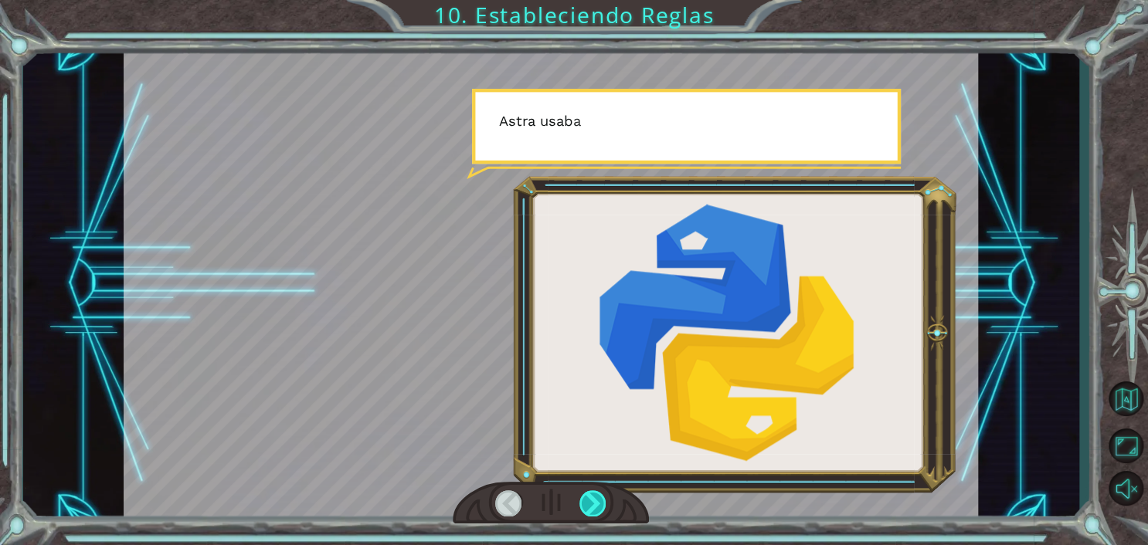
click at [606, 492] on div at bounding box center [592, 503] width 27 height 26
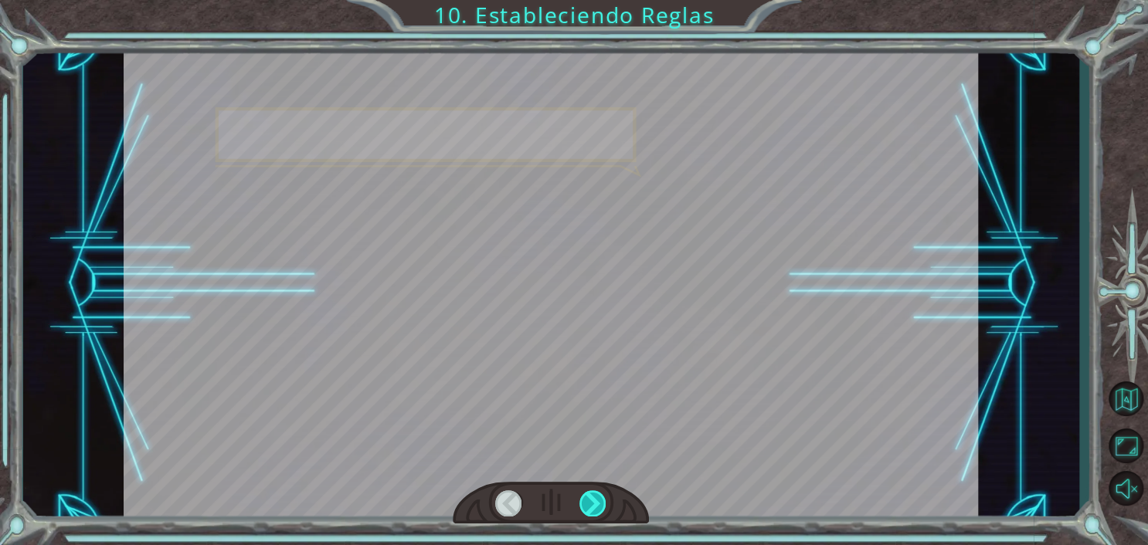
click at [605, 490] on div at bounding box center [592, 503] width 27 height 26
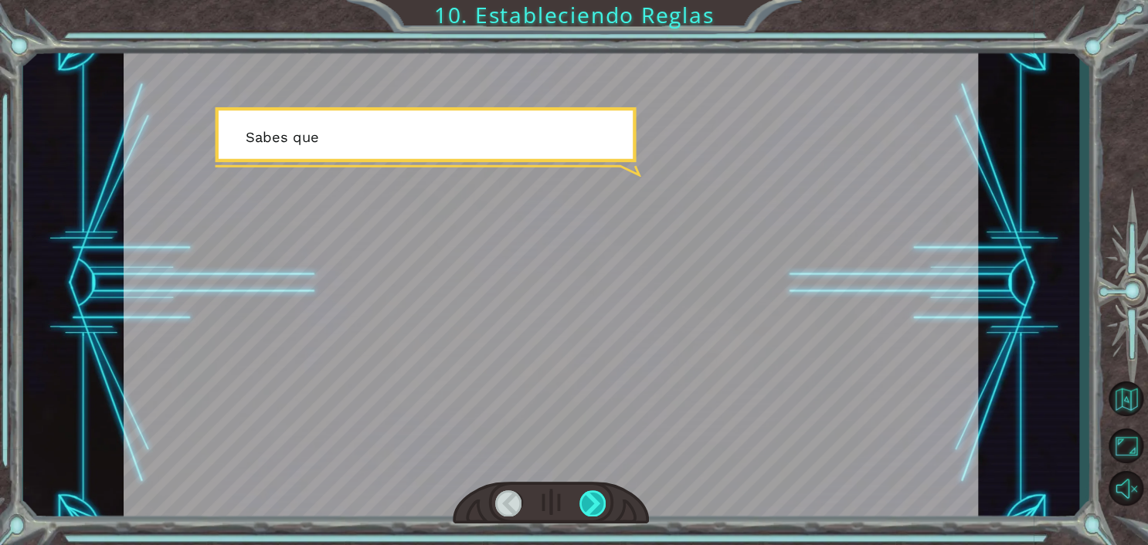
click at [605, 490] on div at bounding box center [592, 503] width 27 height 26
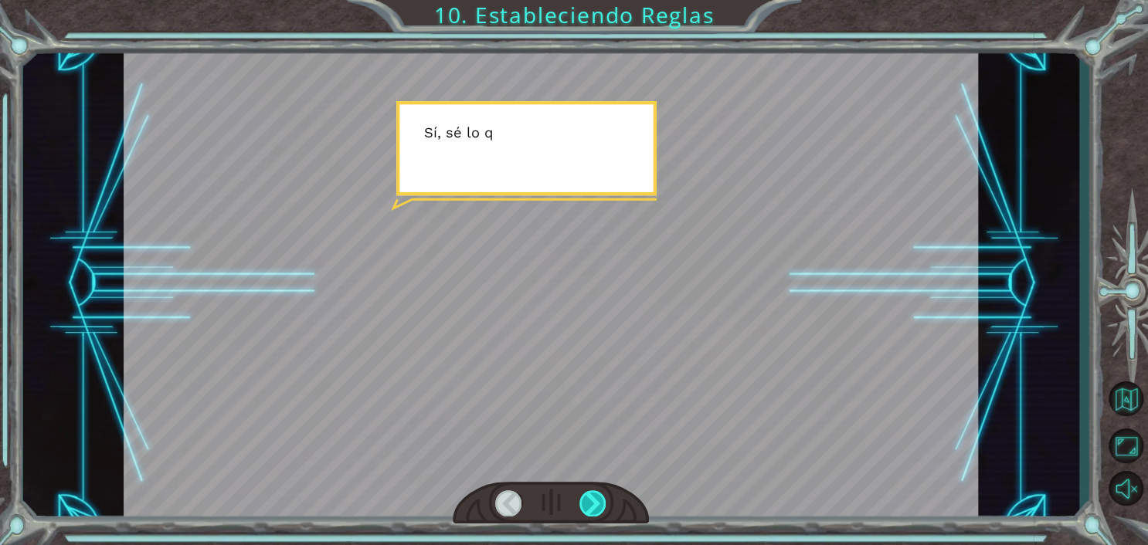
click at [599, 507] on div at bounding box center [592, 503] width 27 height 26
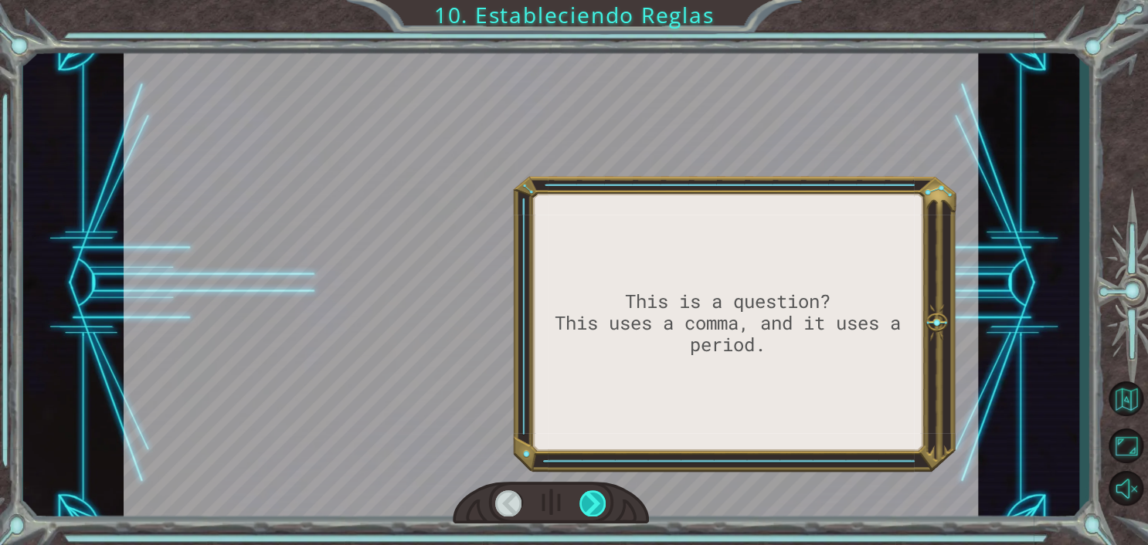
click at [599, 507] on div at bounding box center [592, 503] width 27 height 26
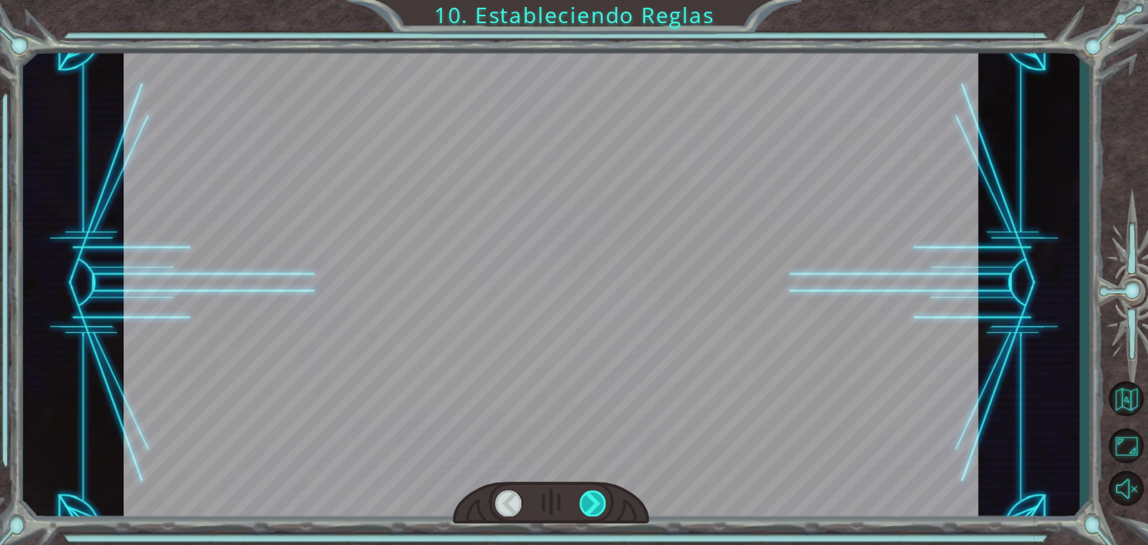
click at [599, 507] on div at bounding box center [592, 503] width 27 height 26
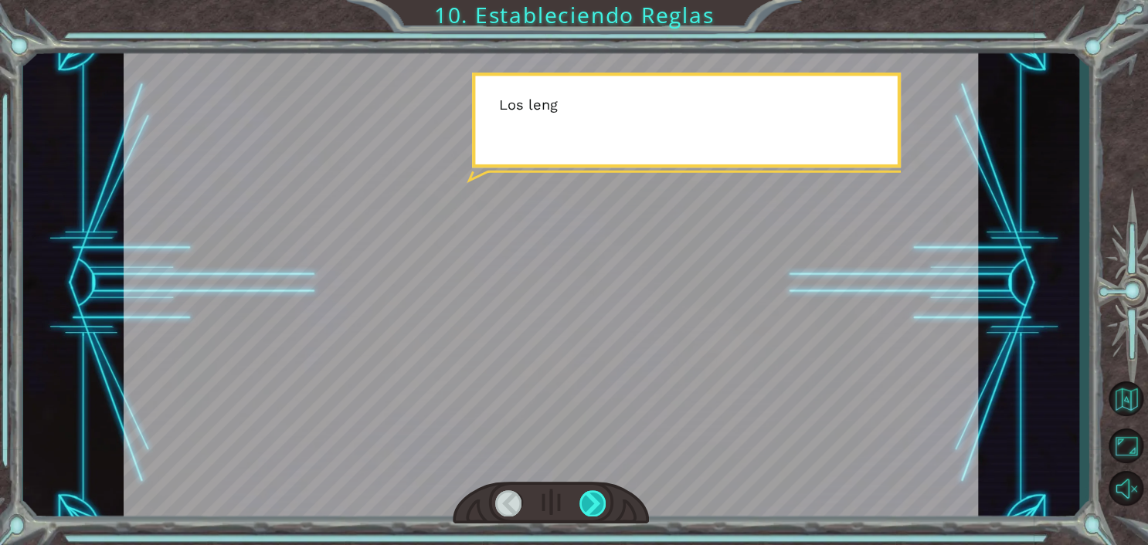
click at [599, 507] on div at bounding box center [592, 503] width 27 height 26
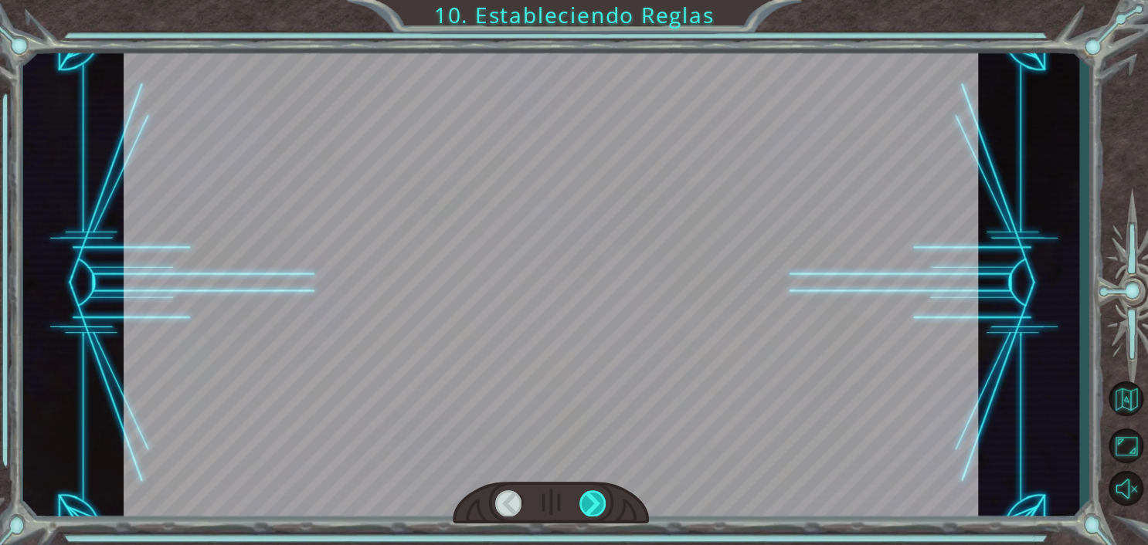
click at [599, 507] on div at bounding box center [592, 503] width 27 height 26
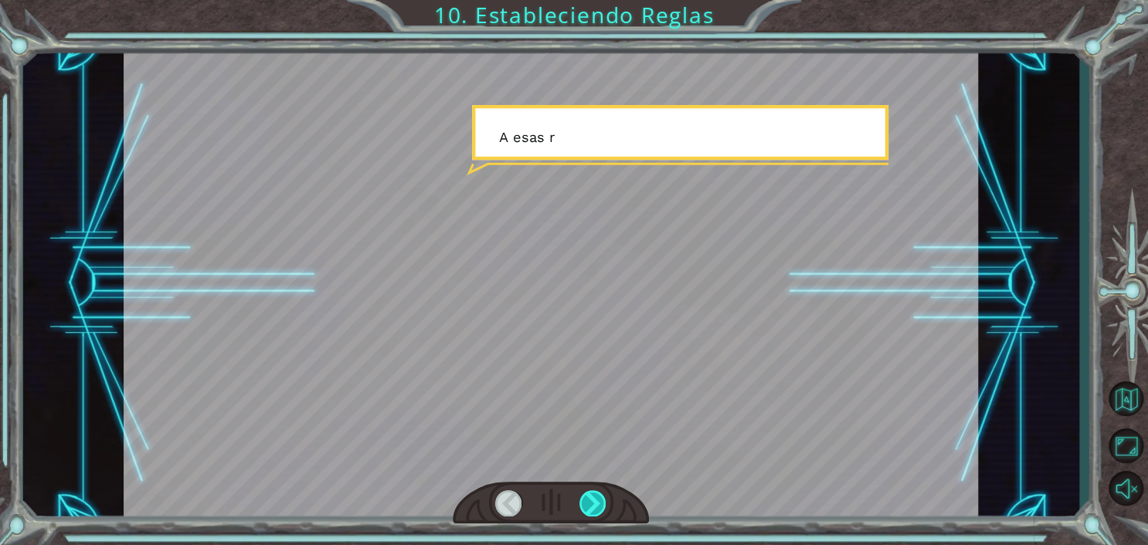
click at [599, 507] on div at bounding box center [592, 503] width 27 height 26
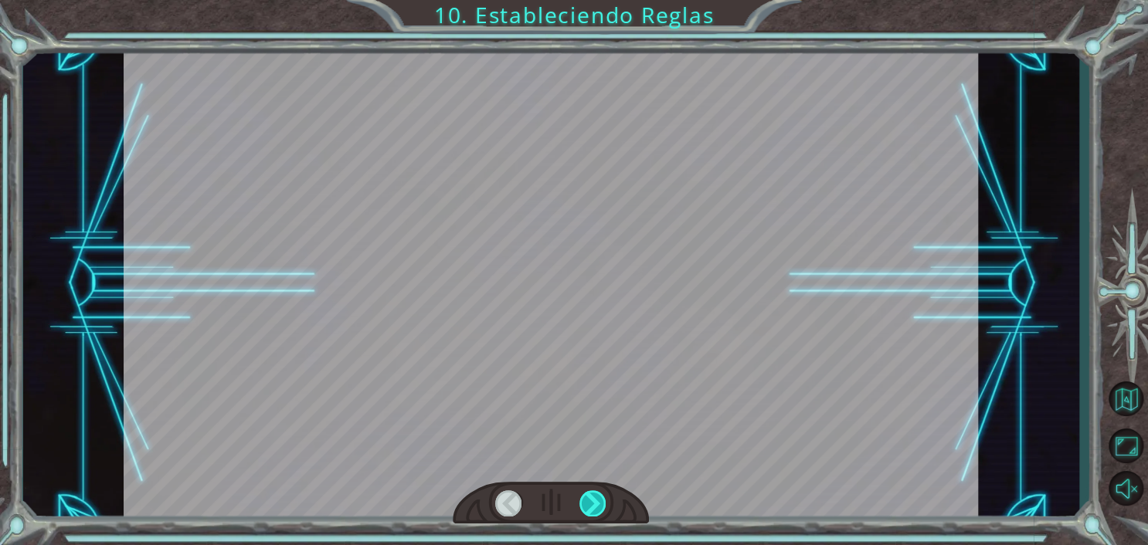
click at [599, 507] on div at bounding box center [592, 503] width 27 height 26
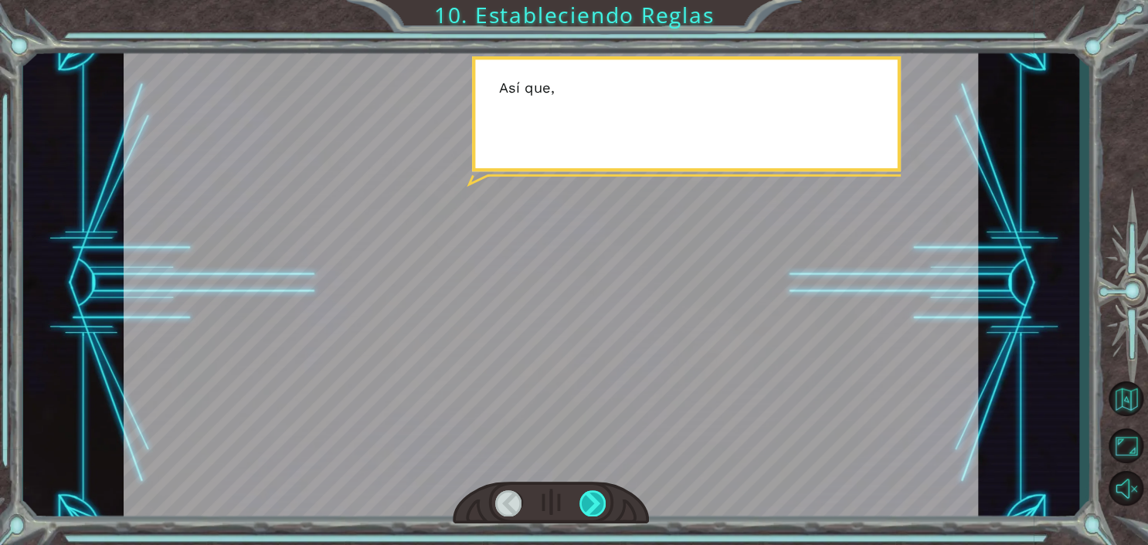
click at [599, 507] on div at bounding box center [592, 503] width 27 height 26
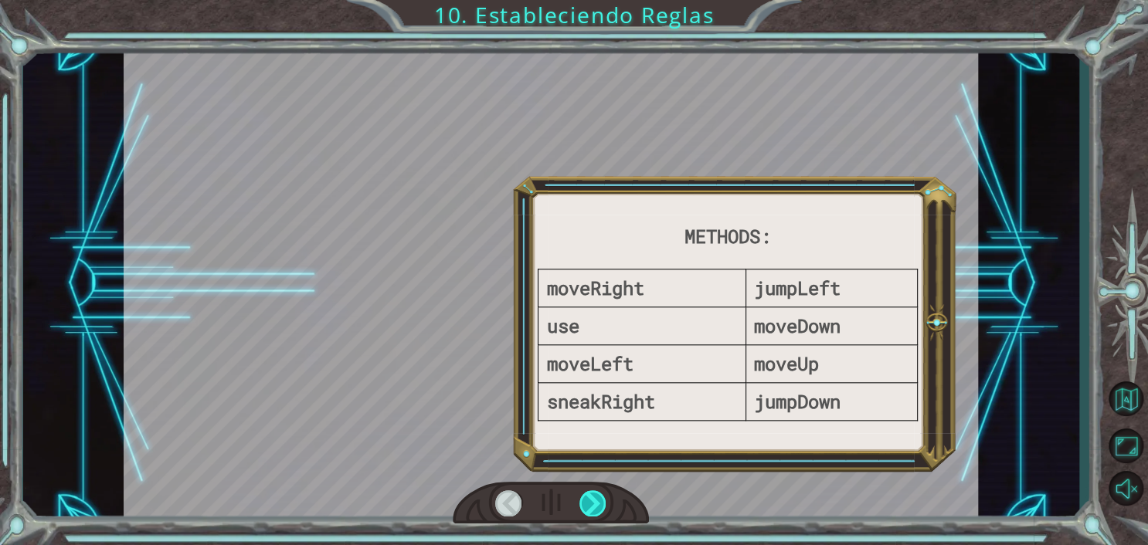
click at [599, 507] on div at bounding box center [592, 503] width 27 height 26
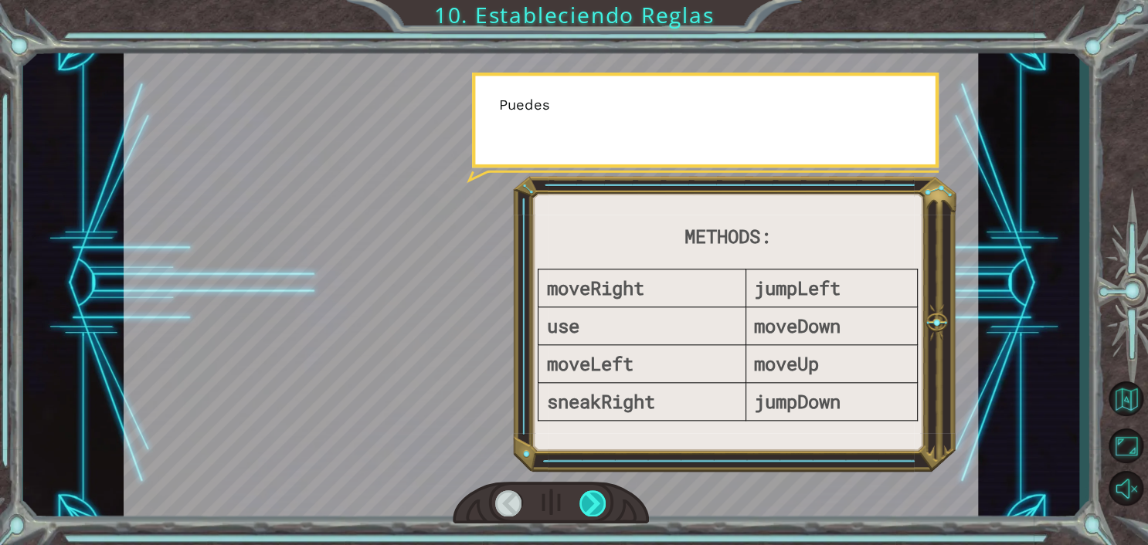
click at [599, 507] on div at bounding box center [592, 503] width 27 height 26
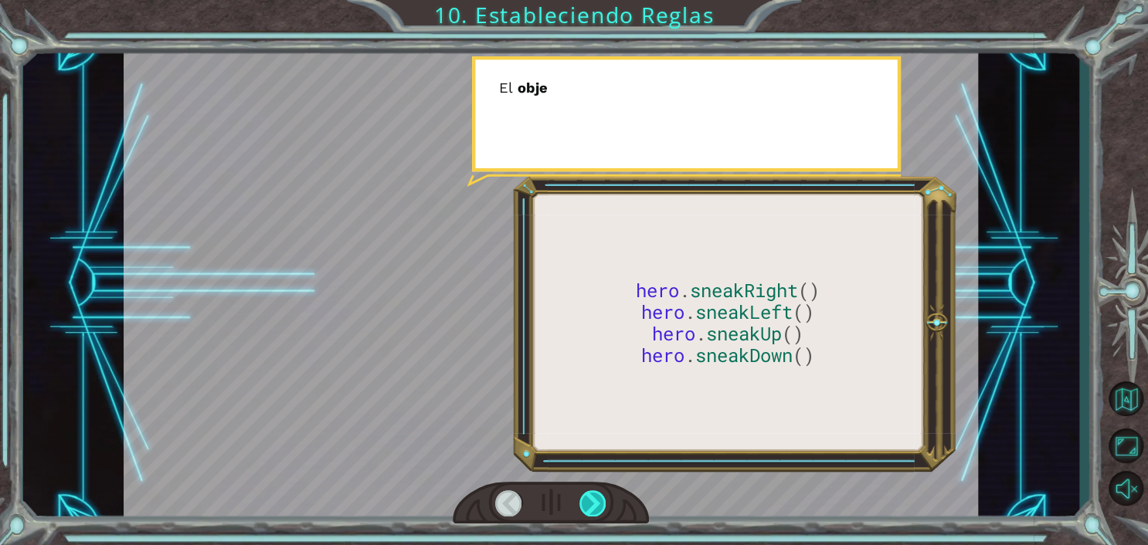
click at [599, 507] on div at bounding box center [592, 503] width 27 height 26
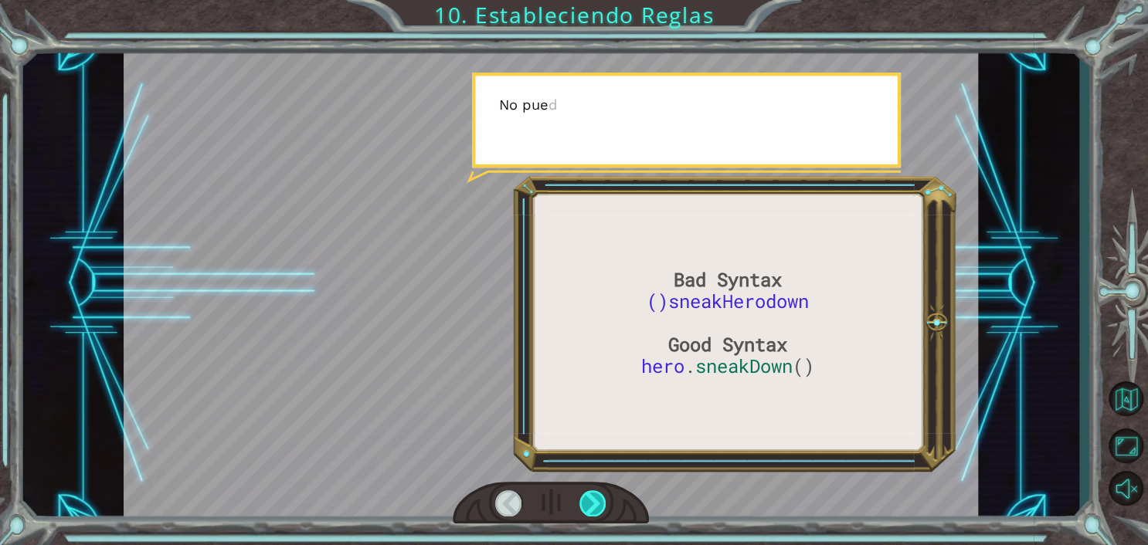
click at [599, 507] on div at bounding box center [592, 503] width 27 height 26
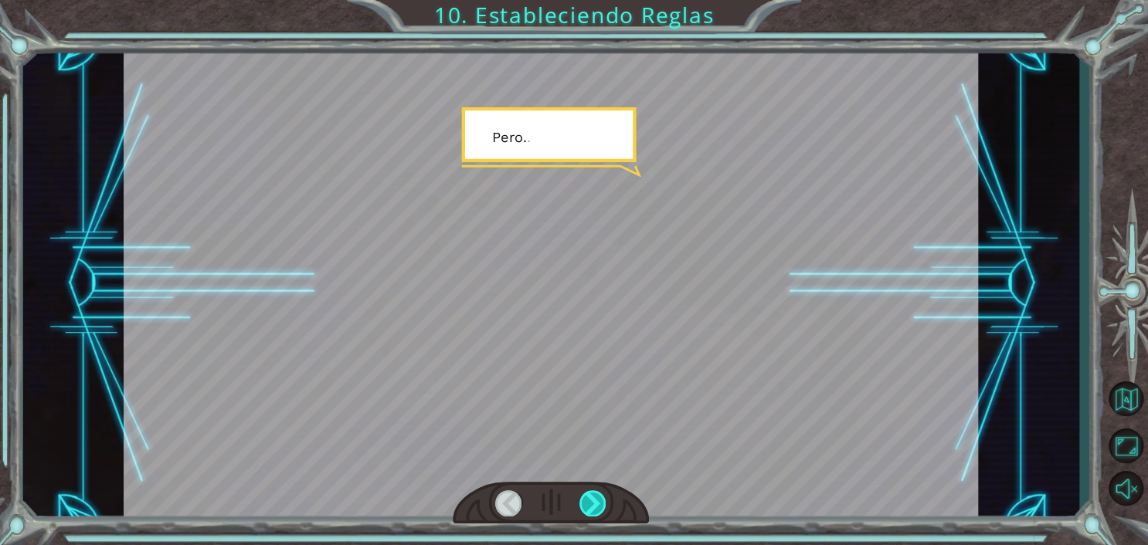
click at [599, 507] on div at bounding box center [592, 503] width 27 height 26
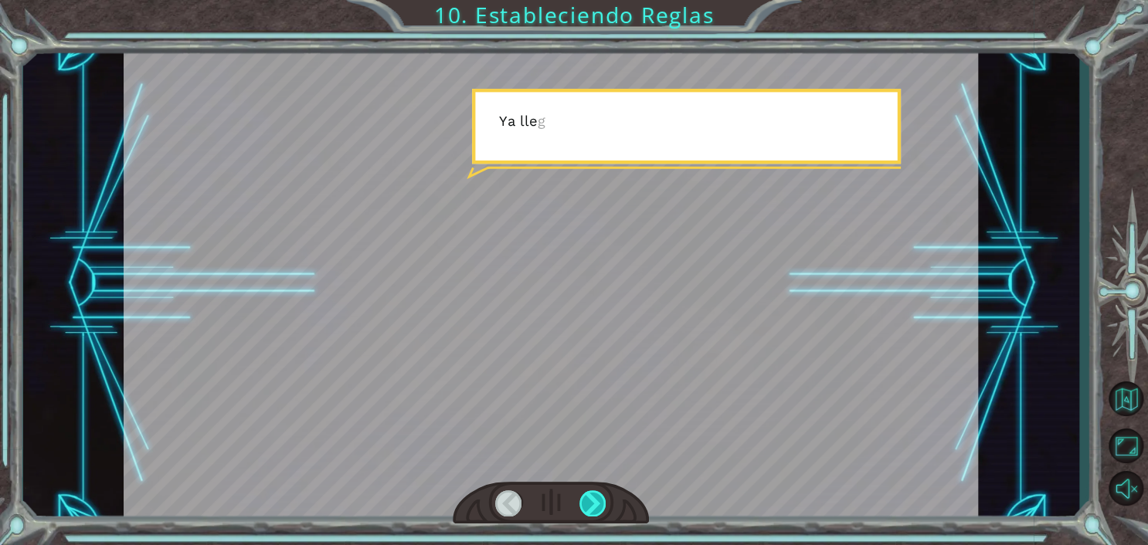
click at [599, 507] on div at bounding box center [592, 503] width 27 height 26
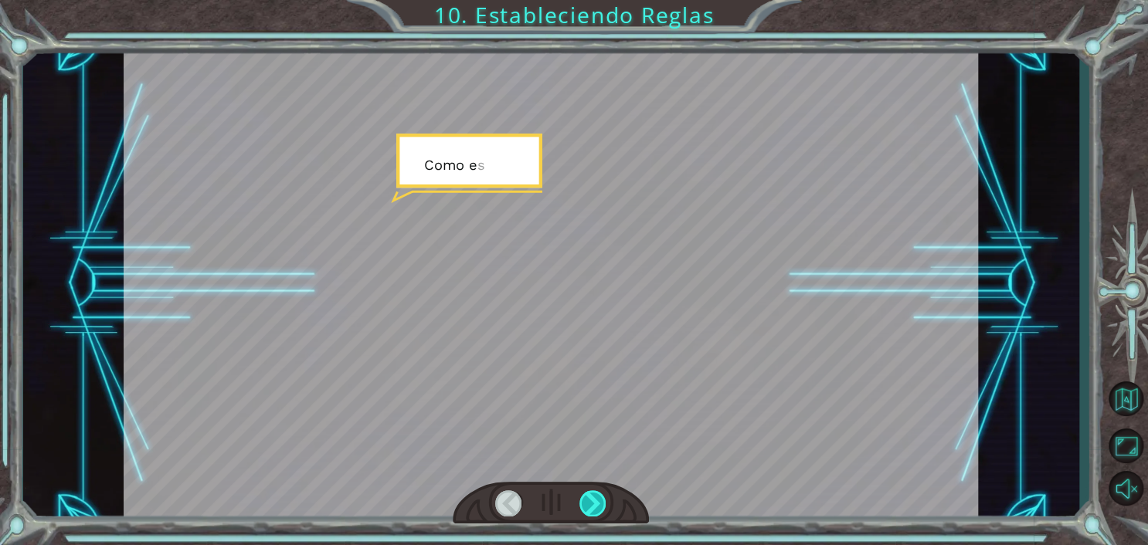
click at [599, 507] on div at bounding box center [592, 503] width 27 height 26
click at [599, 0] on div "Bad Syntax ()sneakHerodown Good Syntax hero . sneakDown () B u e n o . A h o r …" at bounding box center [574, 0] width 1148 height 0
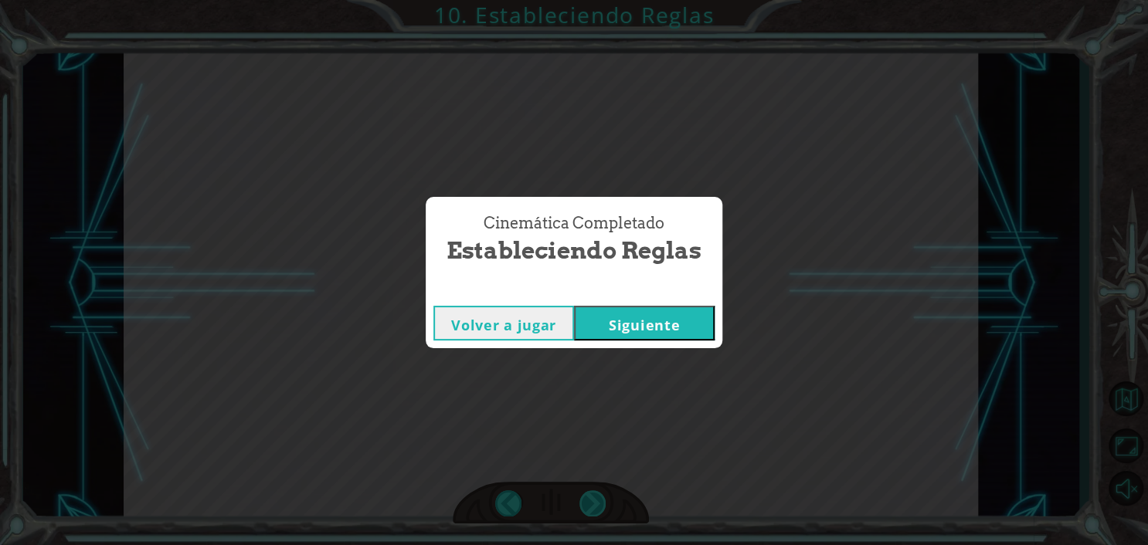
click at [599, 507] on div "Cinemática Completado Estableciendo Reglas Volver a jugar [GEOGRAPHIC_DATA]" at bounding box center [574, 272] width 1148 height 545
click at [644, 315] on button "Siguiente" at bounding box center [644, 323] width 141 height 35
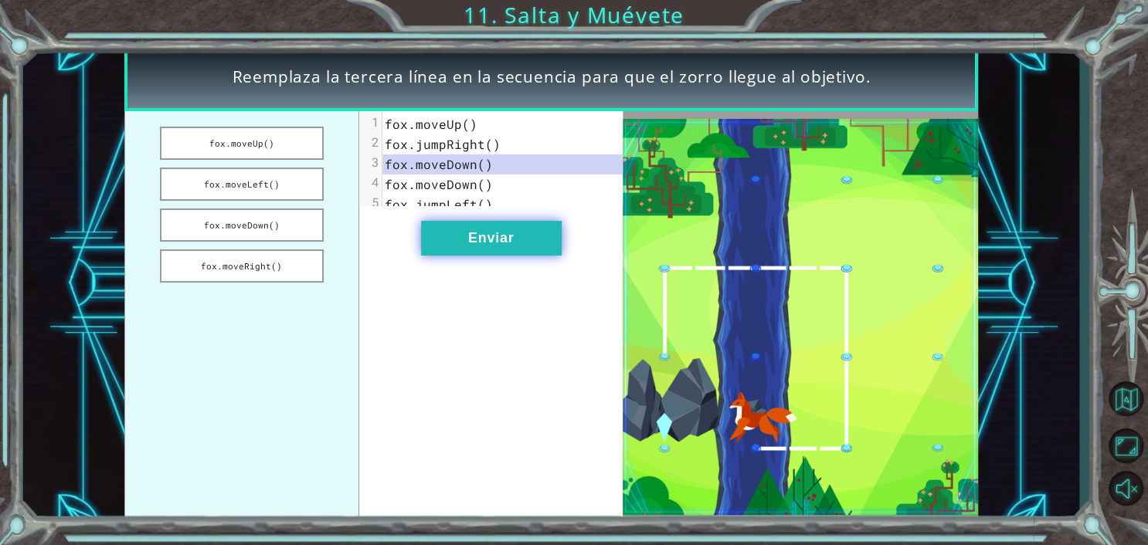
click at [471, 235] on button "Enviar" at bounding box center [491, 238] width 141 height 35
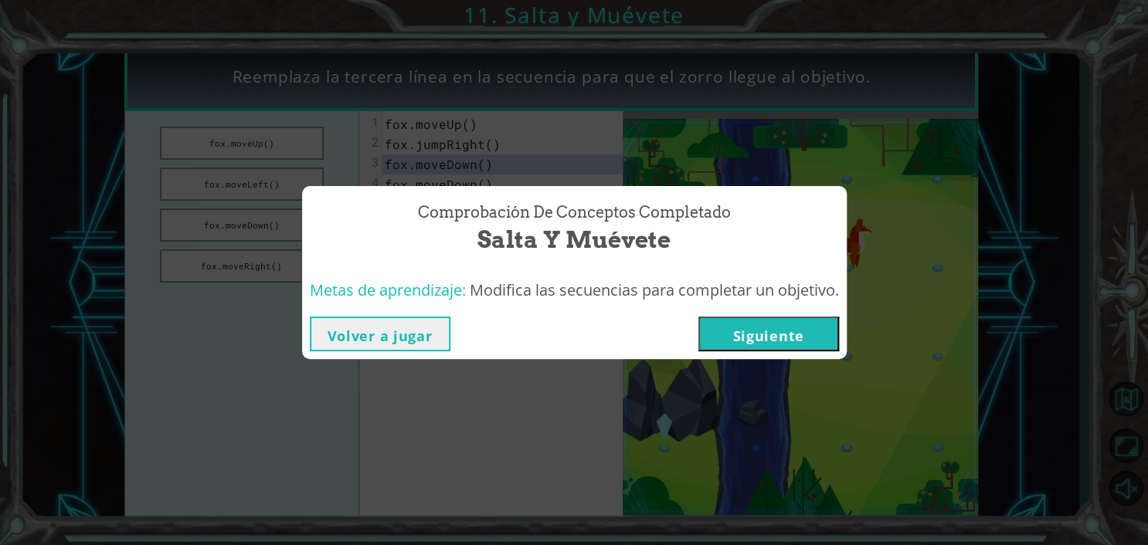
click at [768, 331] on button "Siguiente" at bounding box center [768, 334] width 141 height 35
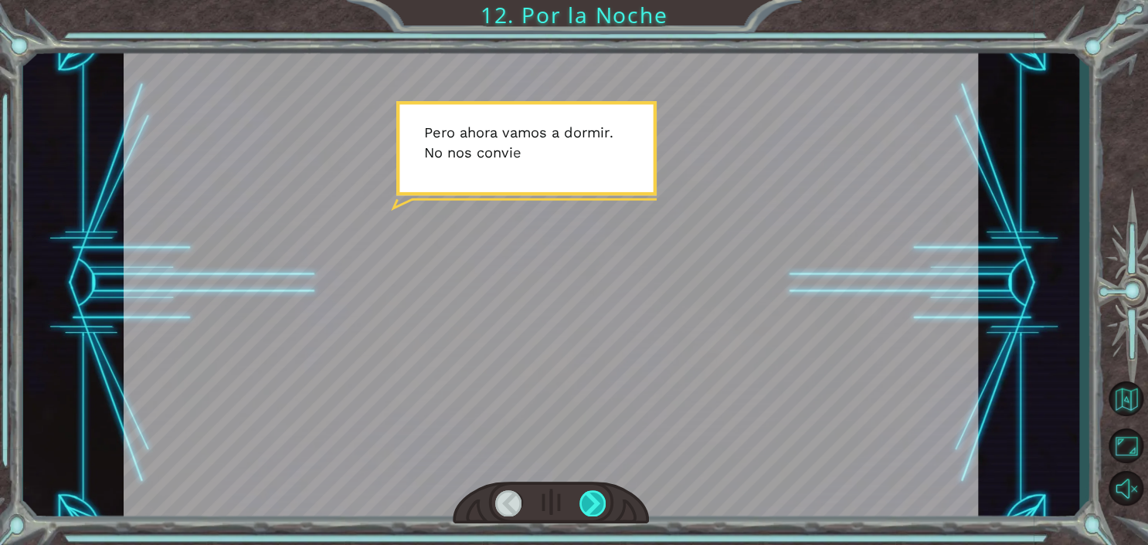
click at [592, 498] on div at bounding box center [592, 503] width 27 height 26
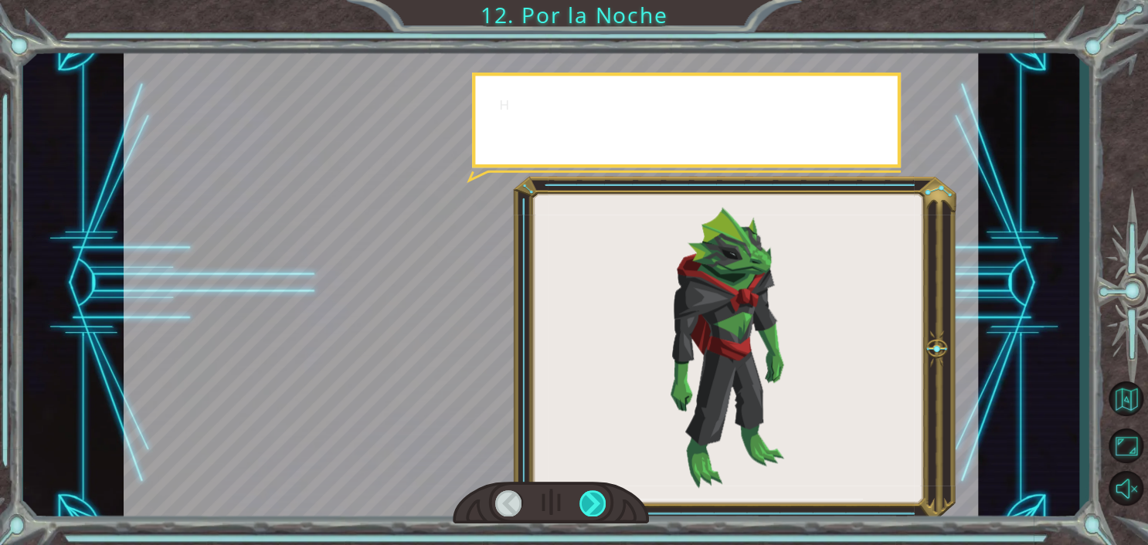
click at [592, 498] on div at bounding box center [592, 503] width 27 height 26
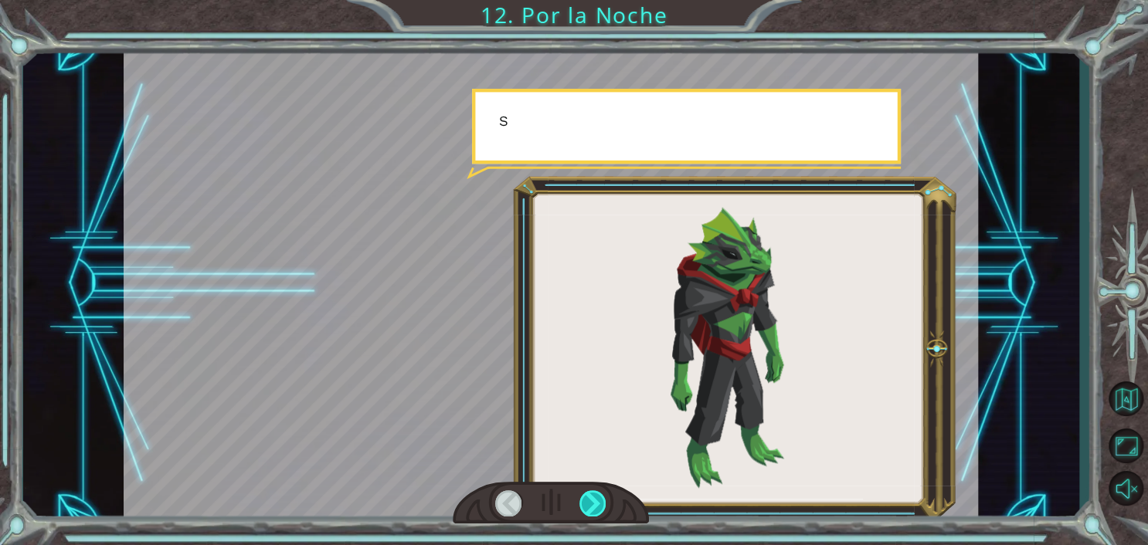
click at [592, 498] on div at bounding box center [592, 503] width 27 height 26
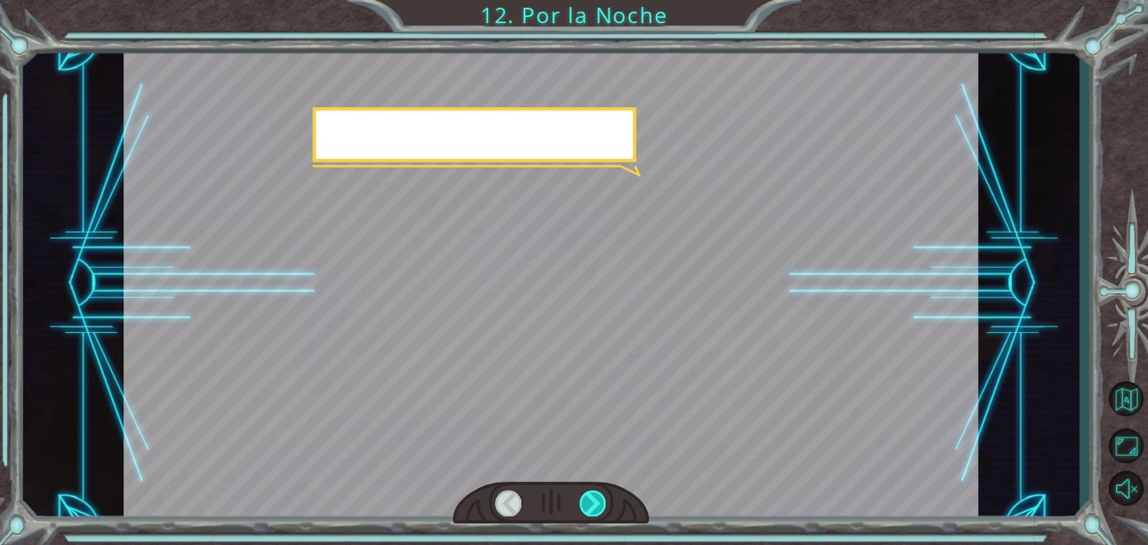
click at [592, 498] on div at bounding box center [592, 503] width 27 height 26
click at [594, 497] on div at bounding box center [592, 503] width 27 height 26
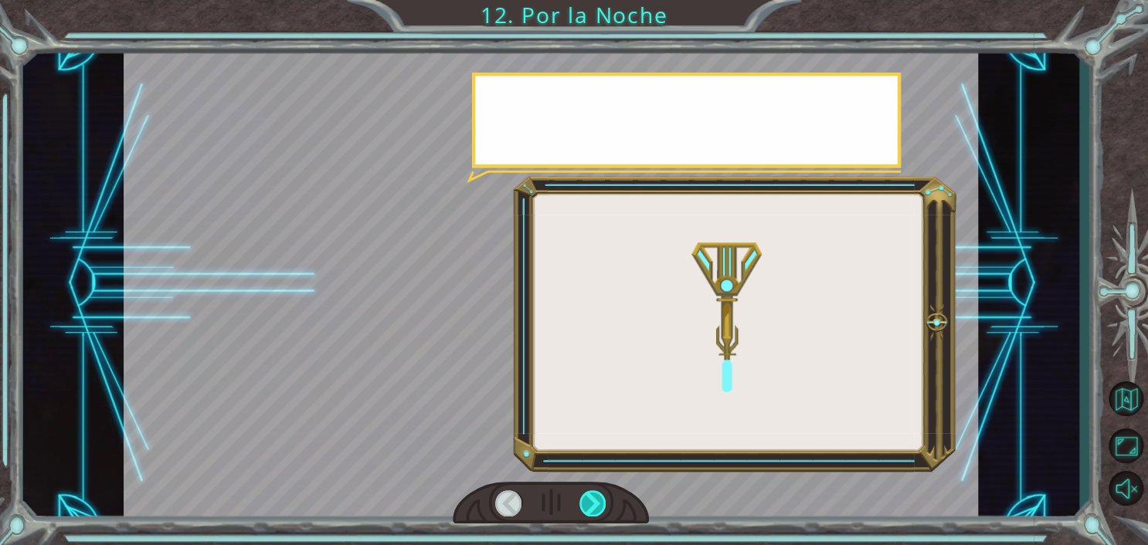
click at [594, 497] on div at bounding box center [592, 503] width 27 height 26
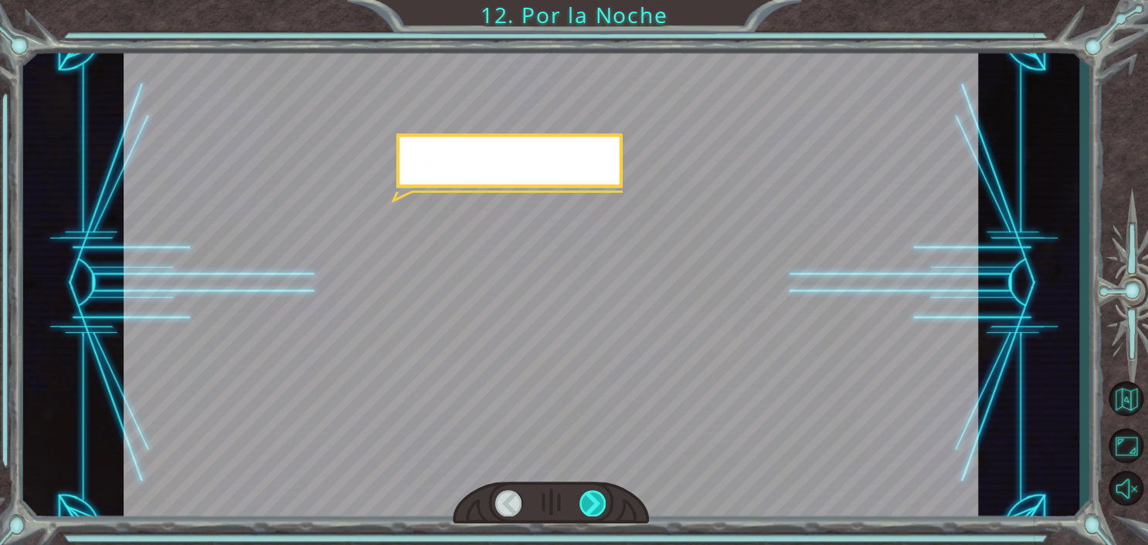
click at [594, 497] on div at bounding box center [592, 503] width 27 height 26
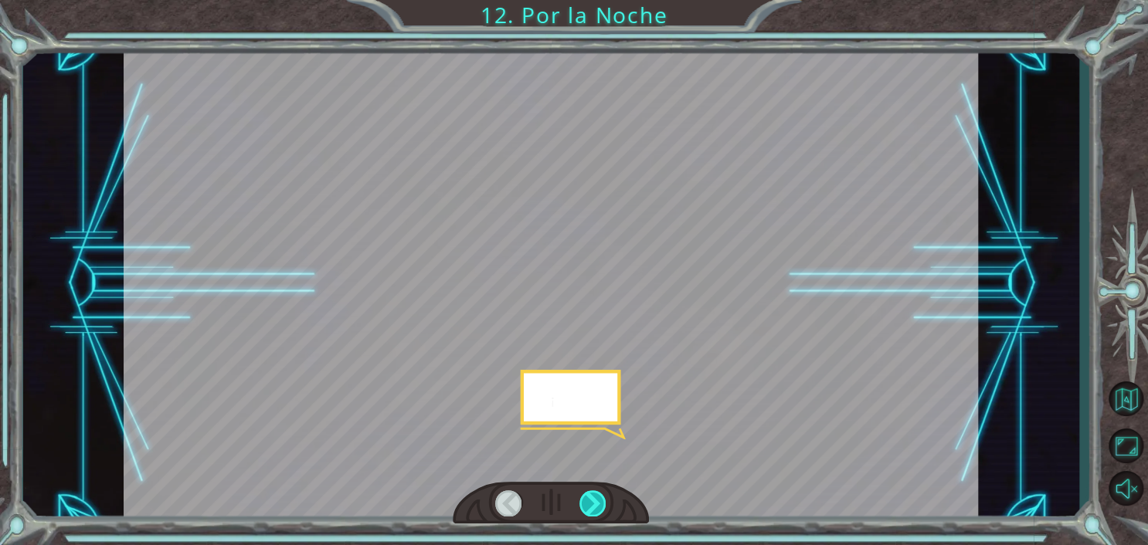
click at [594, 497] on div at bounding box center [592, 503] width 27 height 26
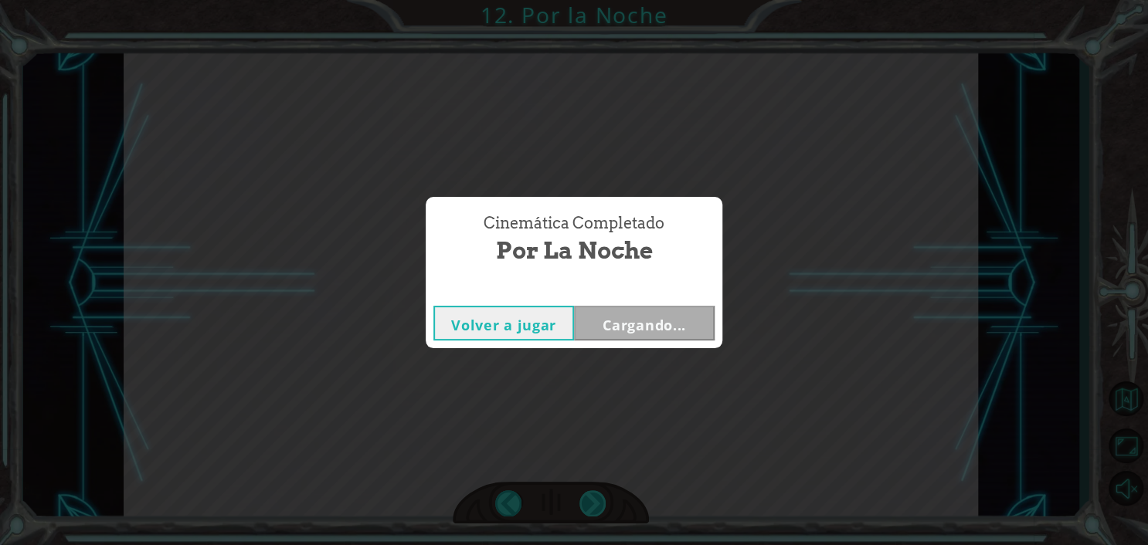
click at [594, 497] on div "Cinemática Completado Por la Noche Volver a jugar Cargando..." at bounding box center [574, 272] width 1148 height 545
drag, startPoint x: 594, startPoint y: 497, endPoint x: 601, endPoint y: 481, distance: 16.9
click at [594, 497] on div "Cinemática Completado Por la Noche Volver a jugar Cargando..." at bounding box center [574, 272] width 1148 height 545
click at [636, 343] on div "Volver a jugar [GEOGRAPHIC_DATA]" at bounding box center [574, 323] width 297 height 50
click at [639, 325] on button "Siguiente" at bounding box center [644, 323] width 141 height 35
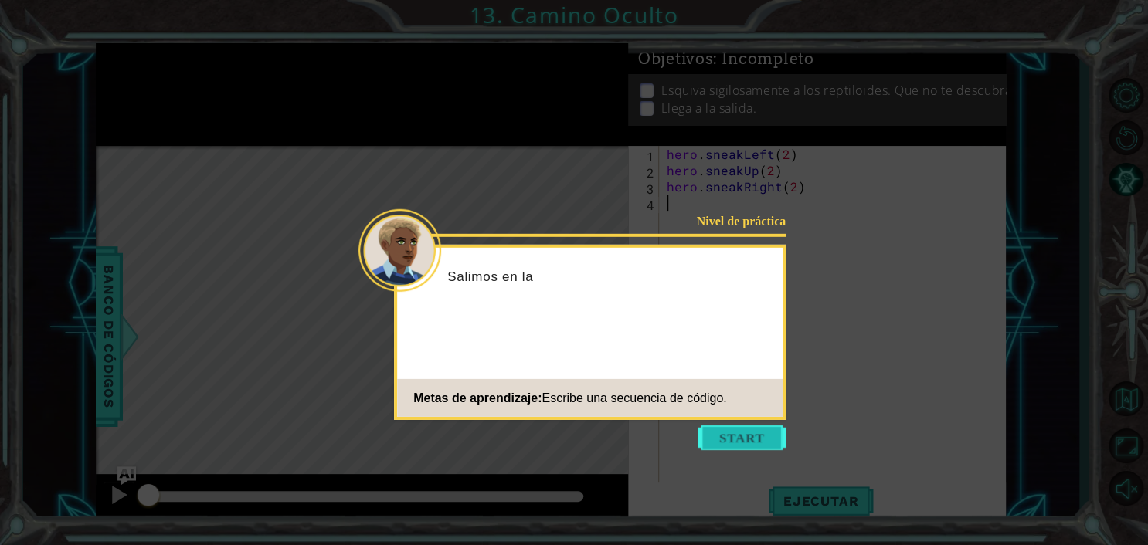
click at [726, 436] on button "Start" at bounding box center [741, 438] width 88 height 25
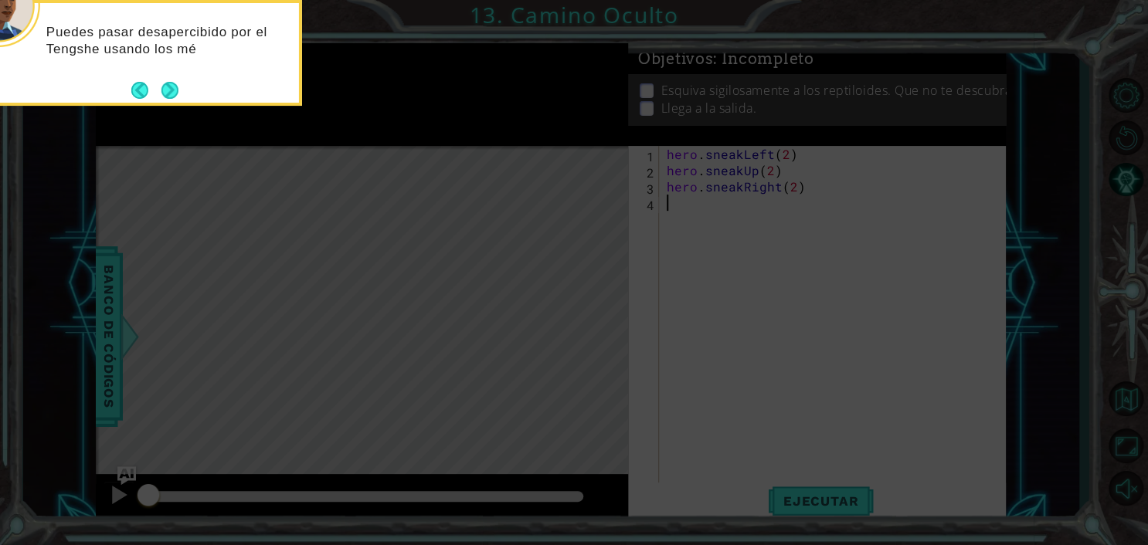
click at [184, 94] on div "Puedes pasar desapercibido por el Tengshe usando los mé" at bounding box center [147, 53] width 309 height 106
click at [171, 90] on button "Next" at bounding box center [170, 90] width 18 height 18
click at [171, 90] on icon at bounding box center [574, 272] width 1148 height 545
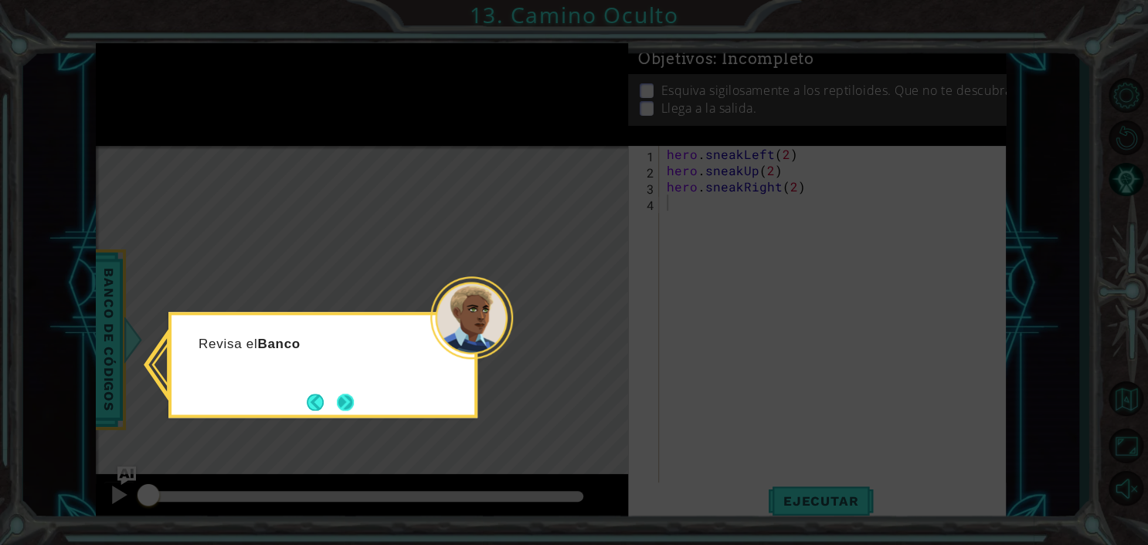
click at [359, 411] on div "Revisa el Banco" at bounding box center [322, 365] width 309 height 106
click at [348, 403] on button "Next" at bounding box center [346, 403] width 18 height 18
click at [346, 402] on icon at bounding box center [574, 272] width 1148 height 545
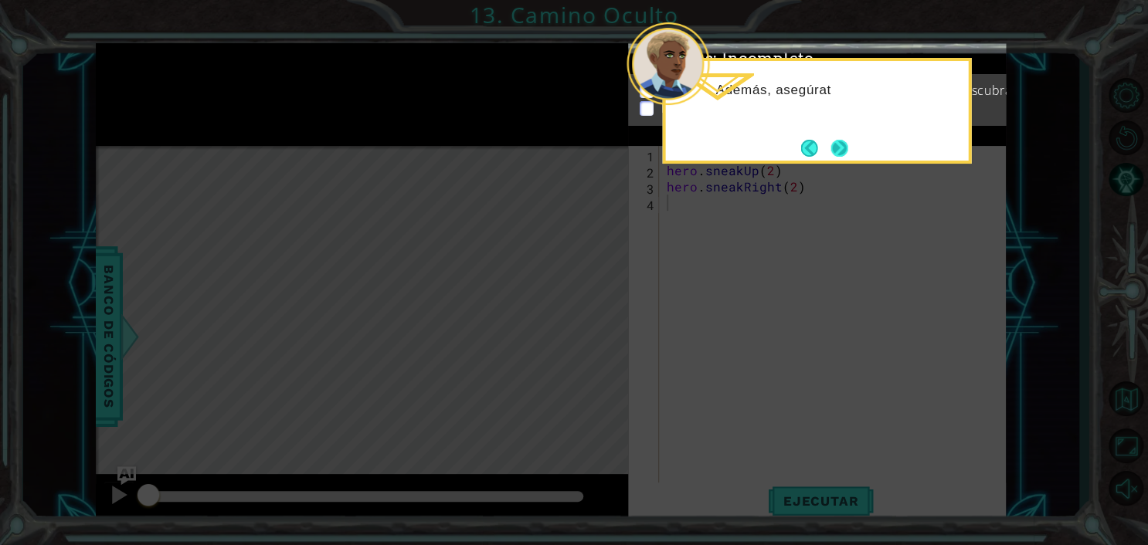
click at [839, 152] on button "Next" at bounding box center [839, 148] width 18 height 18
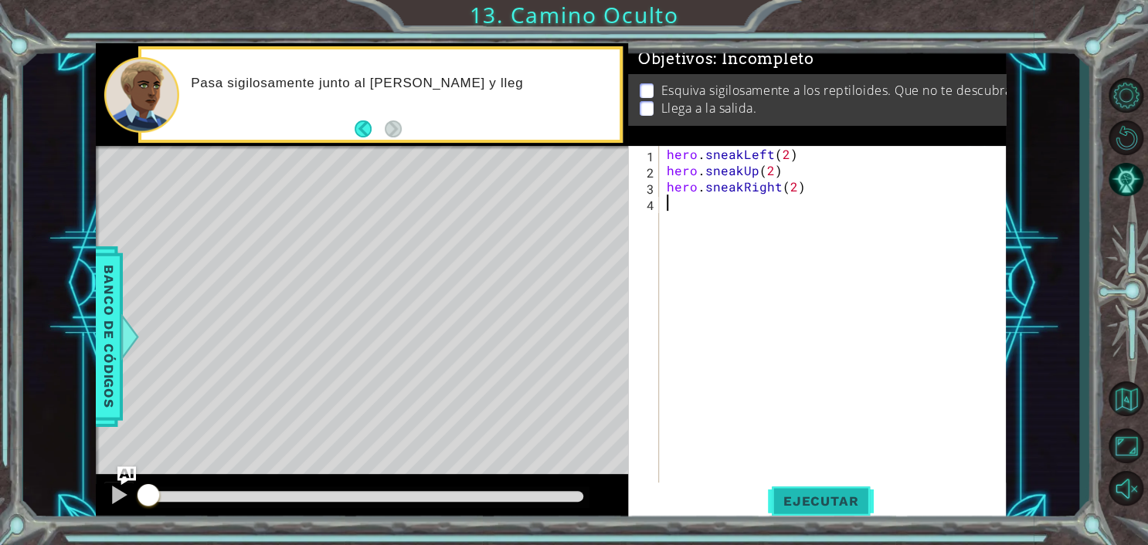
click at [860, 501] on span "Ejecutar" at bounding box center [821, 501] width 106 height 15
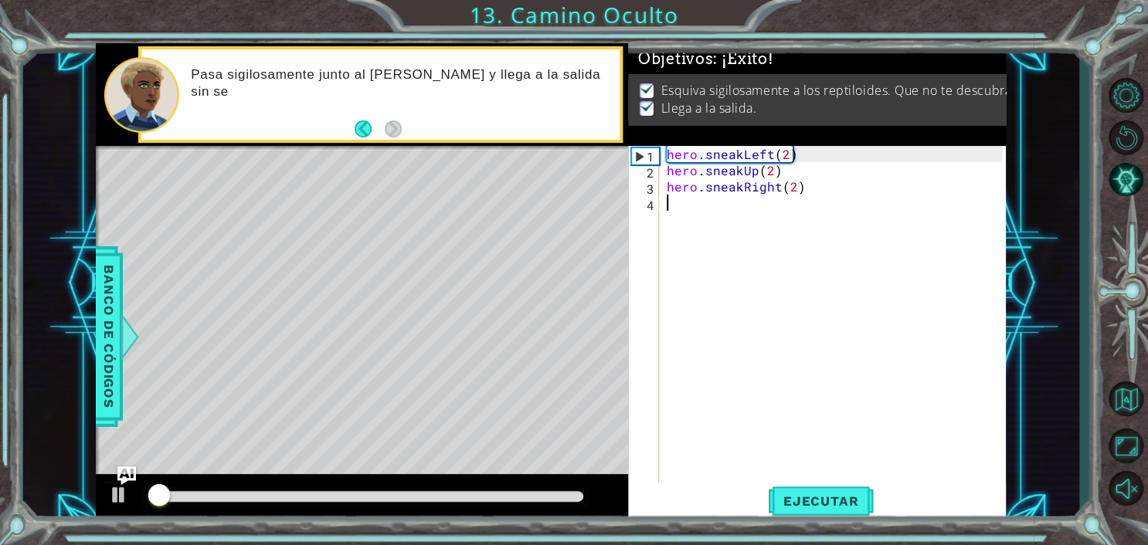
click at [586, 500] on div at bounding box center [365, 498] width 447 height 22
drag, startPoint x: 583, startPoint y: 499, endPoint x: 594, endPoint y: 499, distance: 10.8
click at [594, 499] on div at bounding box center [362, 498] width 532 height 49
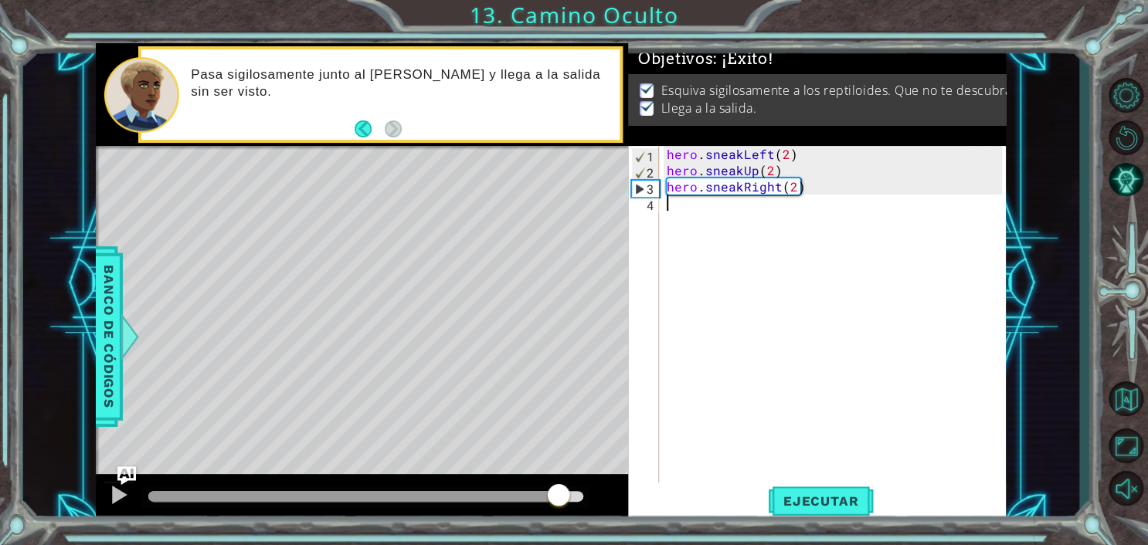
drag, startPoint x: 548, startPoint y: 490, endPoint x: 603, endPoint y: 495, distance: 55.0
click at [609, 495] on div at bounding box center [362, 498] width 532 height 49
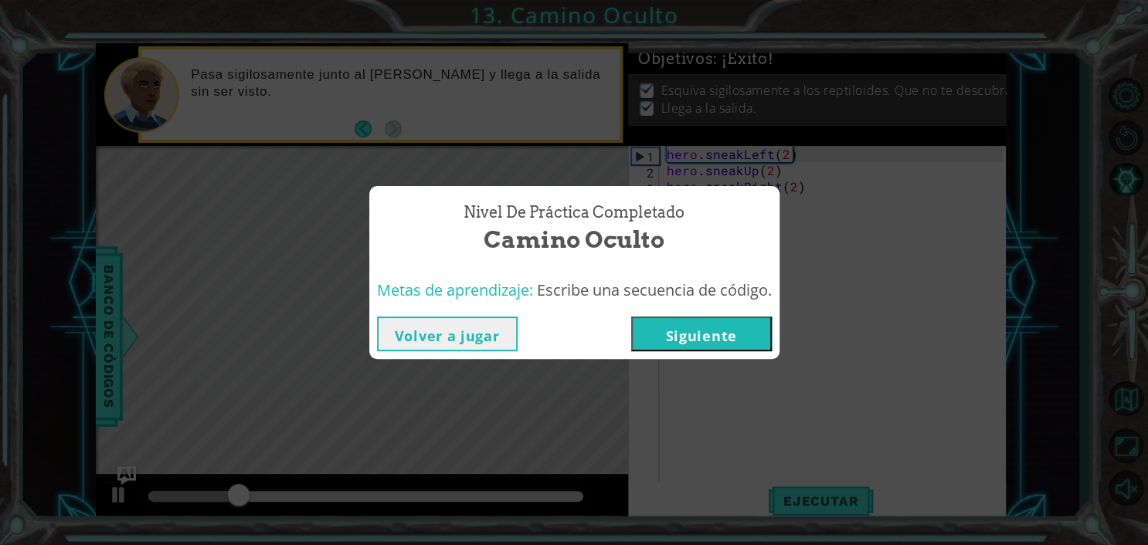
click at [447, 335] on button "Volver a jugar" at bounding box center [447, 334] width 141 height 35
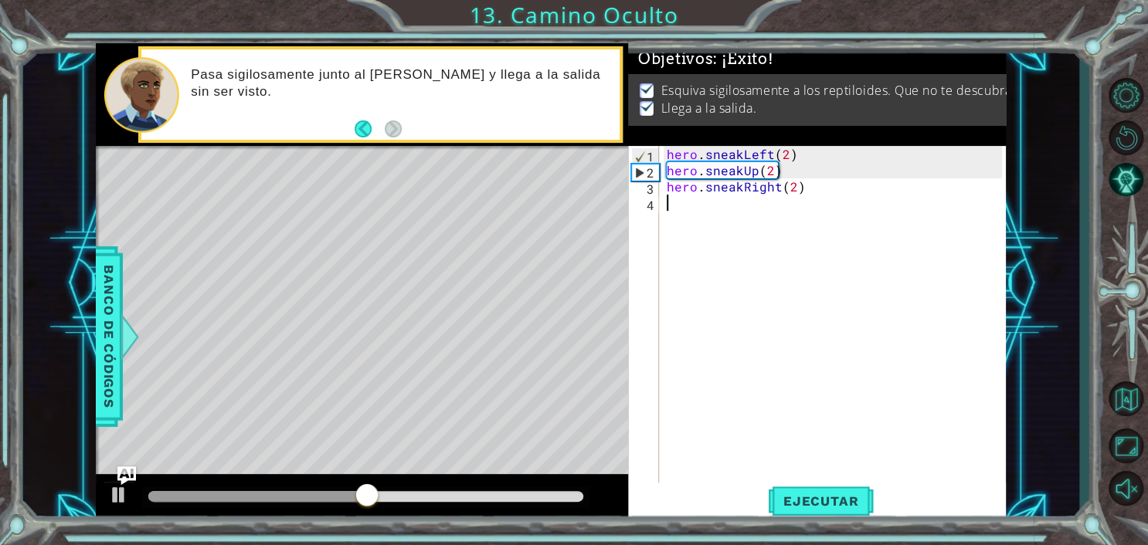
drag, startPoint x: 494, startPoint y: 497, endPoint x: 543, endPoint y: 495, distance: 49.5
click at [542, 495] on div at bounding box center [365, 496] width 435 height 11
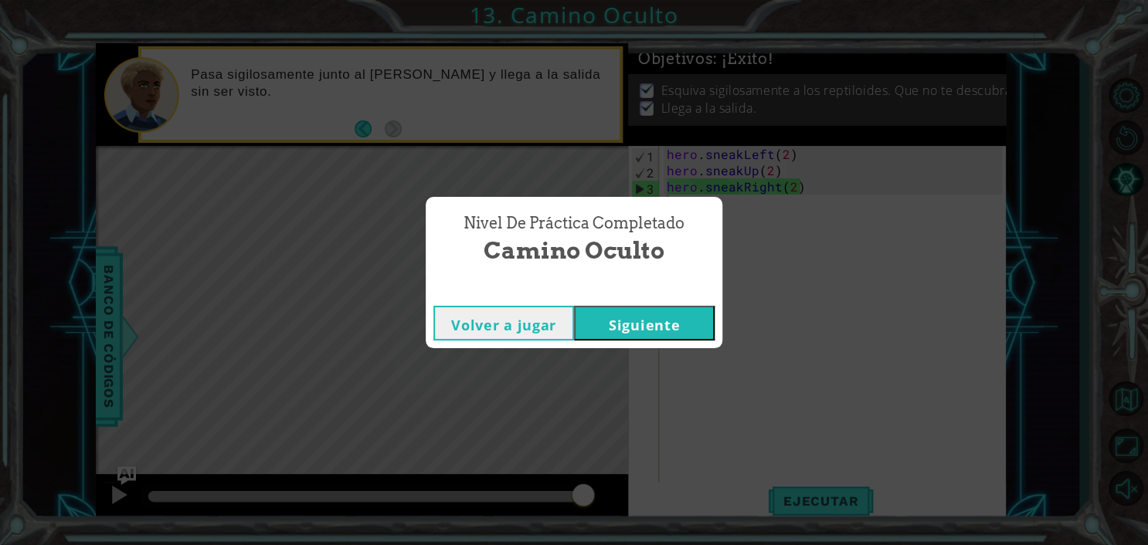
click at [1138, 147] on html "1 ההההההההההההההההההההההההההההההההההההההההההההההההההההההההההההההההההההההההההההה…" at bounding box center [574, 272] width 1148 height 545
click at [615, 334] on button "Siguiente" at bounding box center [644, 323] width 141 height 35
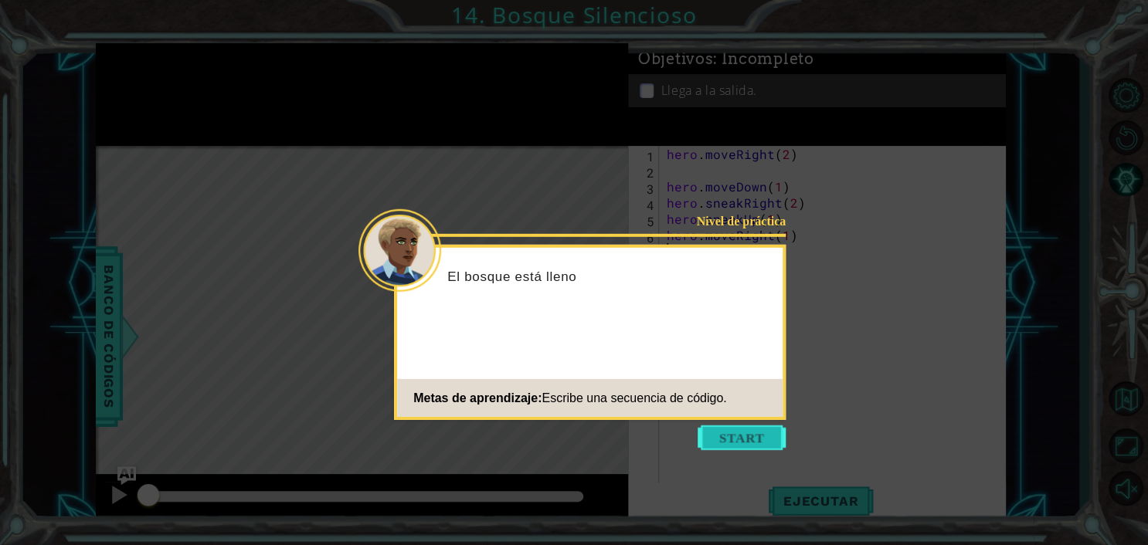
click at [724, 440] on button "Start" at bounding box center [741, 438] width 88 height 25
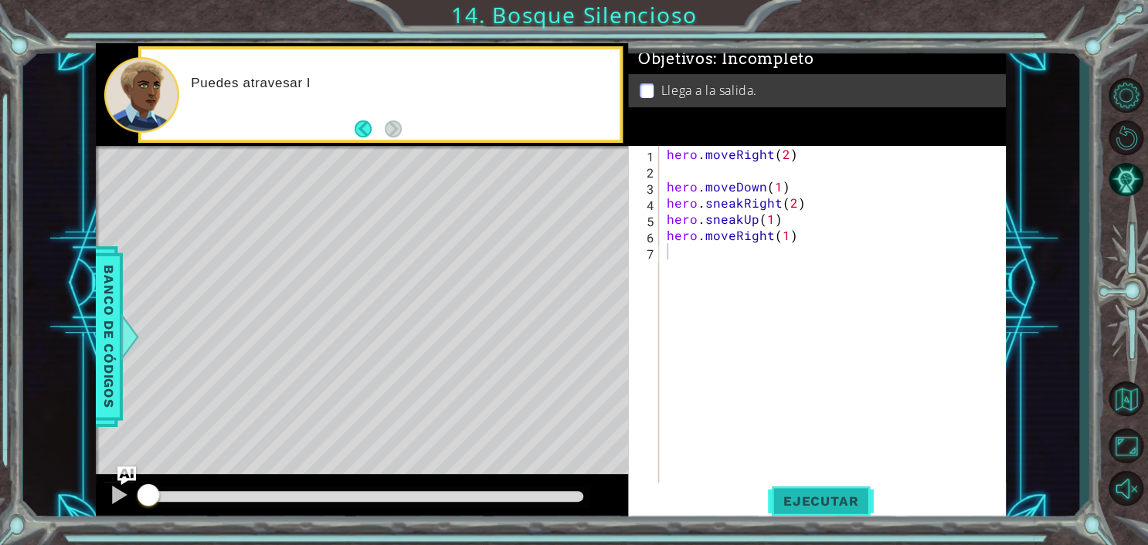
click at [799, 507] on span "Ejecutar" at bounding box center [821, 501] width 106 height 15
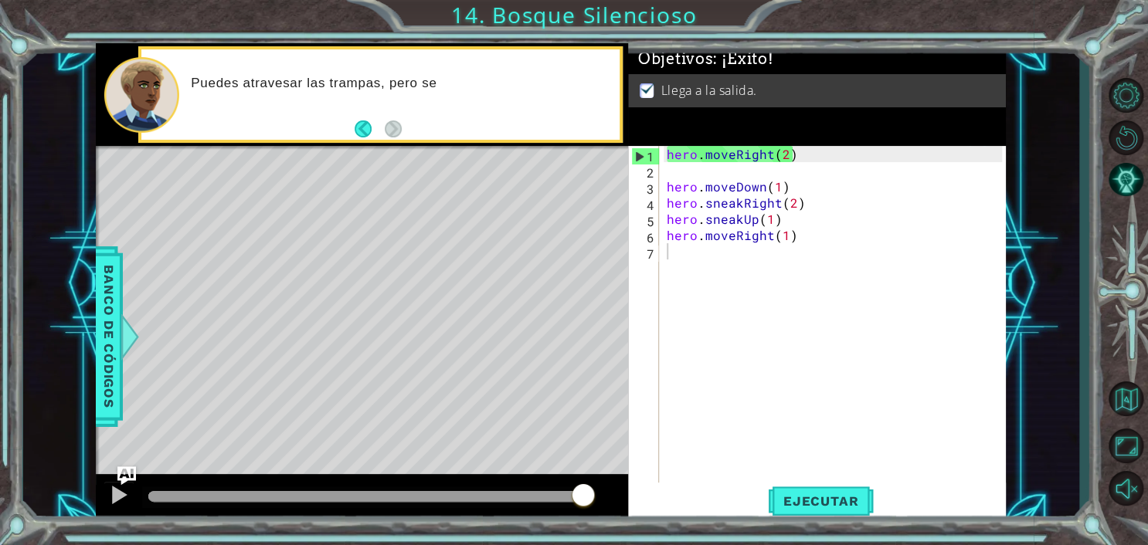
drag, startPoint x: 583, startPoint y: 499, endPoint x: 626, endPoint y: 501, distance: 43.3
click at [629, 501] on div "1 ההההההההההההההההההההההההההההההההההההההההההההההההההההההההההההההההההההההההההההה…" at bounding box center [551, 283] width 910 height 480
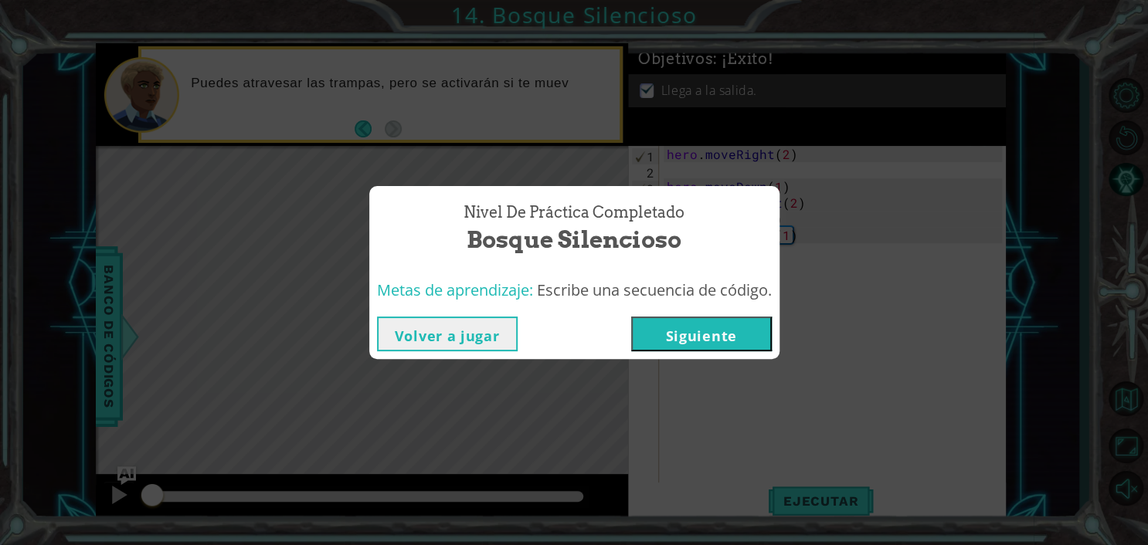
click at [704, 338] on button "Siguiente" at bounding box center [701, 334] width 141 height 35
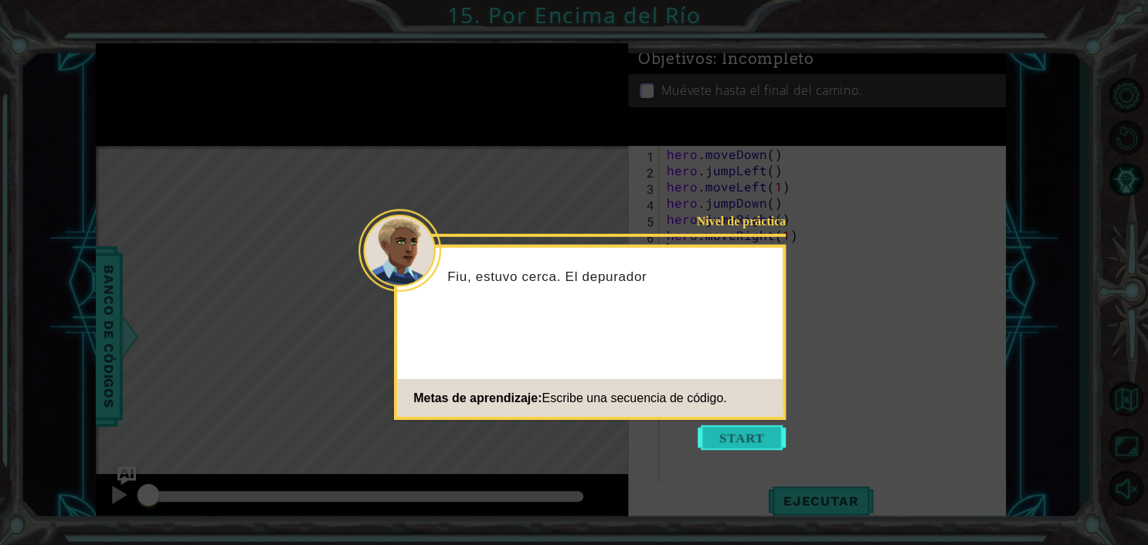
click at [717, 433] on button "Start" at bounding box center [741, 438] width 88 height 25
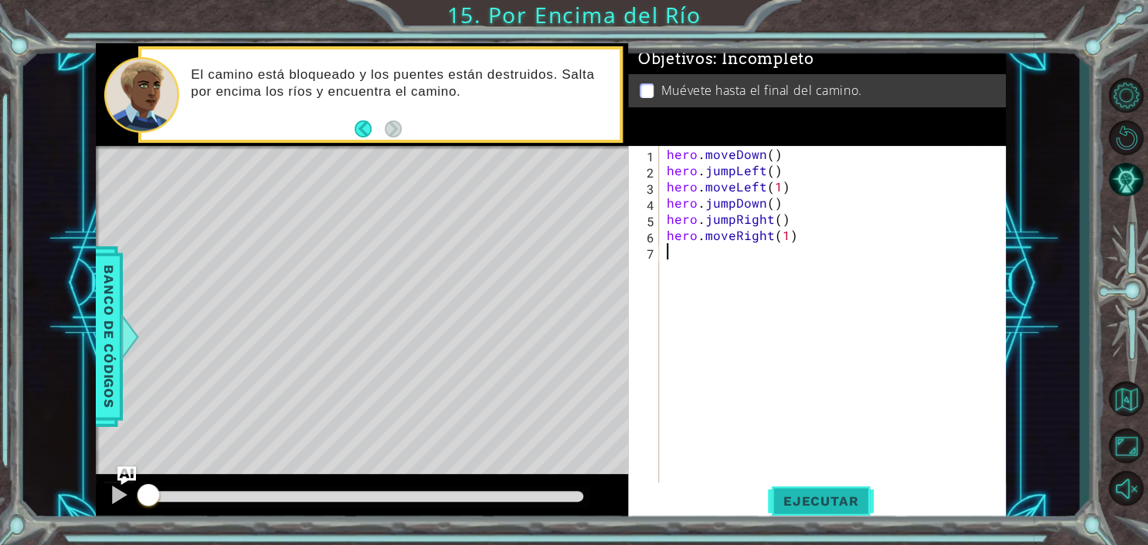
click at [775, 499] on span "Ejecutar" at bounding box center [821, 501] width 106 height 15
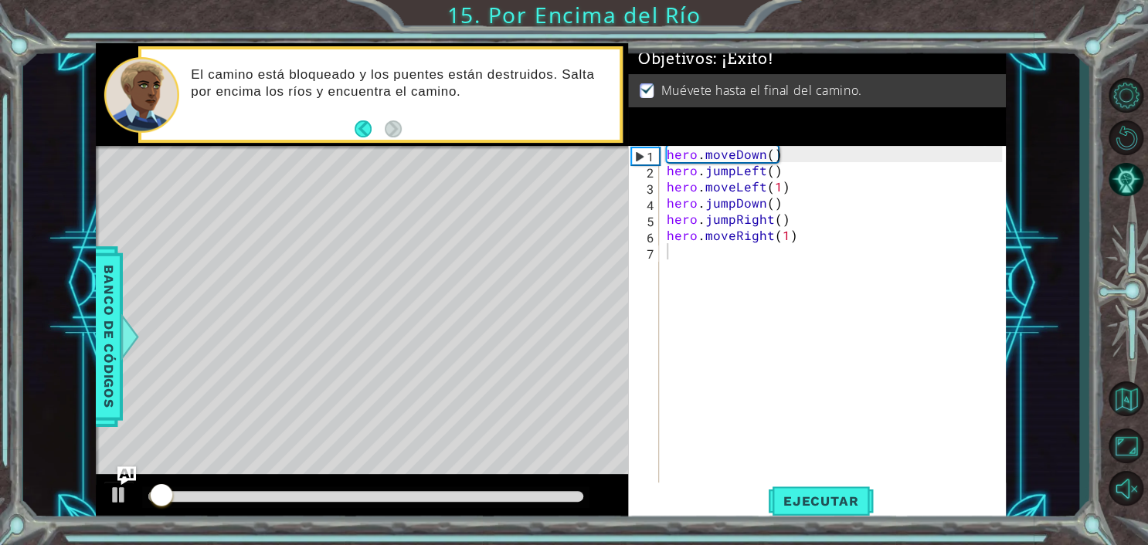
drag, startPoint x: 787, startPoint y: 504, endPoint x: 622, endPoint y: 504, distance: 165.3
click at [782, 504] on span "Ejecutar" at bounding box center [821, 501] width 106 height 15
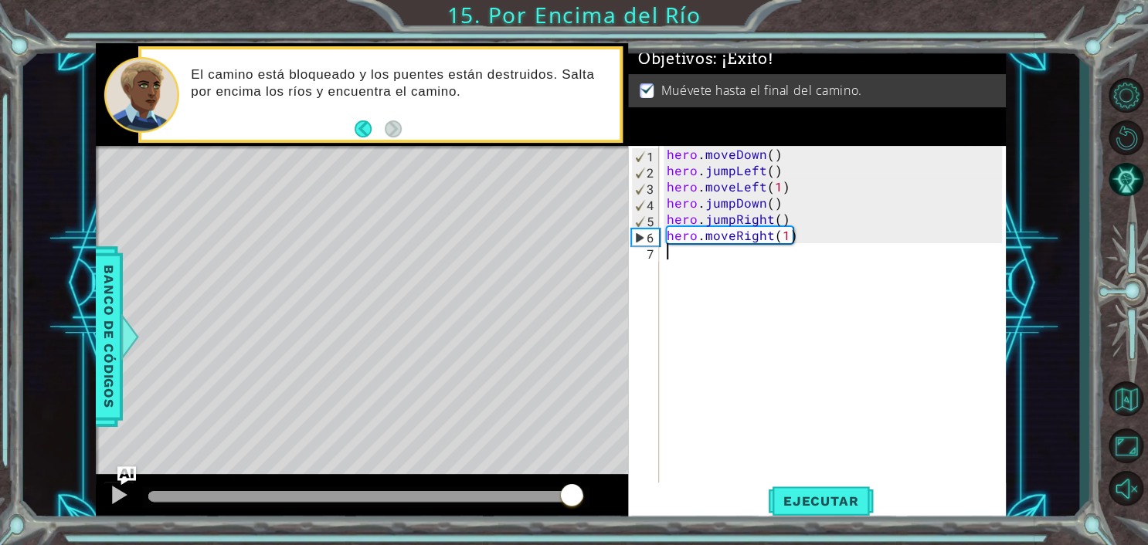
drag, startPoint x: 571, startPoint y: 497, endPoint x: 612, endPoint y: 495, distance: 41.0
click at [602, 498] on div at bounding box center [362, 498] width 532 height 49
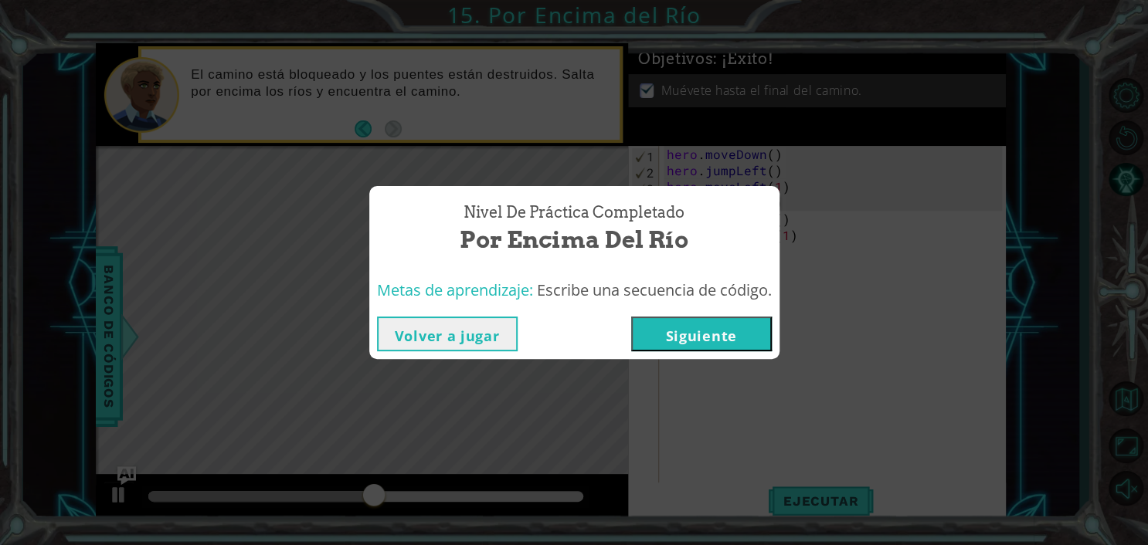
click at [117, 96] on div "Nivel de práctica Completado Por Encima del Río Metas de aprendizaje: Escribe u…" at bounding box center [574, 272] width 1148 height 545
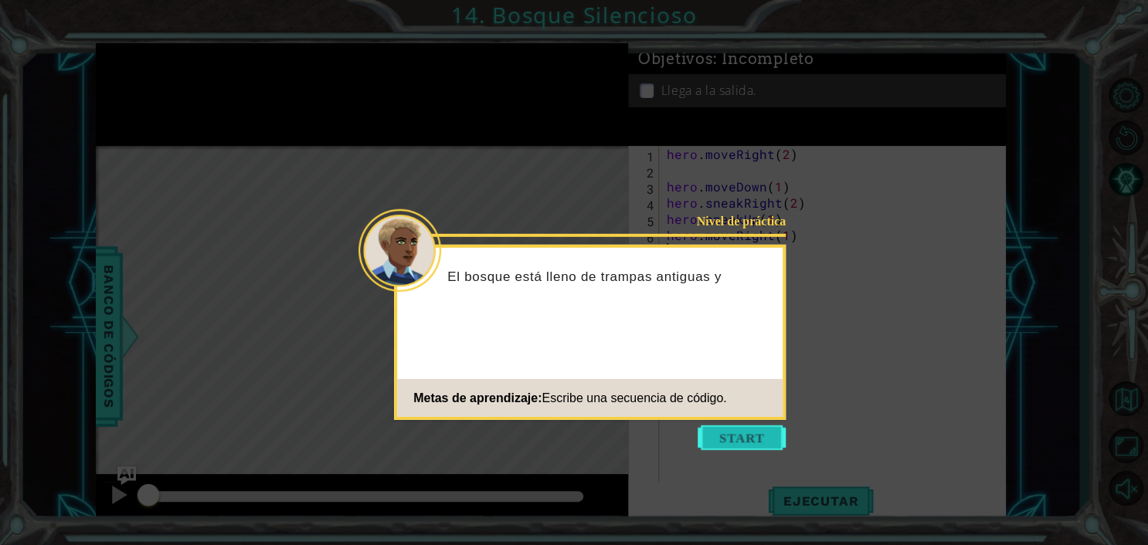
click at [713, 439] on button "Start" at bounding box center [741, 438] width 88 height 25
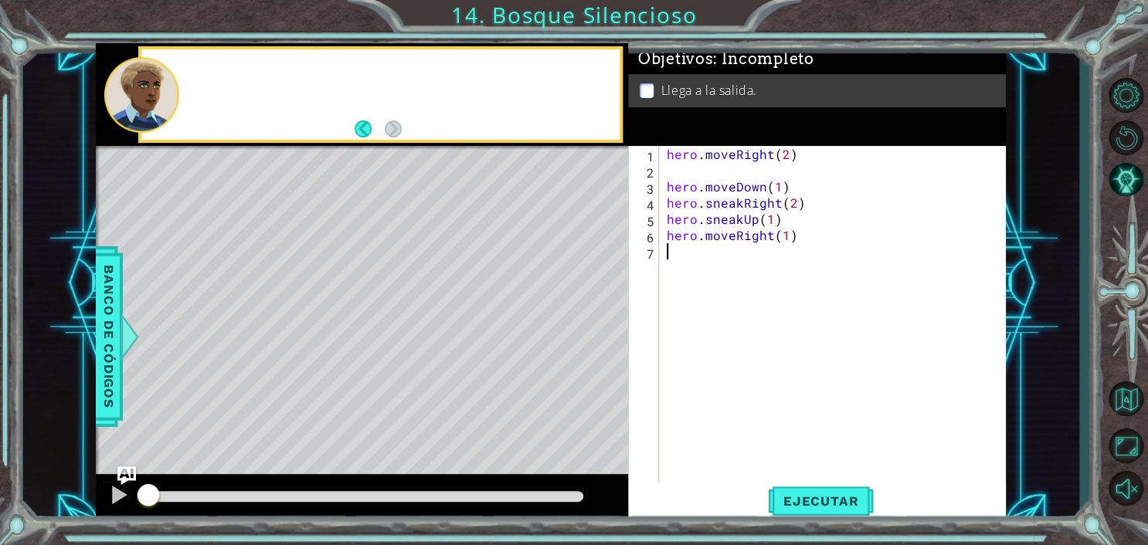
drag, startPoint x: 775, startPoint y: 495, endPoint x: 712, endPoint y: 472, distance: 67.4
click at [778, 497] on span "Ejecutar" at bounding box center [821, 501] width 106 height 15
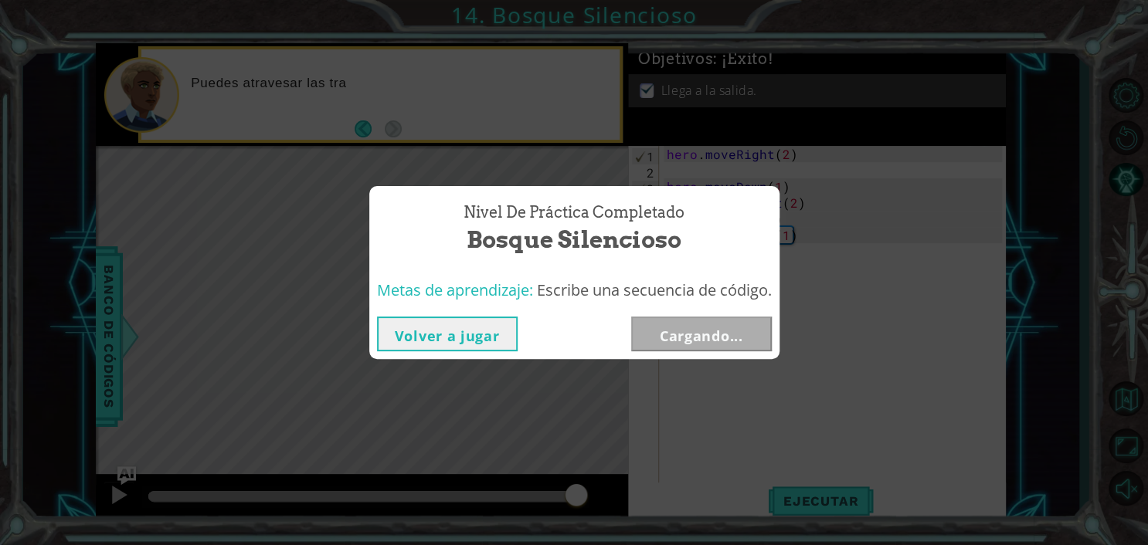
click at [575, 498] on body "1 ההההההההההההההההההההההההההההההההההההההההההההההההההההההההההההההההההההההההההההה…" at bounding box center [574, 272] width 1148 height 545
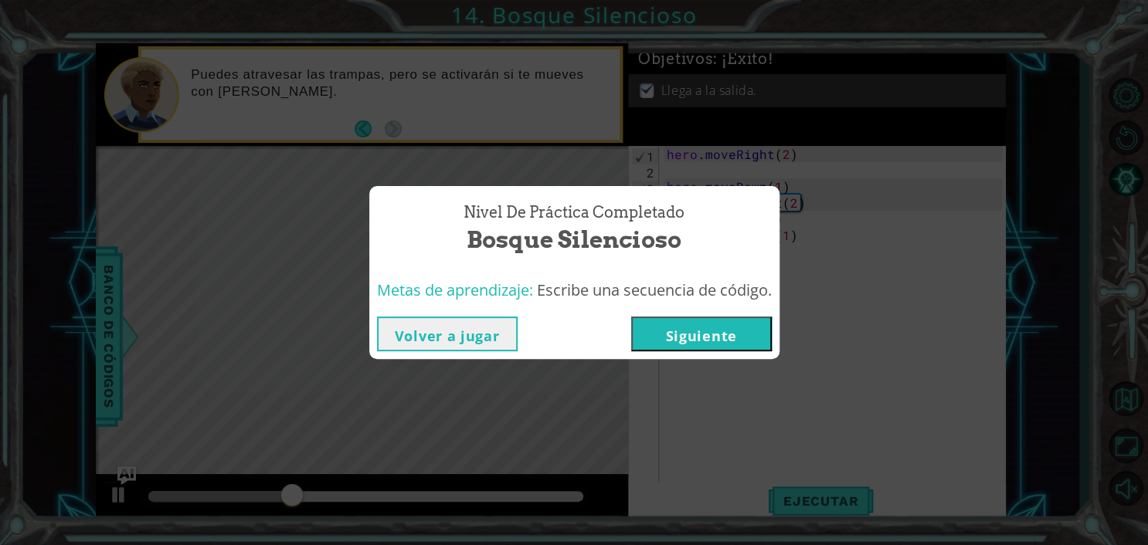
drag, startPoint x: 1137, startPoint y: 395, endPoint x: 814, endPoint y: 544, distance: 355.6
click at [1114, 391] on div "Nivel de práctica Completado Bosque Silencioso Metas de aprendizaje: Escribe un…" at bounding box center [574, 272] width 1148 height 545
click at [1134, 279] on div "Nivel de práctica Completado Bosque Silencioso Metas de aprendizaje: Escribe un…" at bounding box center [574, 272] width 1148 height 545
click at [699, 338] on button "Siguiente" at bounding box center [701, 334] width 141 height 35
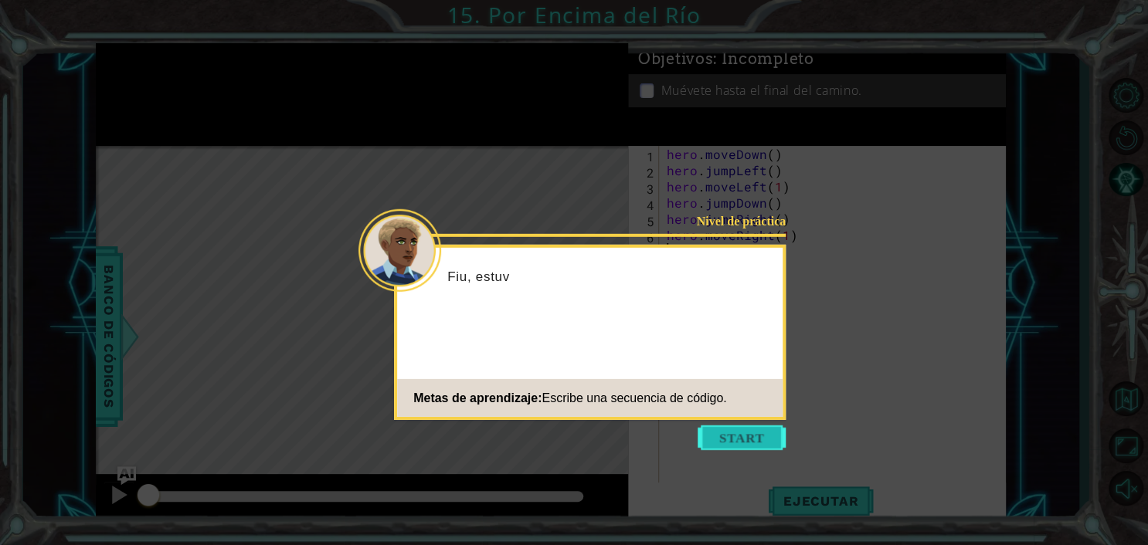
click at [732, 448] on button "Start" at bounding box center [741, 438] width 88 height 25
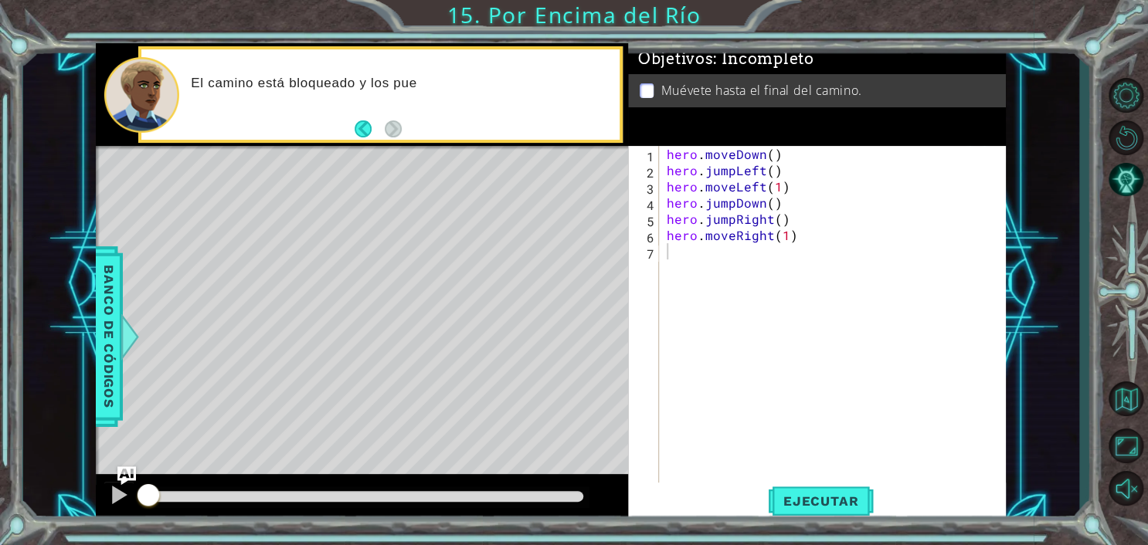
drag, startPoint x: 1053, startPoint y: 300, endPoint x: 985, endPoint y: 342, distance: 79.5
click at [1053, 300] on div "1 ההההההההההההההההההההההההההההההההההההההההההההההההההההההההההההההההההההההההההההה…" at bounding box center [551, 283] width 1056 height 480
click at [799, 493] on button "Ejecutar" at bounding box center [821, 502] width 106 height 38
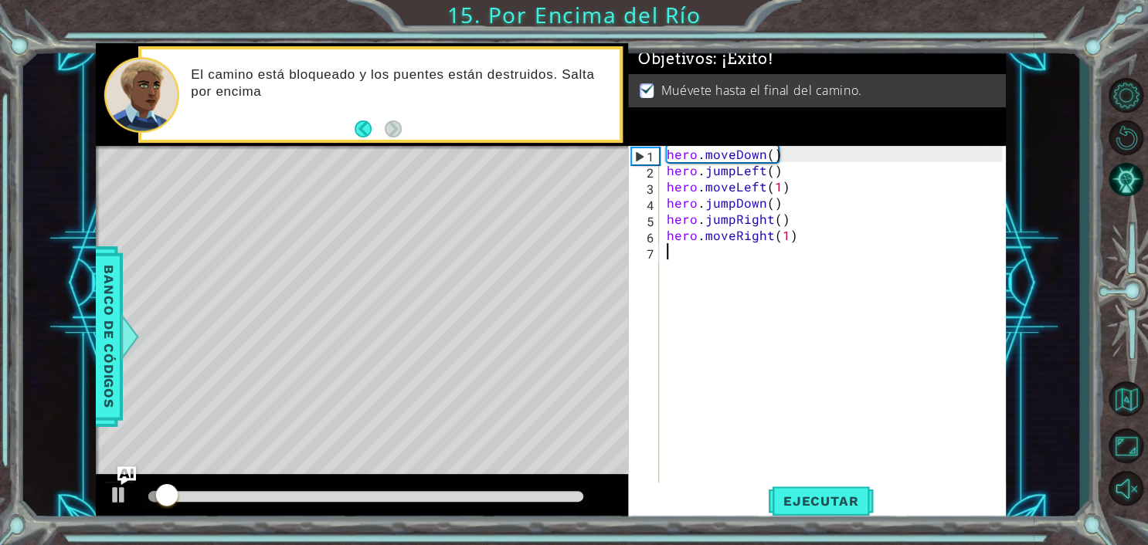
drag, startPoint x: 577, startPoint y: 500, endPoint x: 621, endPoint y: 498, distance: 44.1
click at [617, 498] on div at bounding box center [362, 498] width 532 height 49
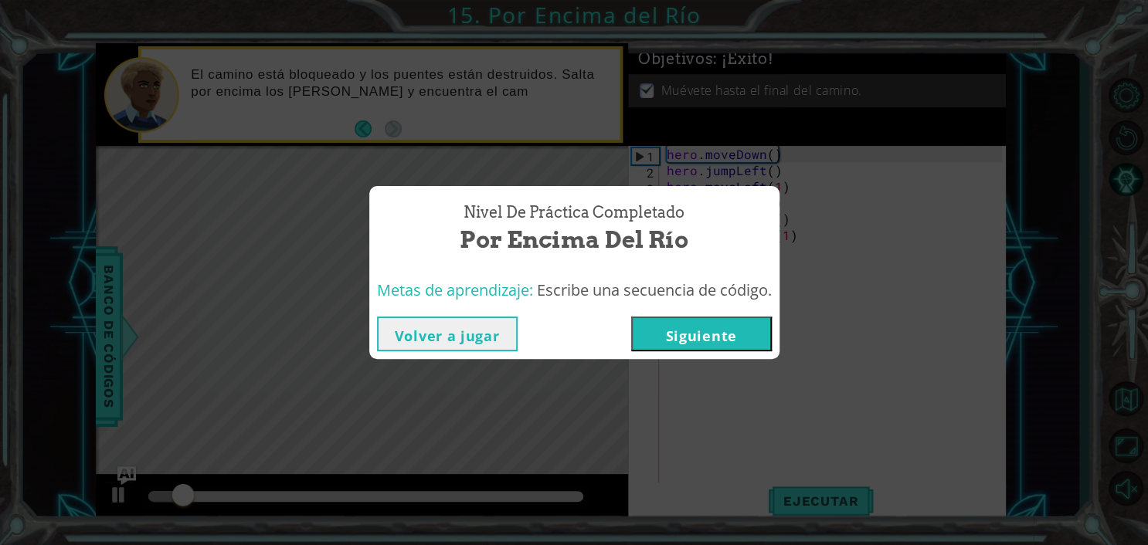
click at [684, 338] on button "Siguiente" at bounding box center [701, 334] width 141 height 35
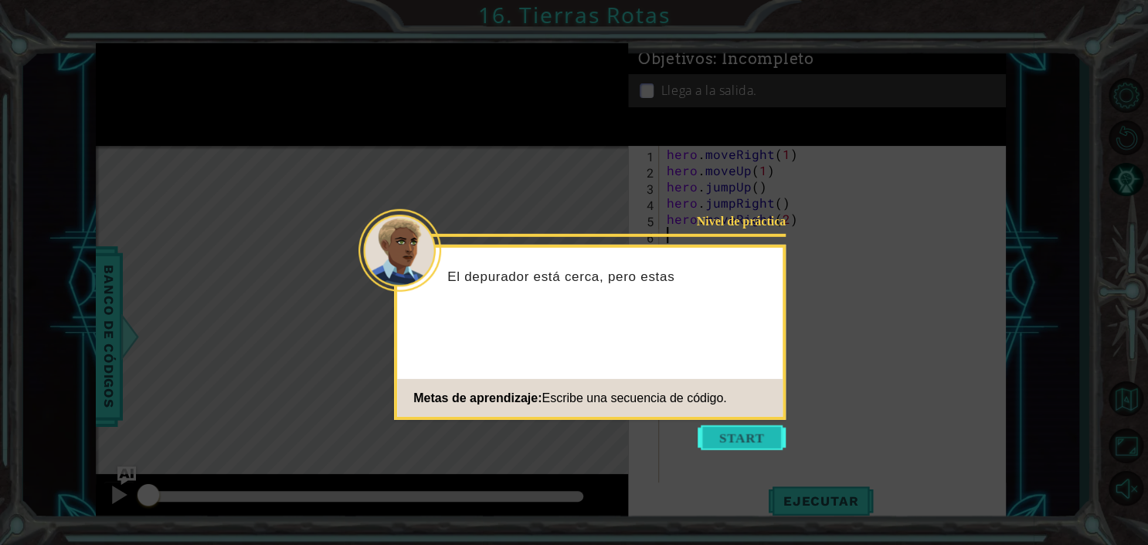
click at [714, 439] on button "Start" at bounding box center [741, 438] width 88 height 25
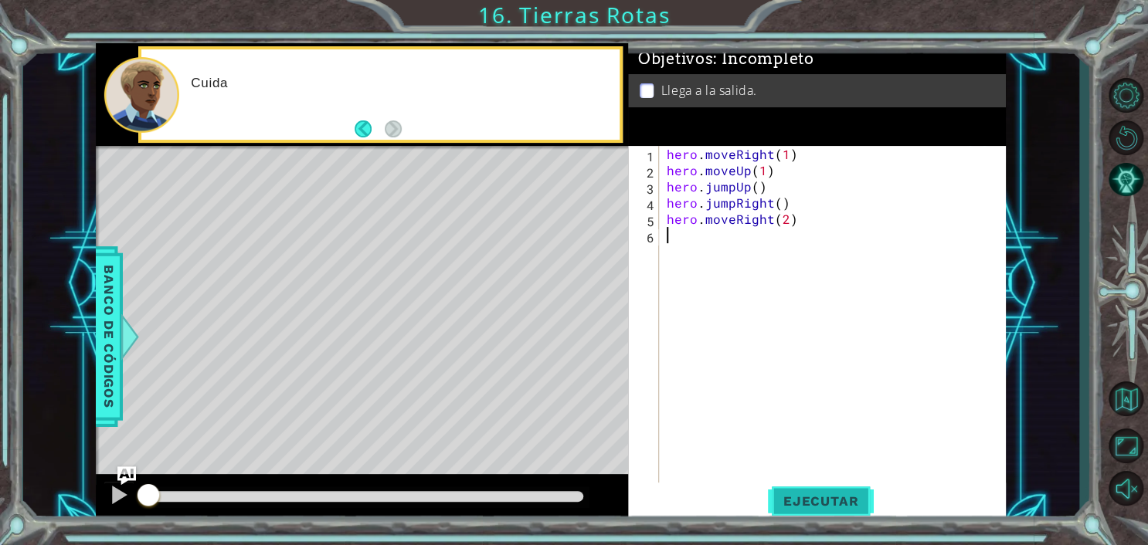
click at [792, 490] on button "Ejecutar" at bounding box center [821, 502] width 106 height 38
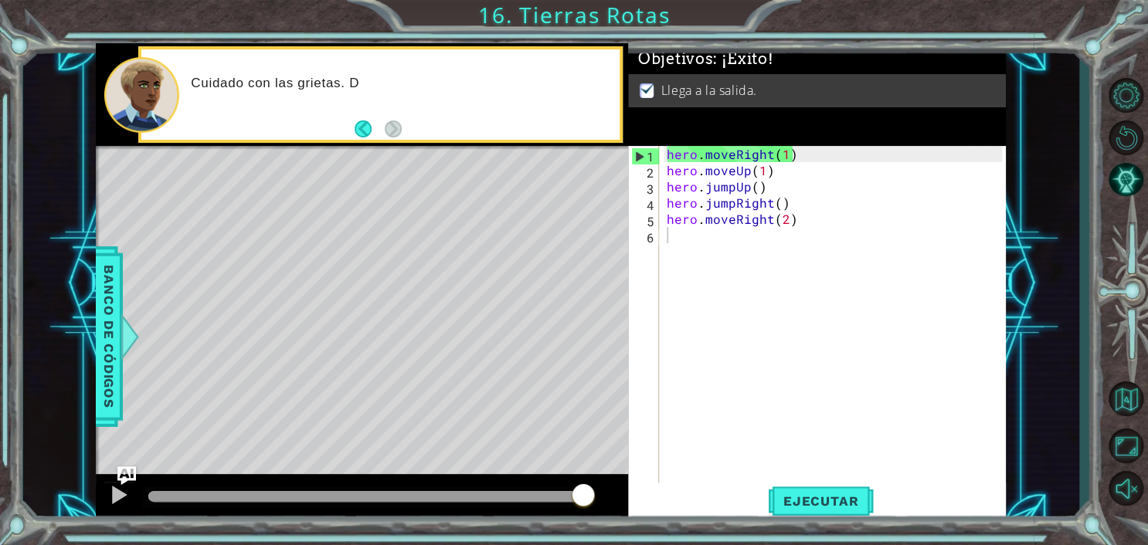
drag, startPoint x: 574, startPoint y: 504, endPoint x: 637, endPoint y: 514, distance: 64.1
click at [626, 501] on div at bounding box center [362, 498] width 532 height 49
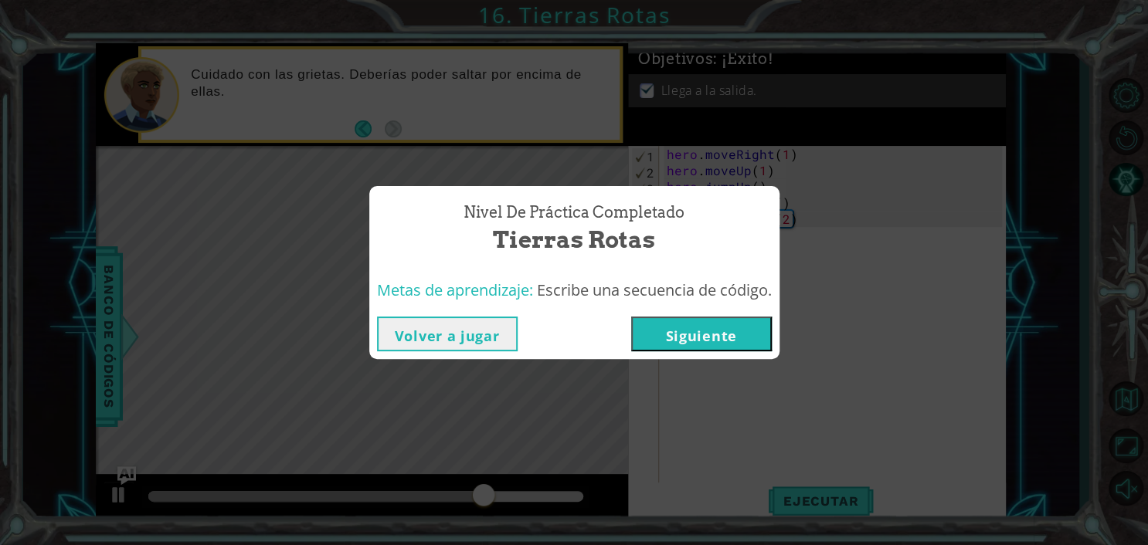
click at [1011, 310] on div "Nivel de práctica Completado Tierras Rotas Metas de aprendizaje: Escribe una se…" at bounding box center [574, 272] width 1148 height 545
drag, startPoint x: 1004, startPoint y: 362, endPoint x: 907, endPoint y: 352, distance: 97.1
click at [1016, 357] on div "Nivel de práctica Completado Tierras Rotas Metas de aprendizaje: Escribe una se…" at bounding box center [574, 272] width 1148 height 545
click at [694, 342] on button "Siguiente" at bounding box center [701, 334] width 141 height 35
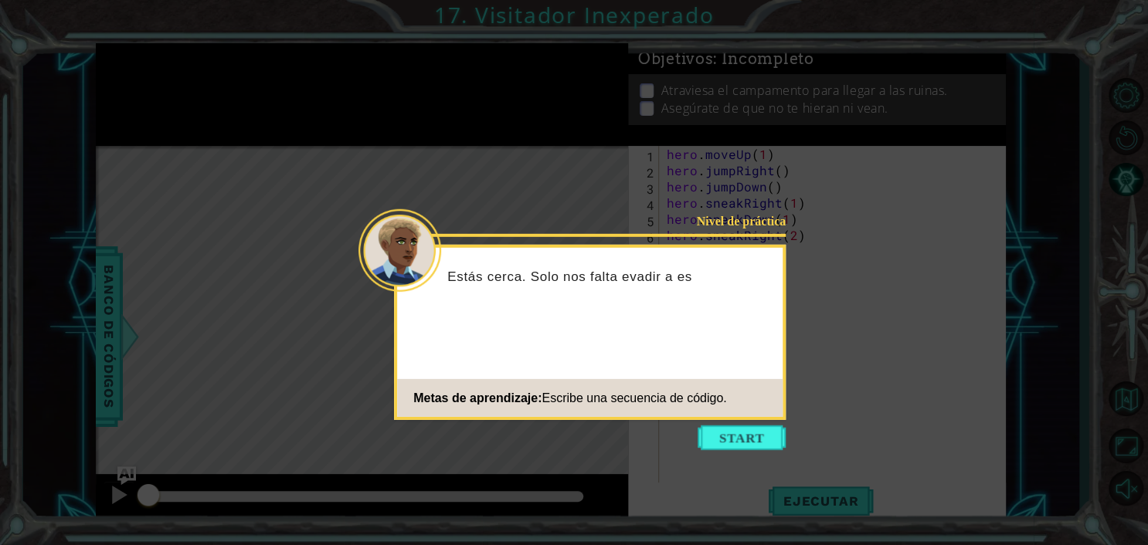
drag, startPoint x: 753, startPoint y: 458, endPoint x: 753, endPoint y: 439, distance: 18.5
click at [753, 457] on icon at bounding box center [574, 272] width 1148 height 545
click at [752, 437] on button "Start" at bounding box center [741, 438] width 88 height 25
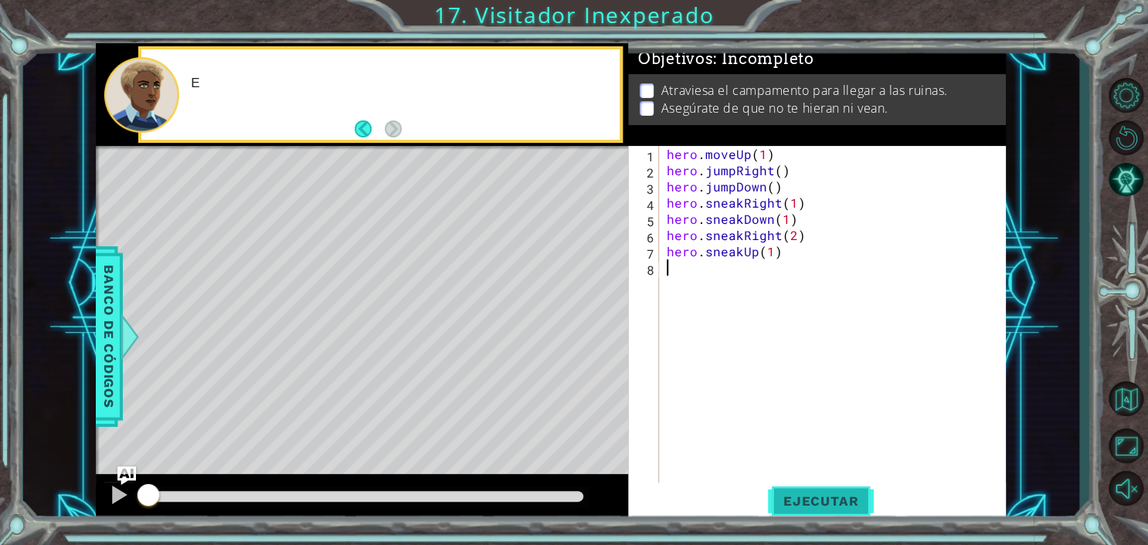
click at [801, 503] on span "Ejecutar" at bounding box center [821, 501] width 106 height 15
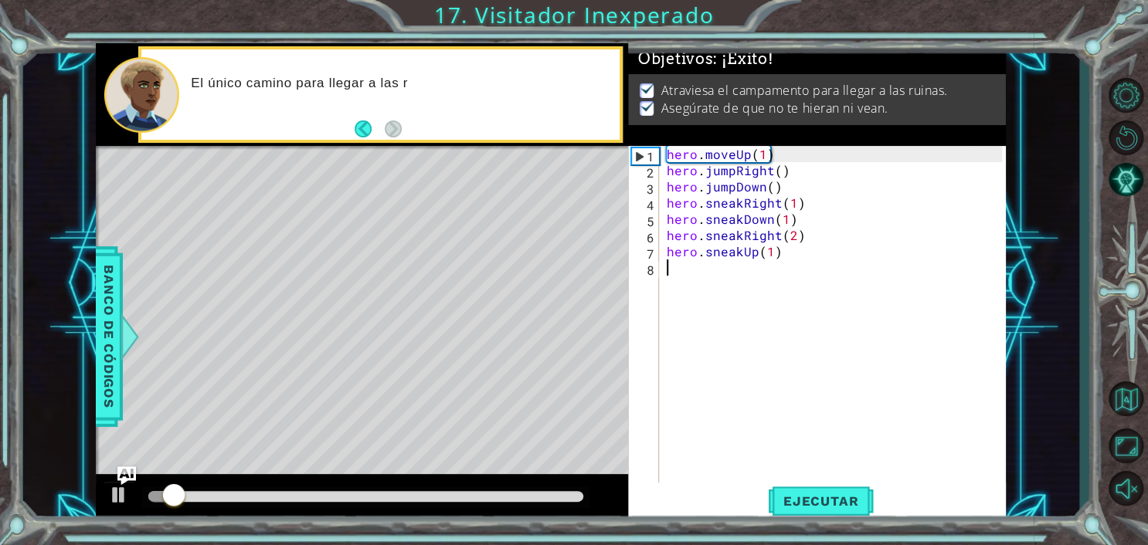
drag, startPoint x: 583, startPoint y: 499, endPoint x: 616, endPoint y: 498, distance: 33.2
click at [609, 498] on div at bounding box center [362, 498] width 532 height 49
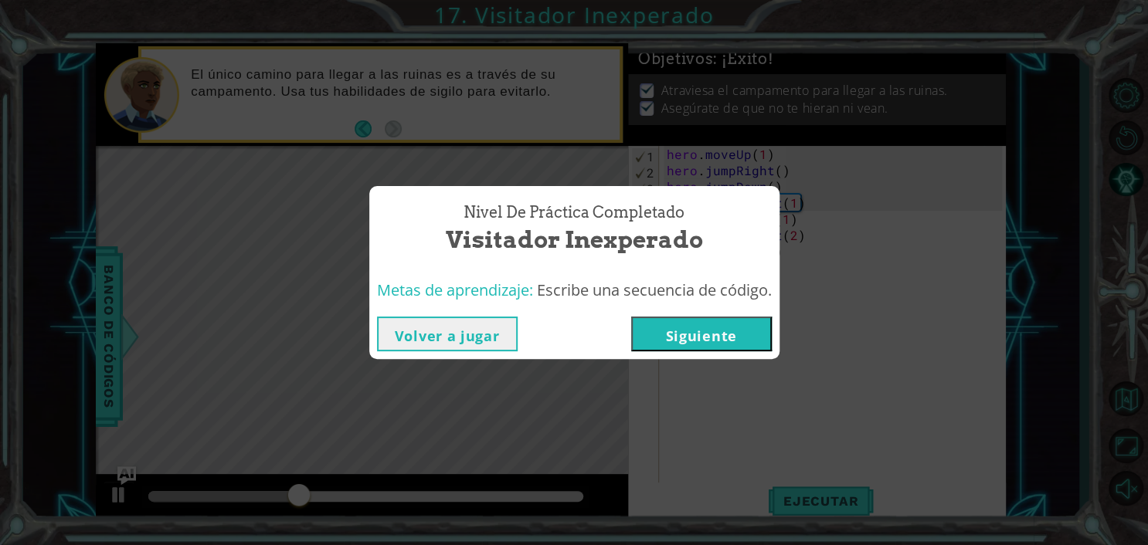
drag, startPoint x: 1079, startPoint y: 277, endPoint x: 980, endPoint y: 411, distance: 166.2
click at [1079, 277] on div "Nivel de práctica Completado Visitador Inexperado Metas de aprendizaje: Escribe…" at bounding box center [574, 272] width 1148 height 545
click at [1063, 211] on div "Nivel de práctica Completado Visitador Inexperado Metas de aprendizaje: Escribe…" at bounding box center [574, 272] width 1148 height 545
click at [707, 327] on button "Siguiente" at bounding box center [701, 334] width 141 height 35
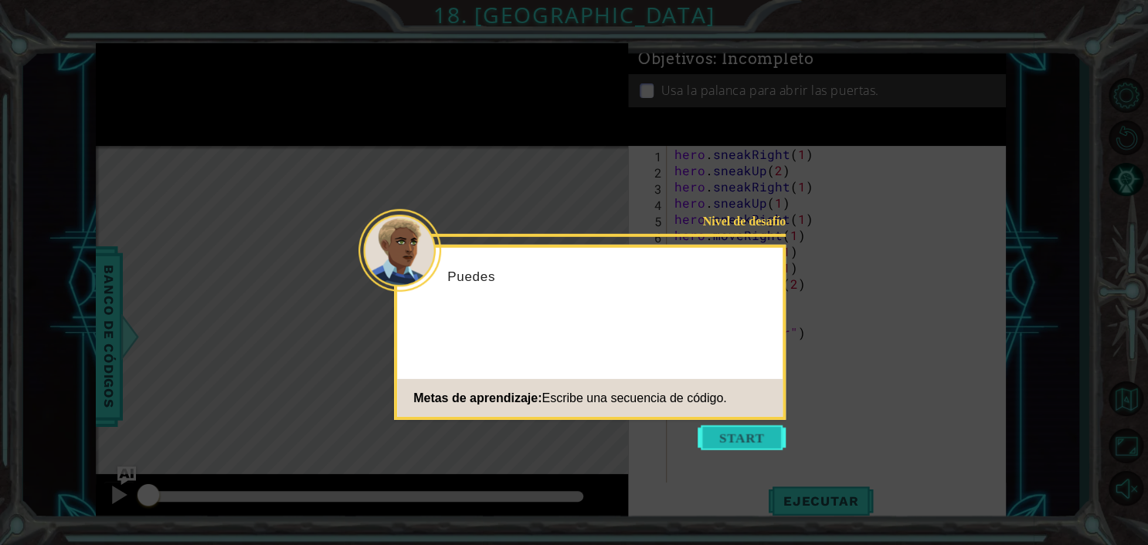
click at [726, 440] on button "Start" at bounding box center [741, 438] width 88 height 25
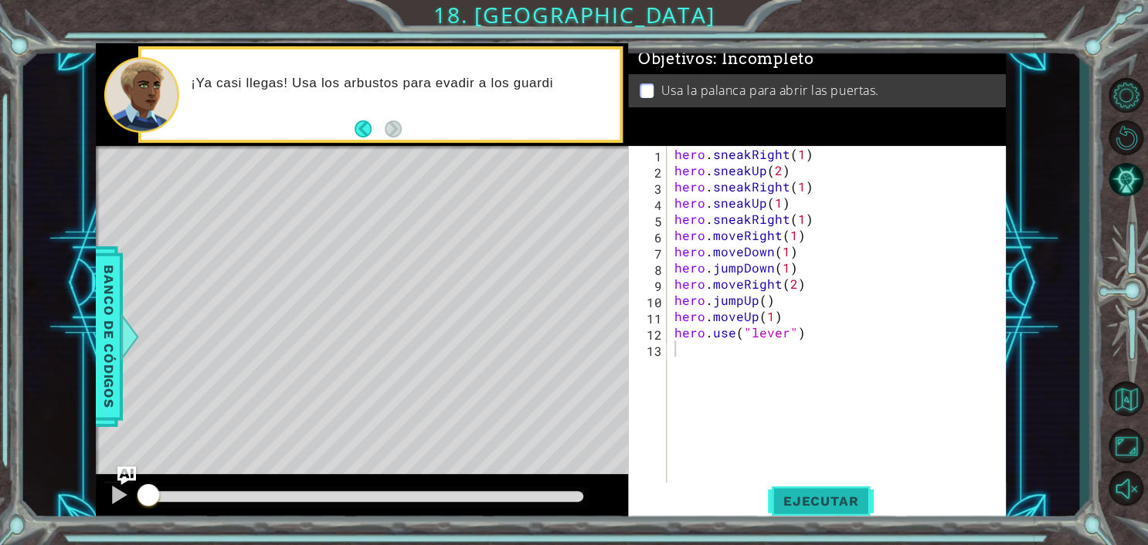
click at [795, 510] on button "Ejecutar" at bounding box center [821, 502] width 106 height 38
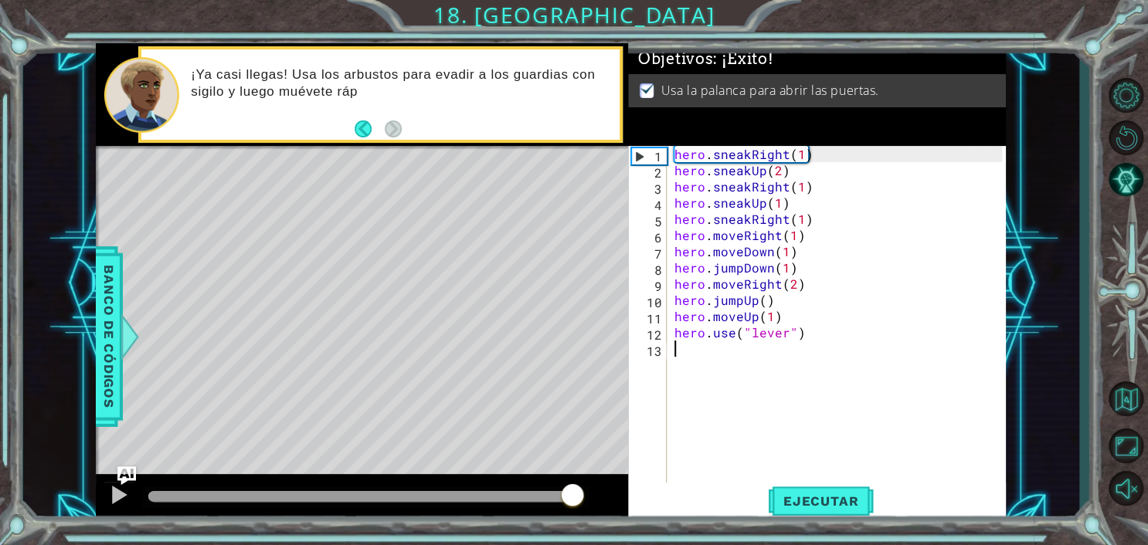
drag, startPoint x: 556, startPoint y: 497, endPoint x: 574, endPoint y: 498, distance: 17.8
click at [574, 498] on div at bounding box center [365, 496] width 435 height 11
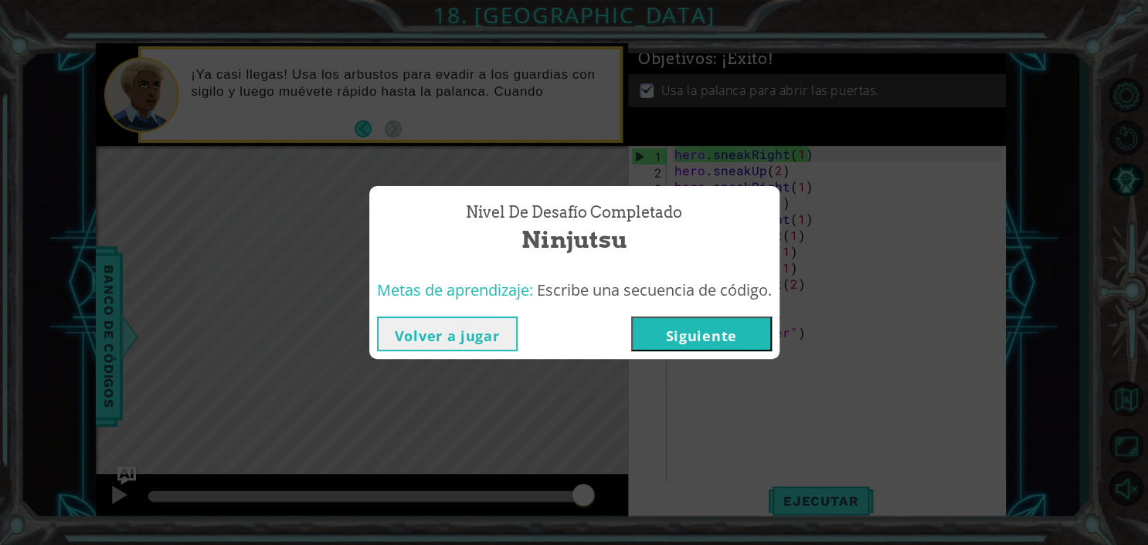
click at [673, 331] on button "Siguiente" at bounding box center [701, 334] width 141 height 35
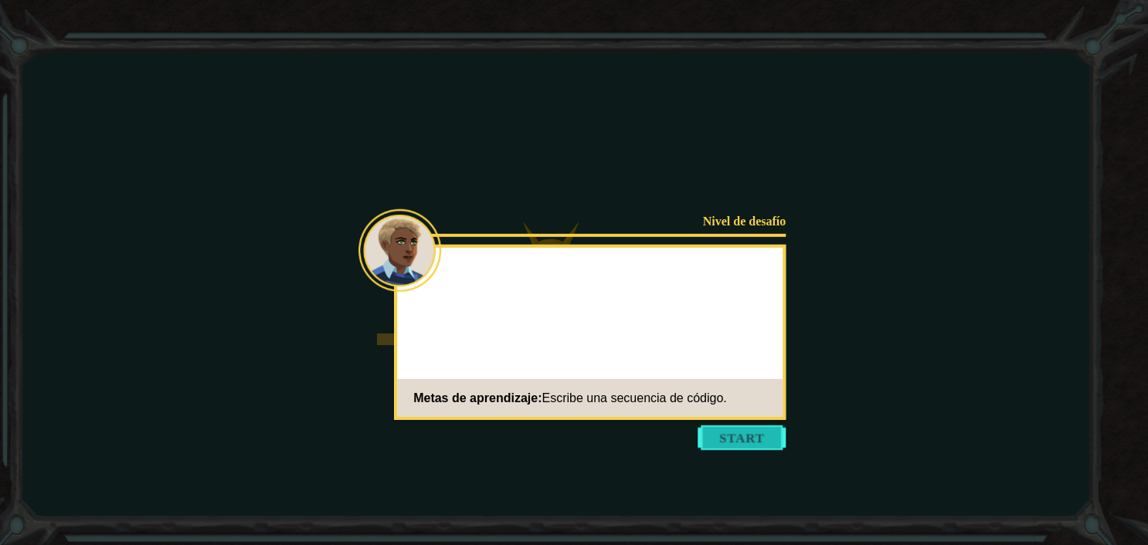
click at [748, 426] on button "Start" at bounding box center [741, 438] width 88 height 25
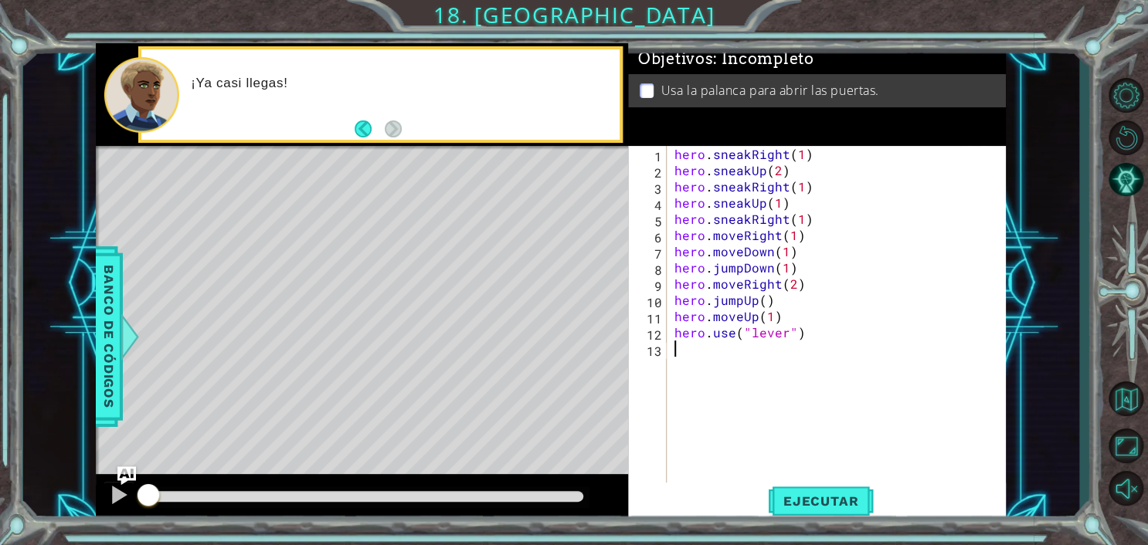
drag, startPoint x: 802, startPoint y: 501, endPoint x: 704, endPoint y: 495, distance: 99.1
click at [802, 501] on span "Ejecutar" at bounding box center [821, 501] width 106 height 15
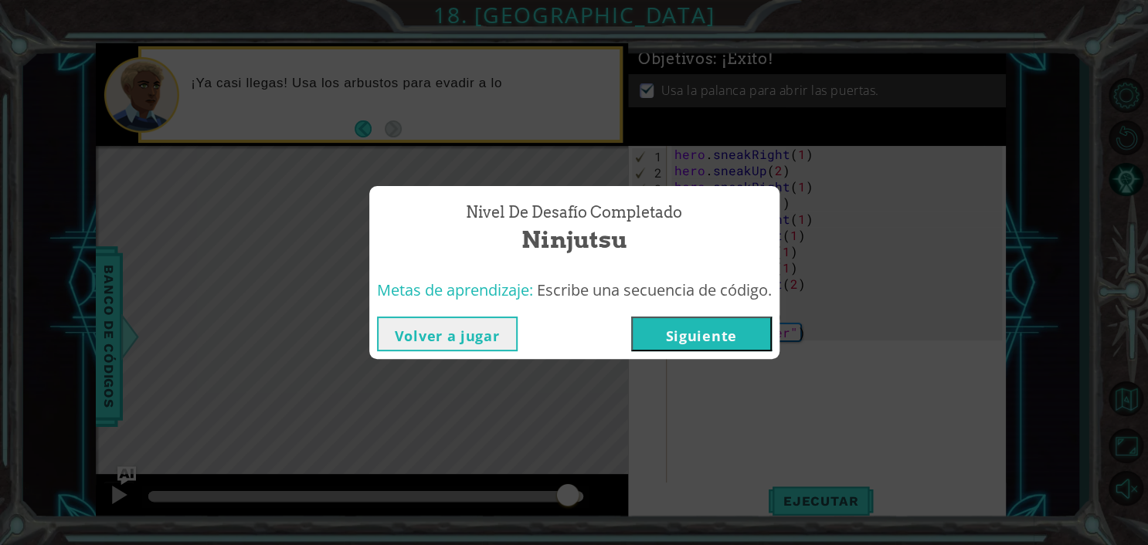
click at [568, 494] on body "1 ההההההההההההההההההההההההההההההההההההההההההההההההההההההההההההההההההההההההההההה…" at bounding box center [574, 272] width 1148 height 545
click at [985, 223] on div "Nivel de desafío Completado Ninjutsu Metas de aprendizaje: Escribe una secuenci…" at bounding box center [574, 272] width 1148 height 545
